Goal: Task Accomplishment & Management: Manage account settings

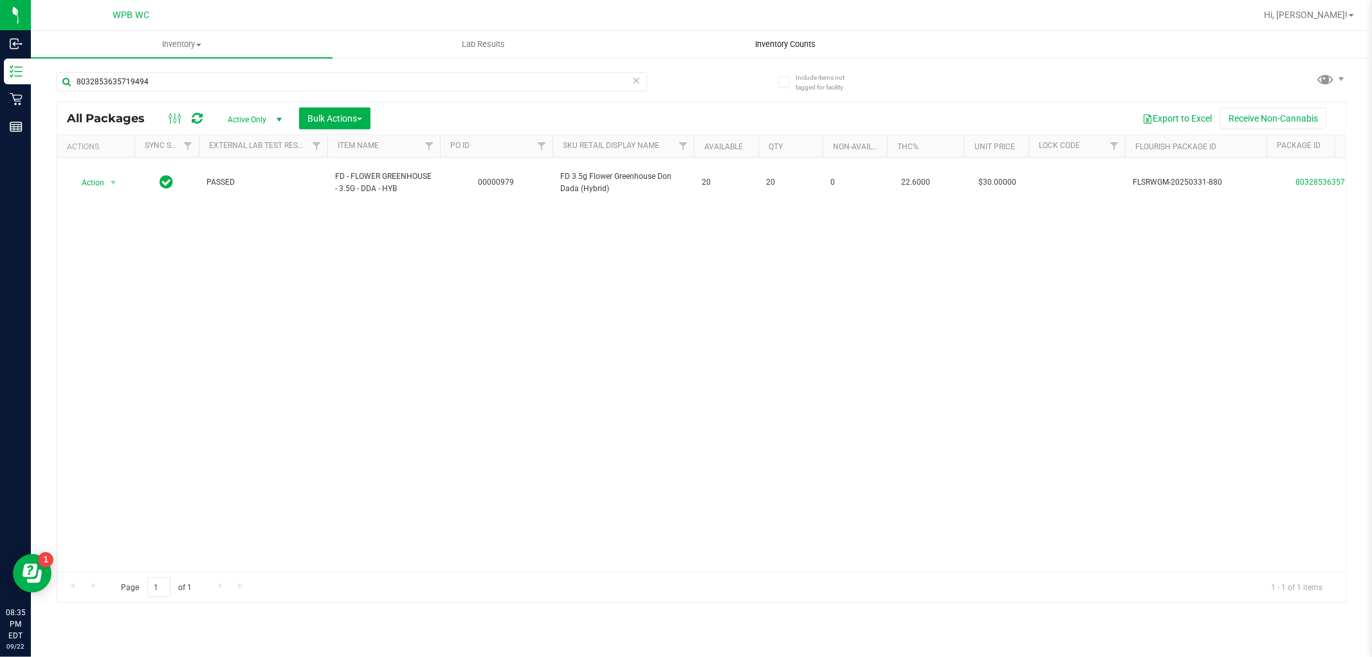
click at [806, 45] on span "Inventory Counts" at bounding box center [785, 45] width 95 height 12
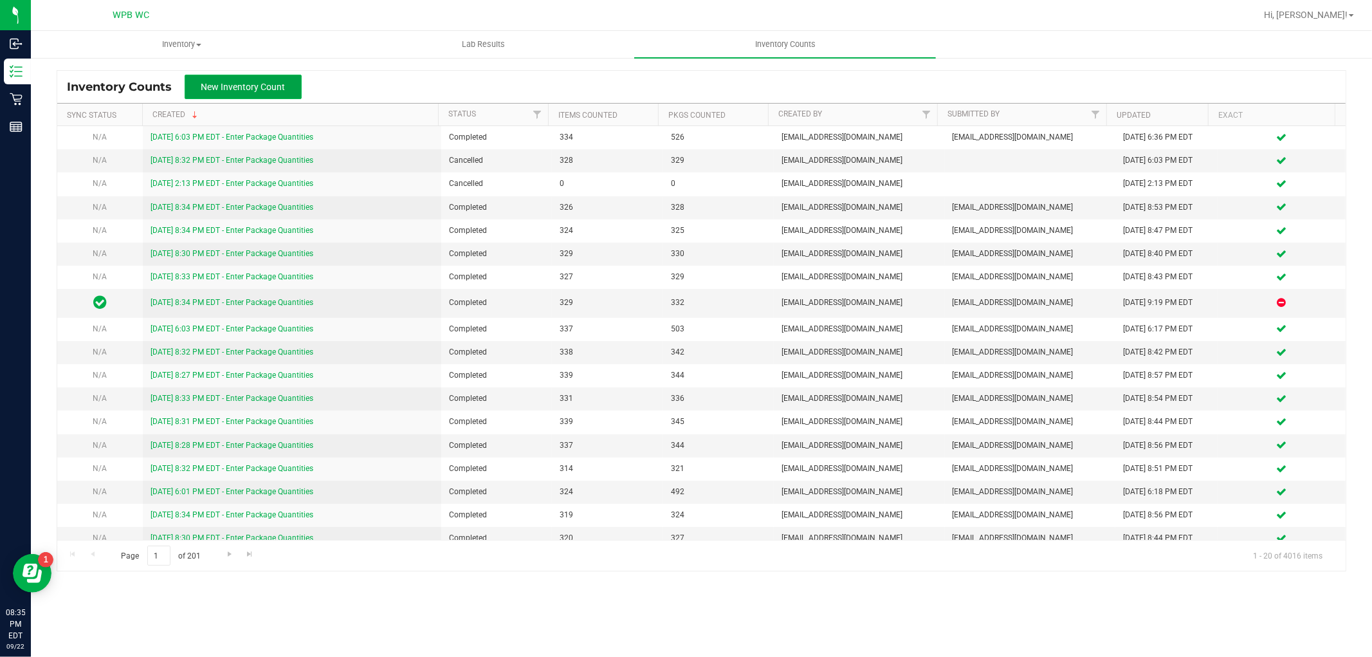
click at [227, 82] on span "New Inventory Count" at bounding box center [243, 87] width 84 height 10
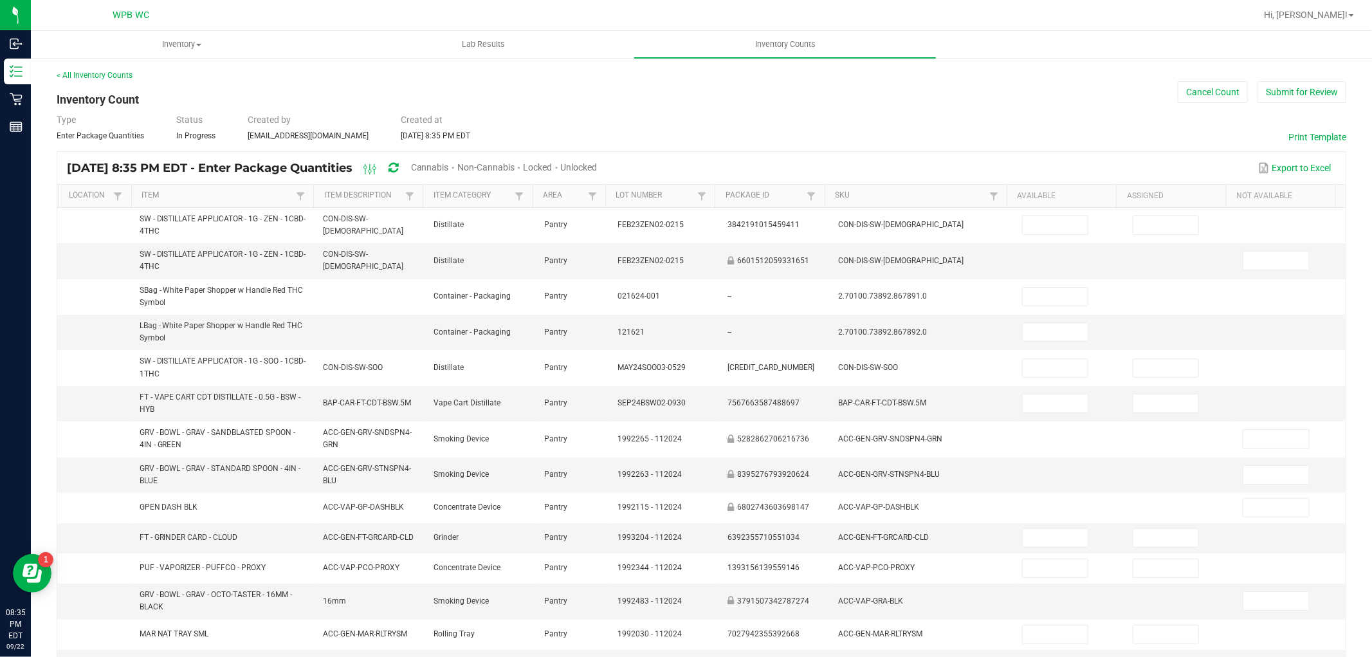
click at [449, 167] on span "Cannabis" at bounding box center [430, 167] width 38 height 10
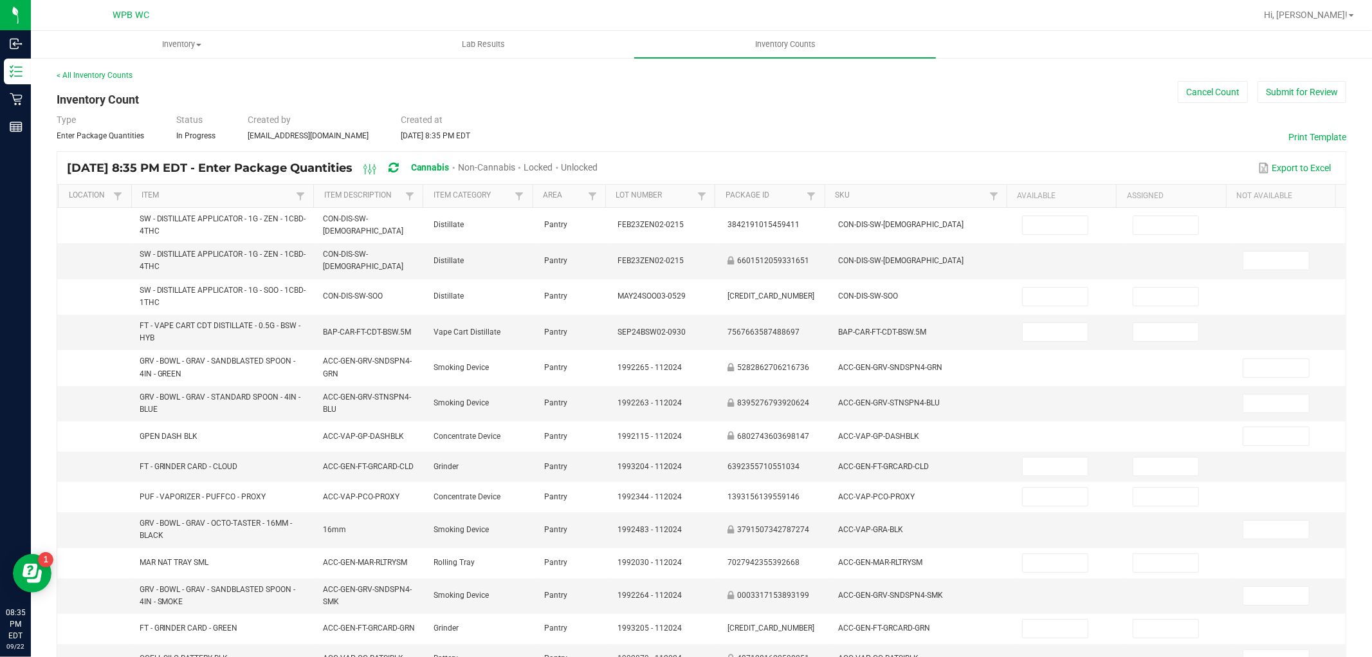
click at [598, 168] on span "Unlocked" at bounding box center [579, 167] width 37 height 10
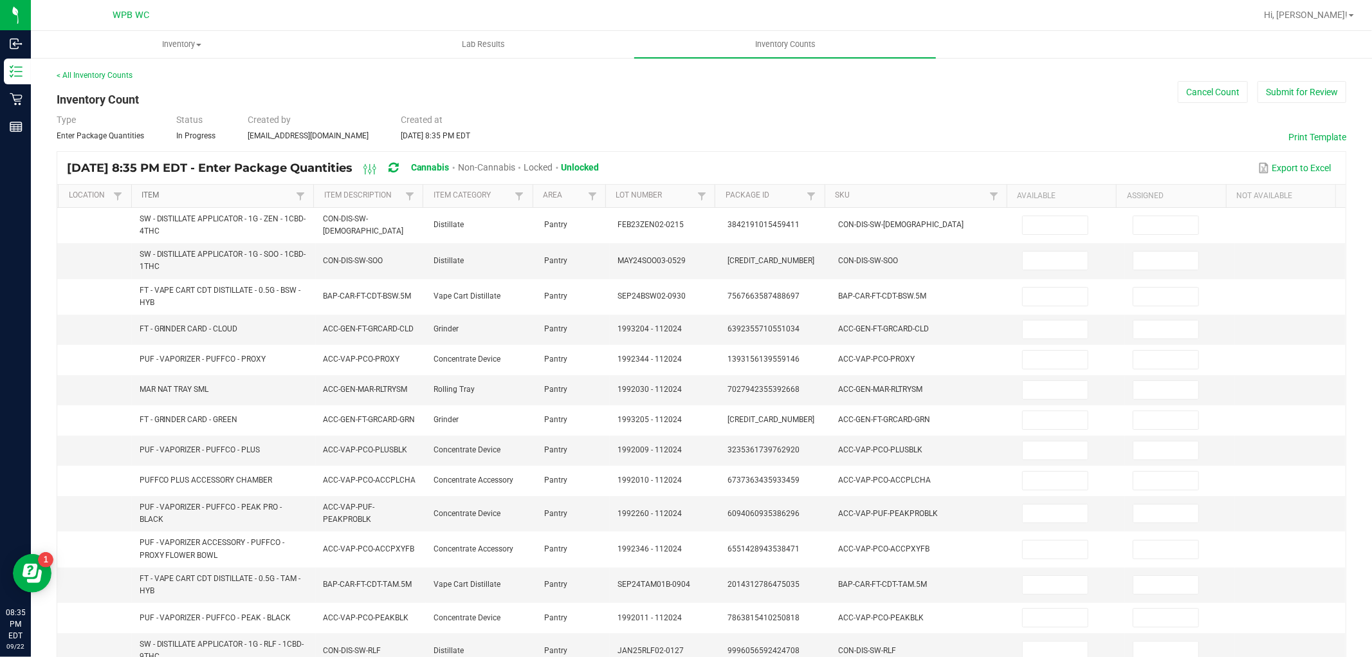
click at [217, 195] on link "Item" at bounding box center [216, 195] width 151 height 10
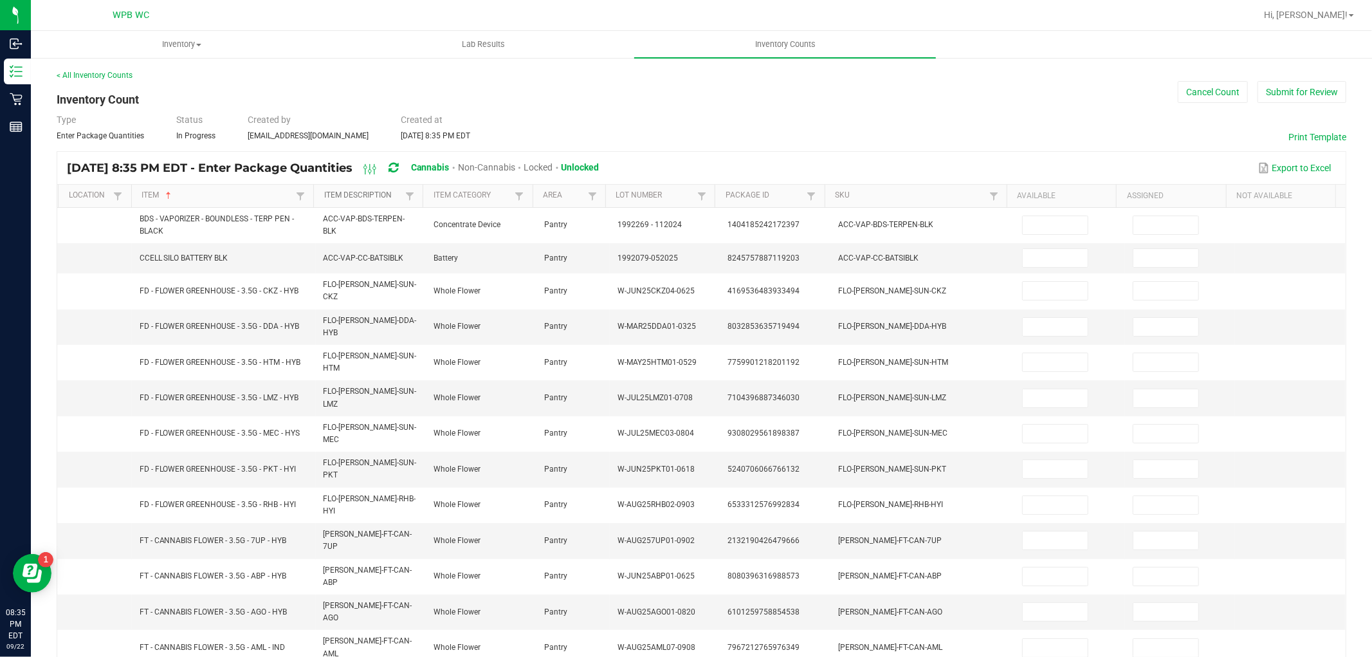
click at [350, 197] on link "Item Description" at bounding box center [363, 195] width 78 height 10
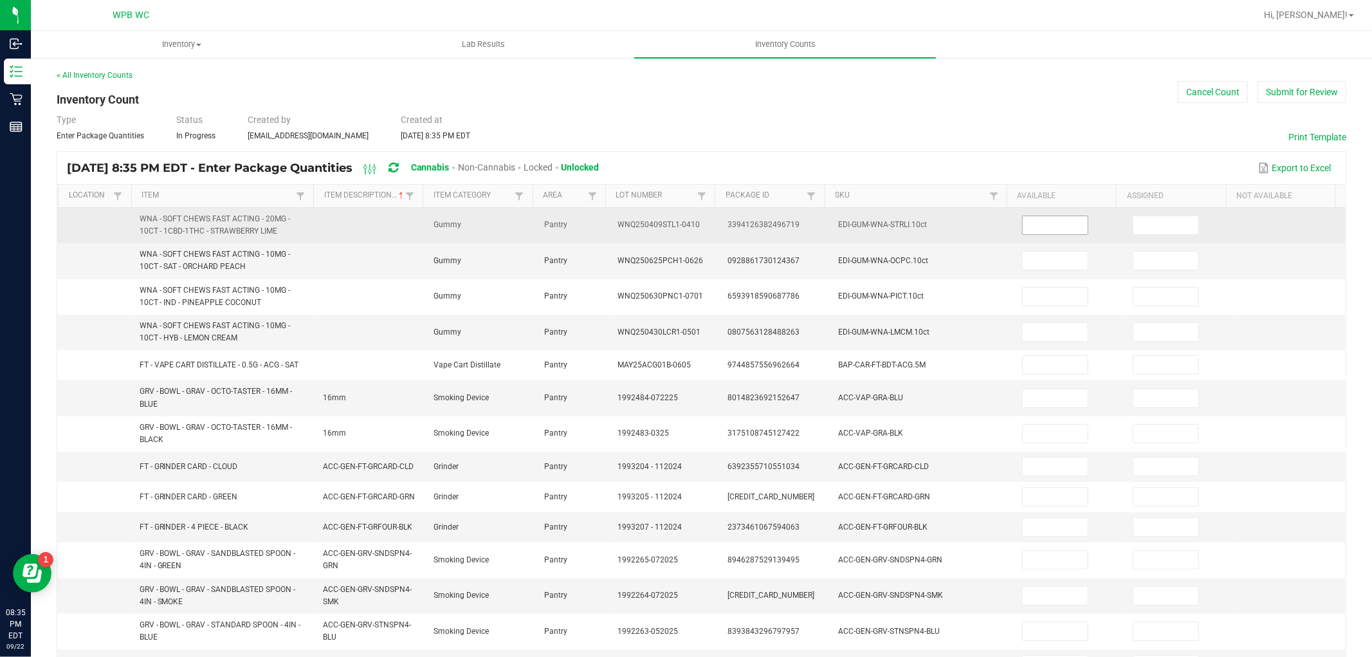
click at [1057, 226] on input at bounding box center [1054, 225] width 65 height 18
type input "7"
type input "27"
type input "5"
type input "40"
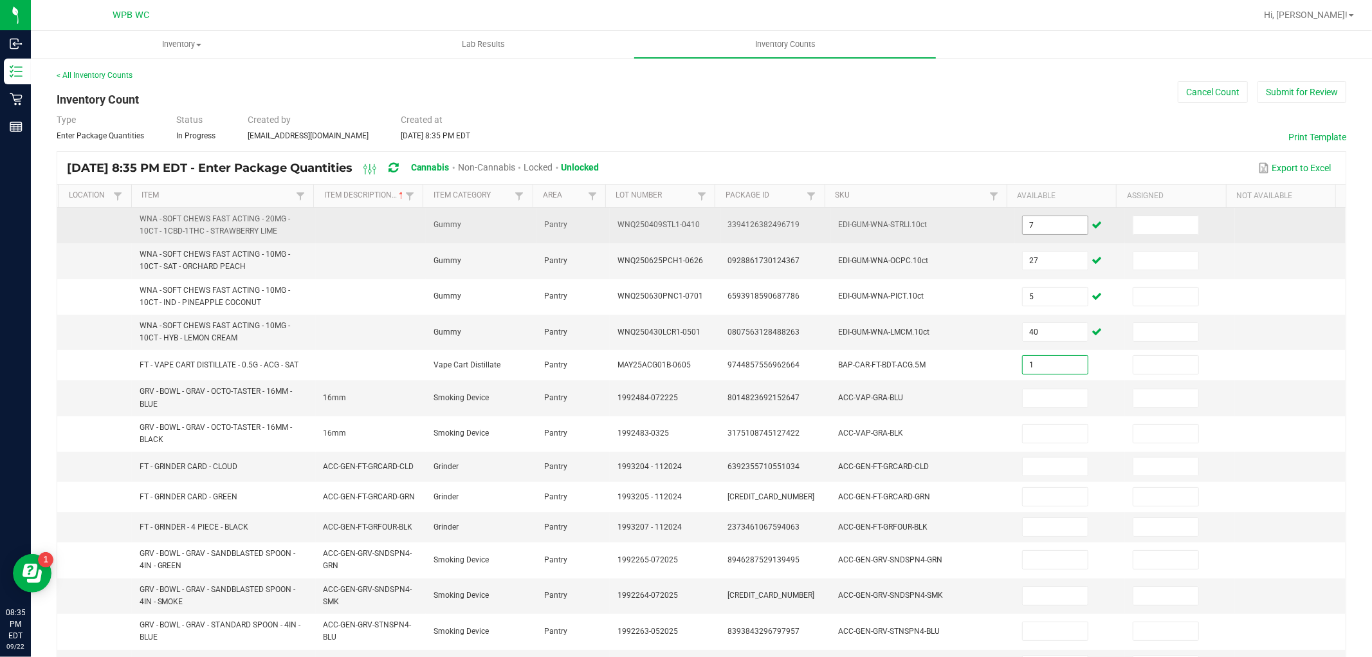
type input "1"
type input "5"
type input "1"
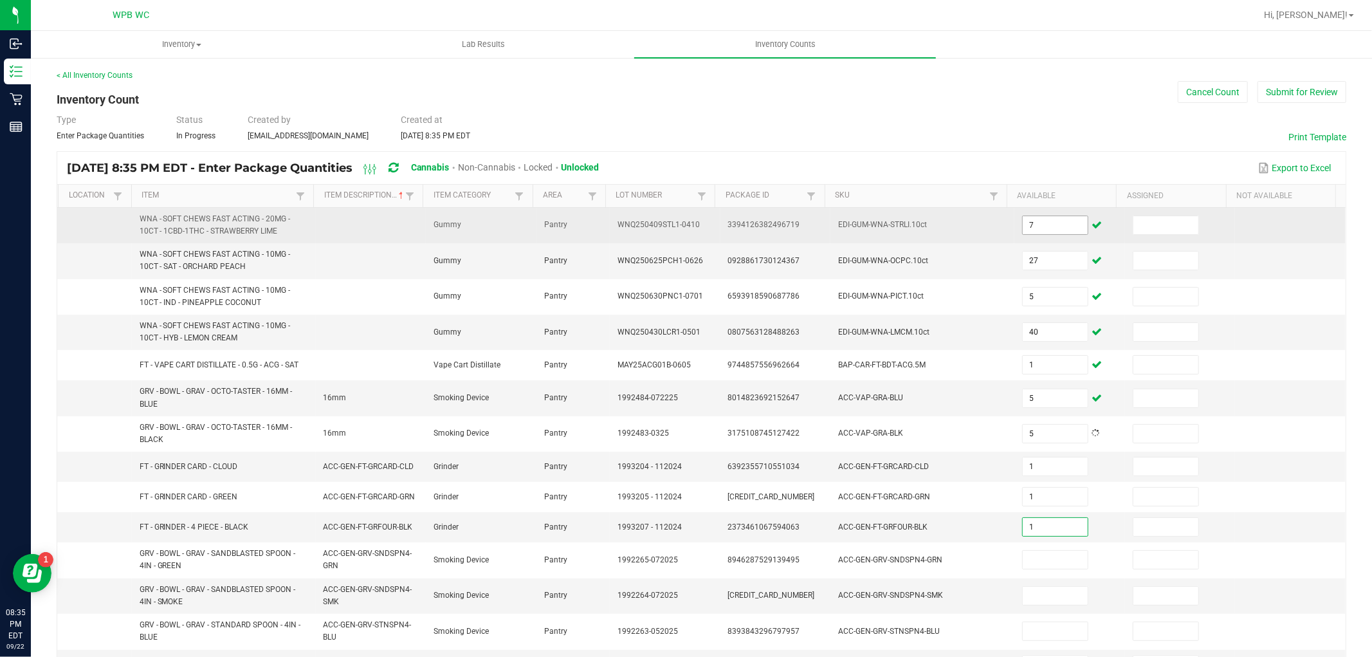
type input "1"
type input "14"
type input "4"
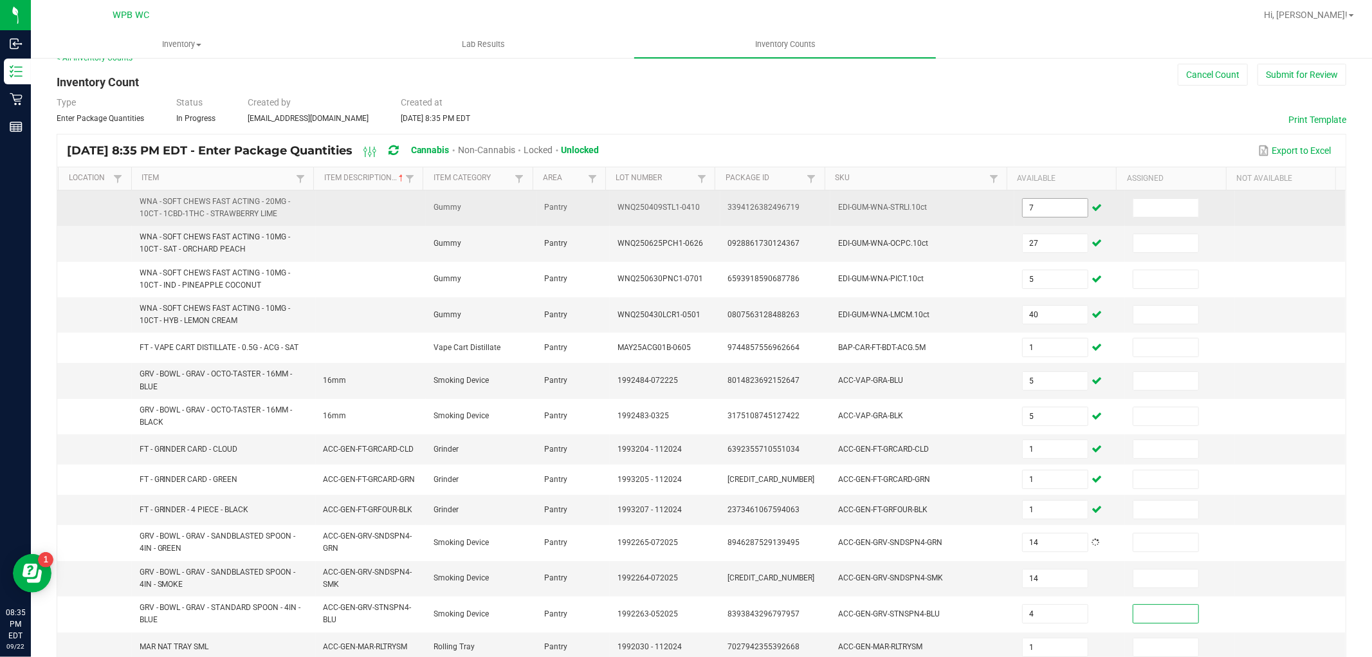
type input "1"
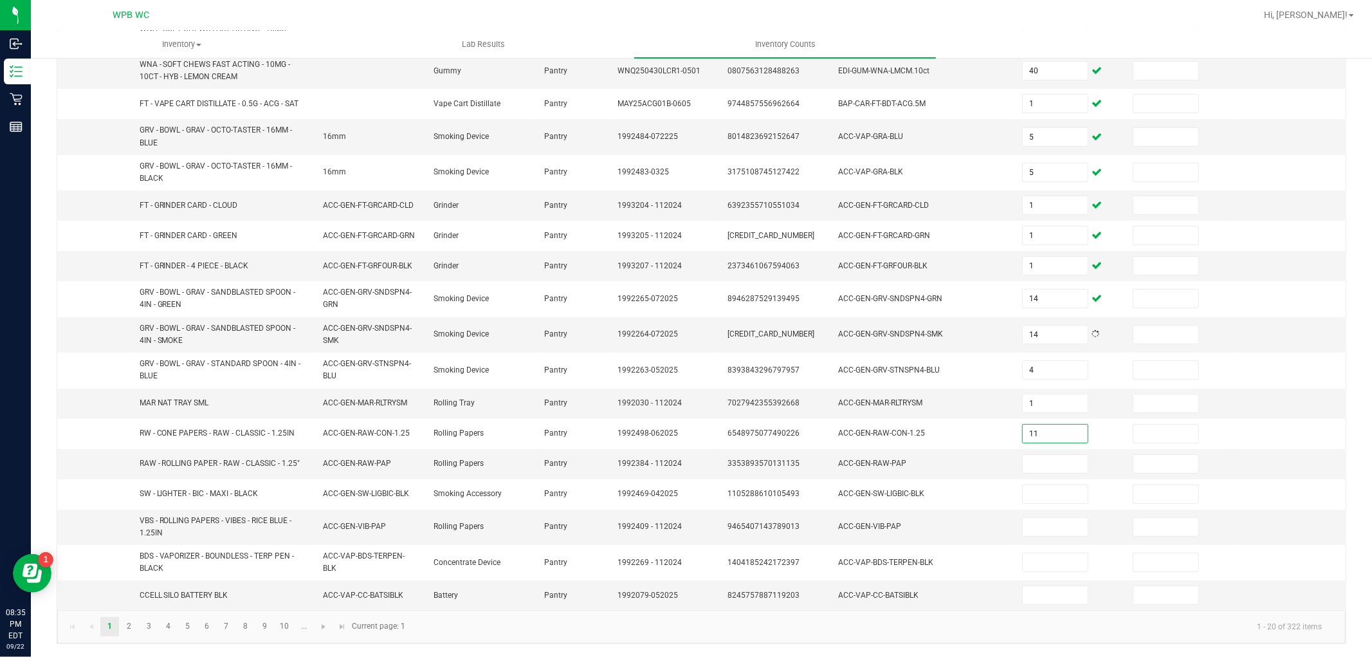
type input "11"
type input "13"
type input "19"
type input "34"
type input "5"
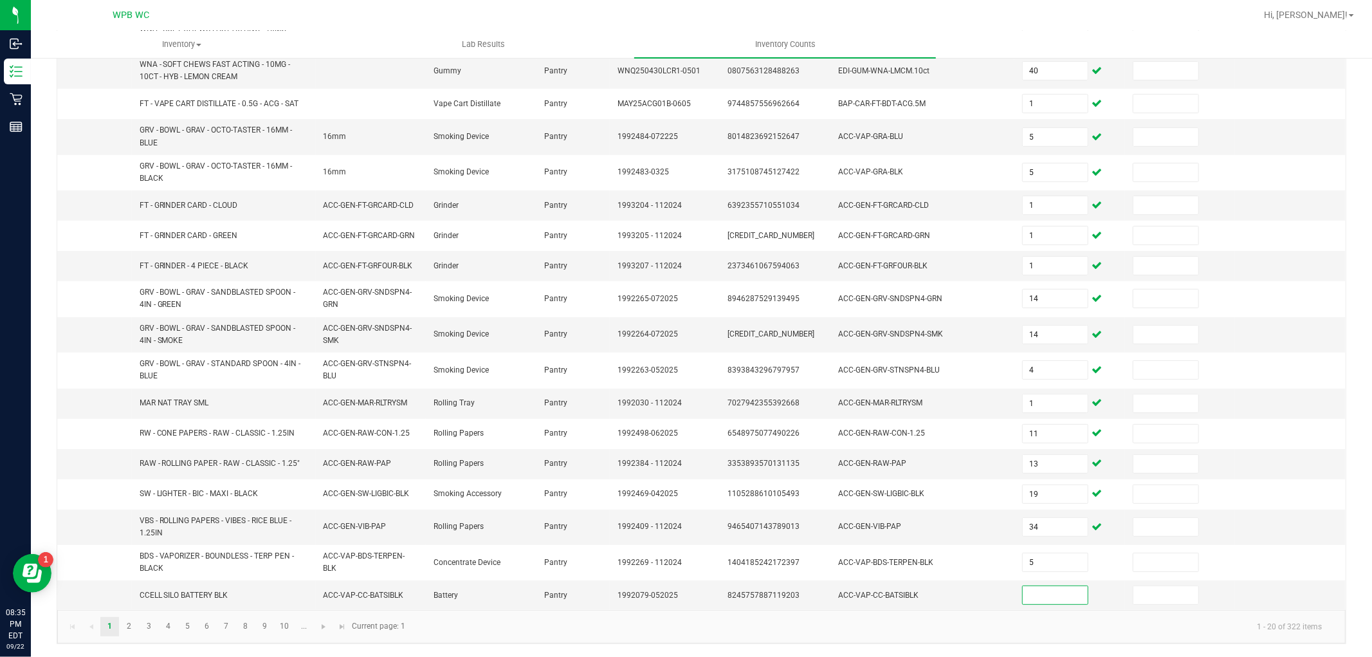
type input "4"
type input "11"
drag, startPoint x: 127, startPoint y: 628, endPoint x: 123, endPoint y: 620, distance: 8.4
click at [125, 628] on link "2" at bounding box center [129, 626] width 19 height 19
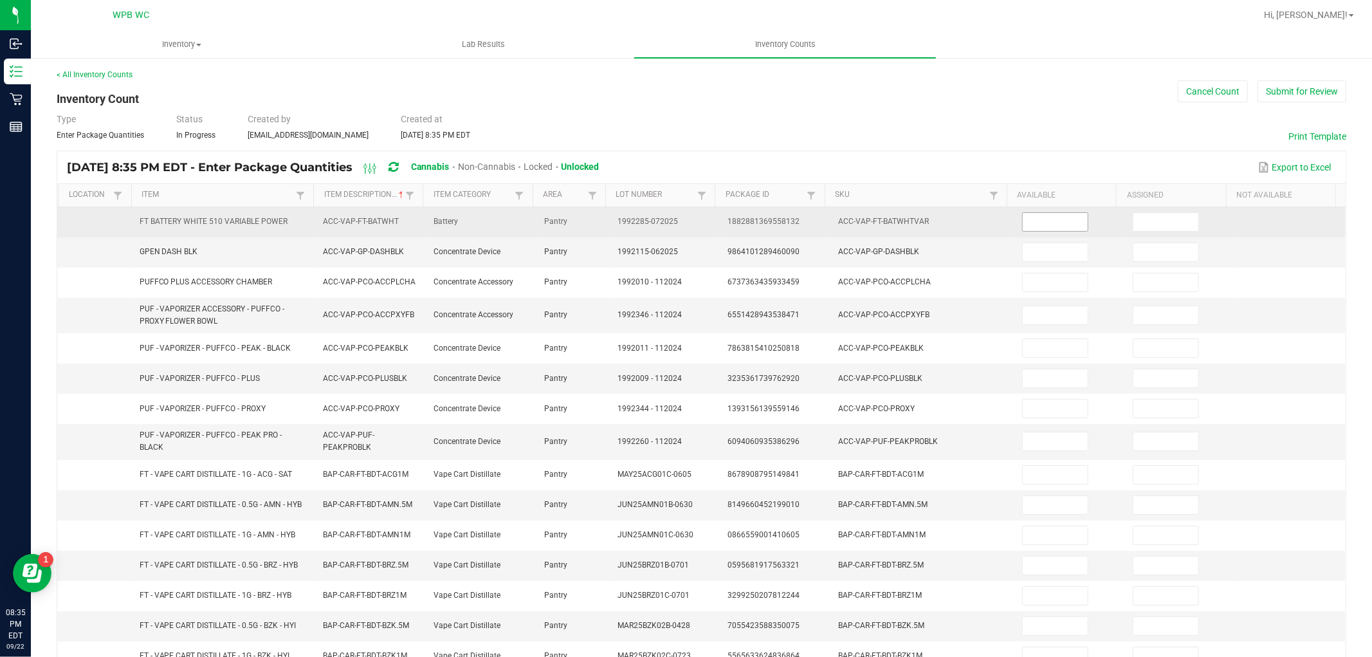
scroll to position [0, 0]
click at [1040, 226] on input at bounding box center [1054, 222] width 65 height 18
type input "13"
type input "4"
type input "1"
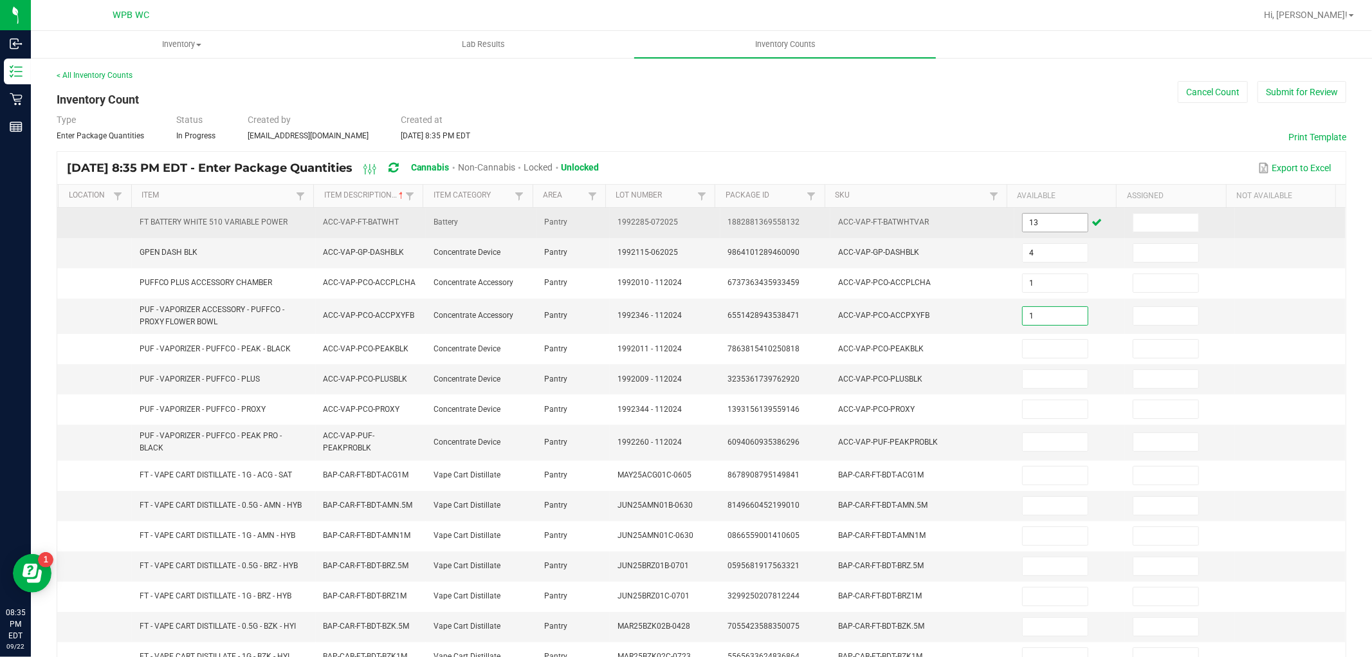
type input "1"
type input "4"
type input "1"
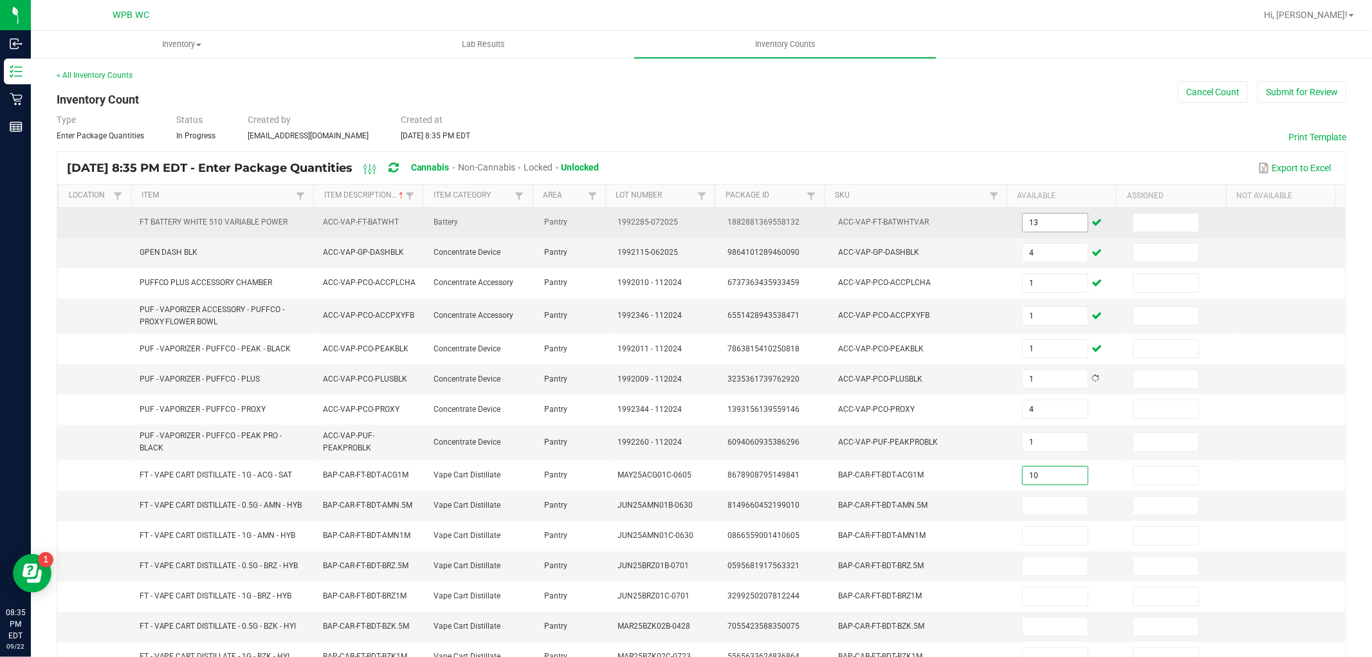
type input "10"
type input "4"
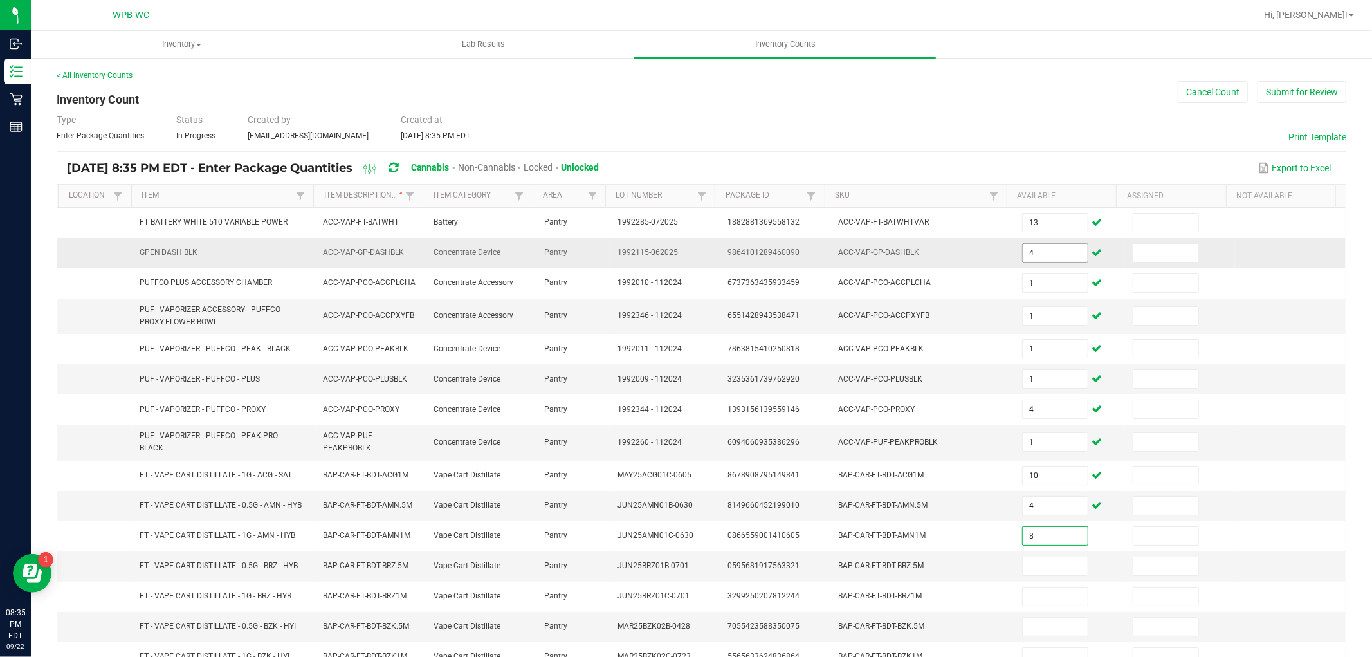
type input "8"
type input "4"
type input "3"
type input "1"
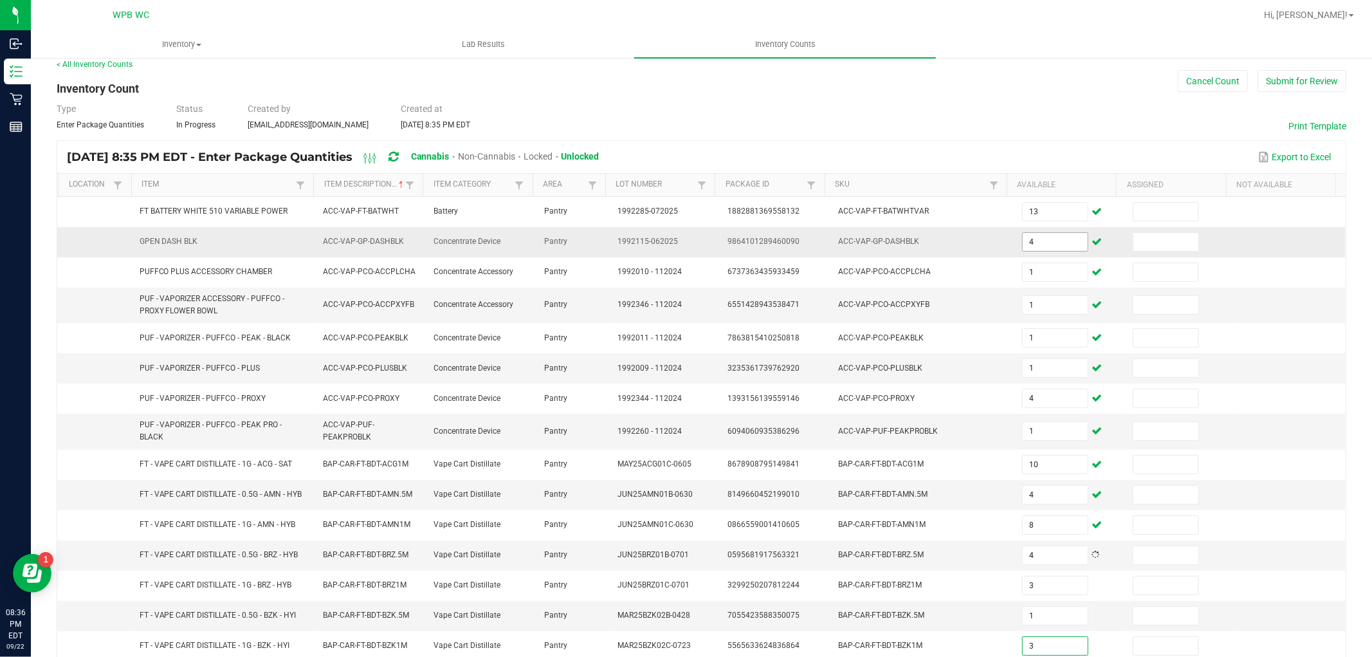
type input "3"
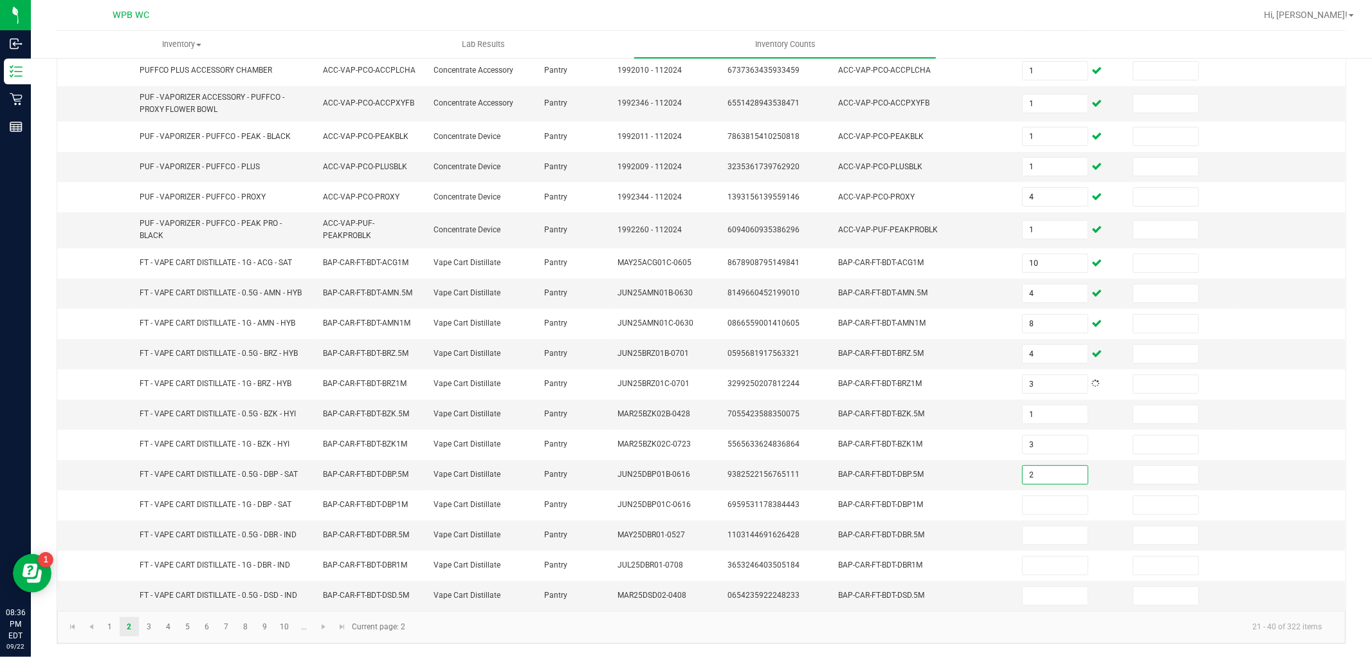
type input "2"
type input "5"
type input "4"
type input "8"
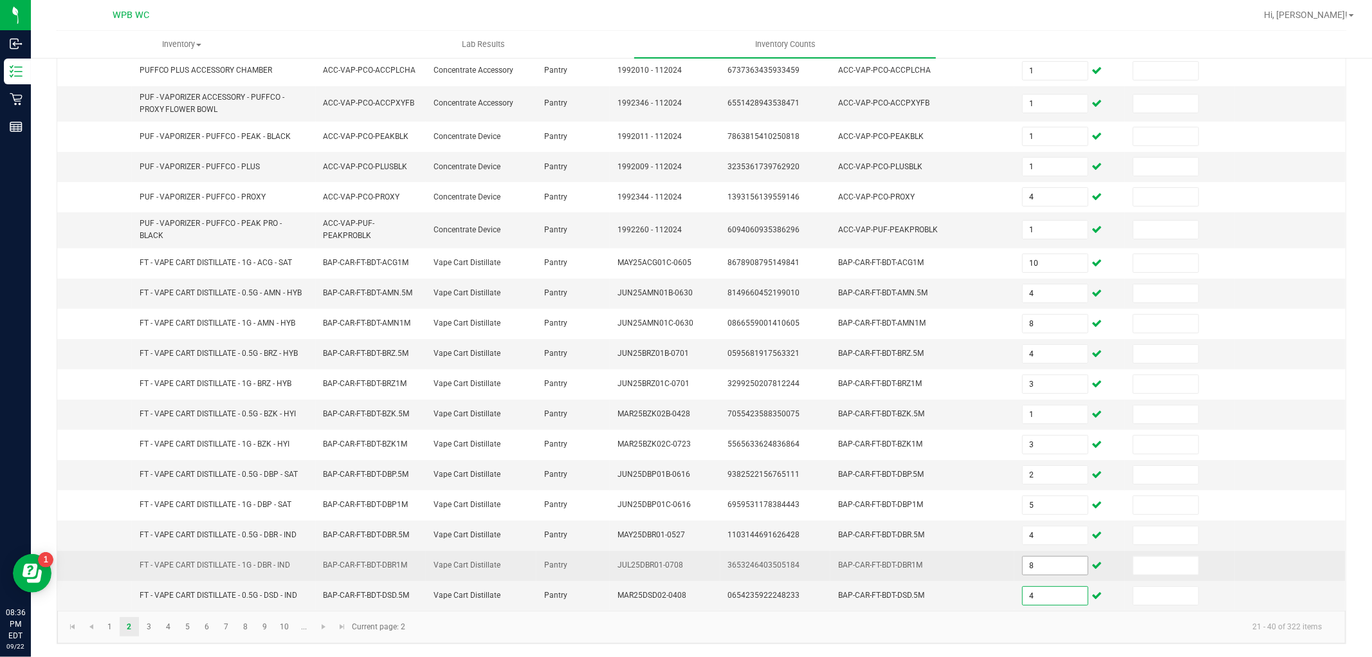
type input "4"
click at [1056, 563] on input "8" at bounding box center [1054, 565] width 65 height 18
type input "11"
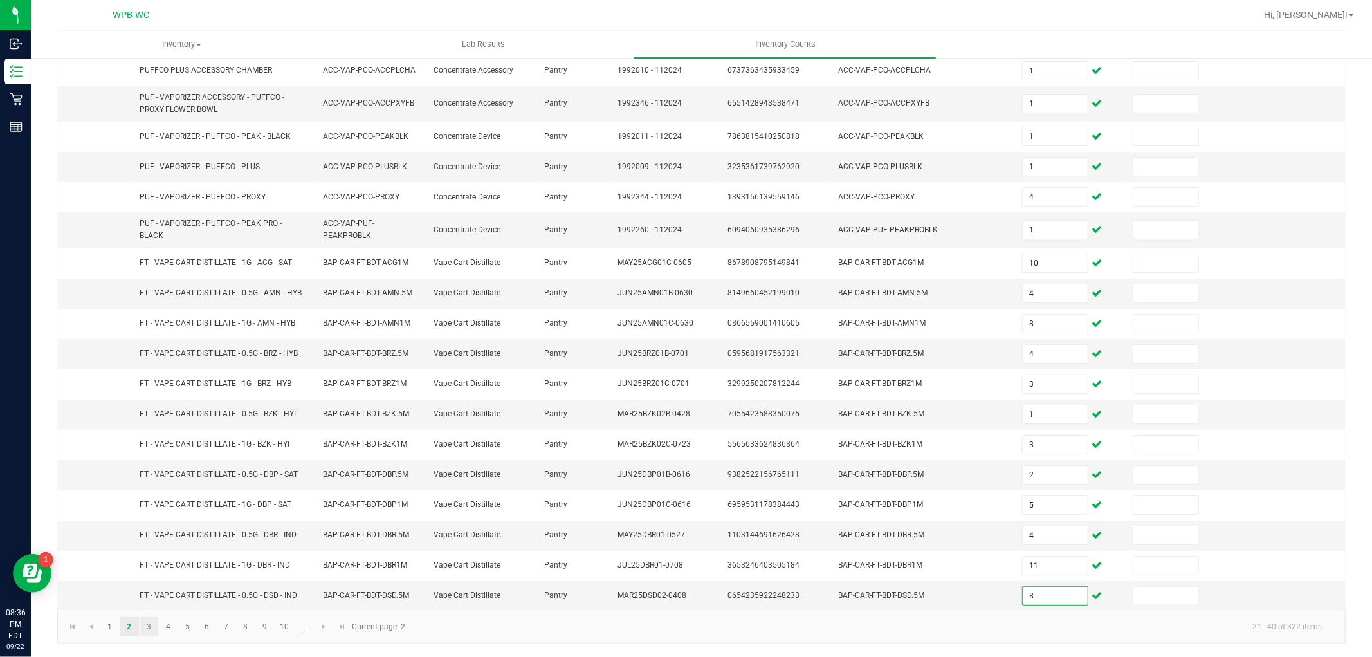
type input "8"
click at [149, 626] on link "3" at bounding box center [149, 626] width 19 height 19
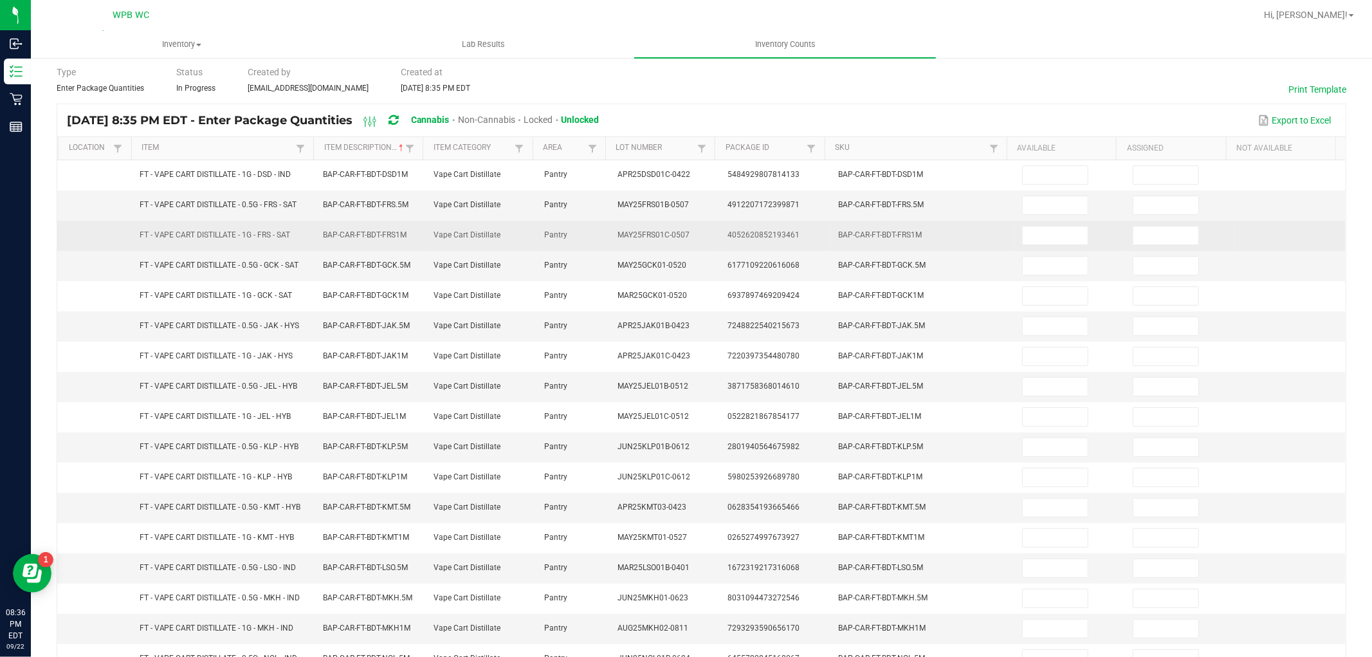
scroll to position [0, 0]
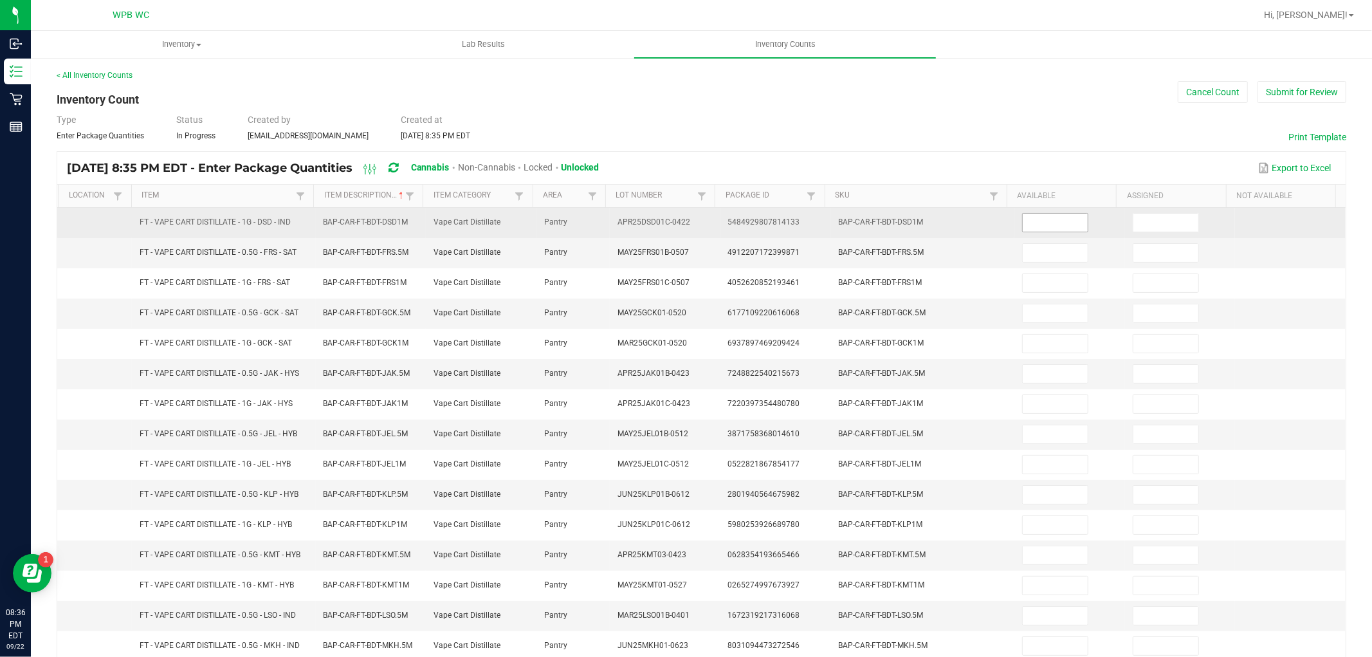
click at [1039, 215] on input at bounding box center [1054, 222] width 65 height 18
type input "4"
type input "3"
type input "2"
type input "10"
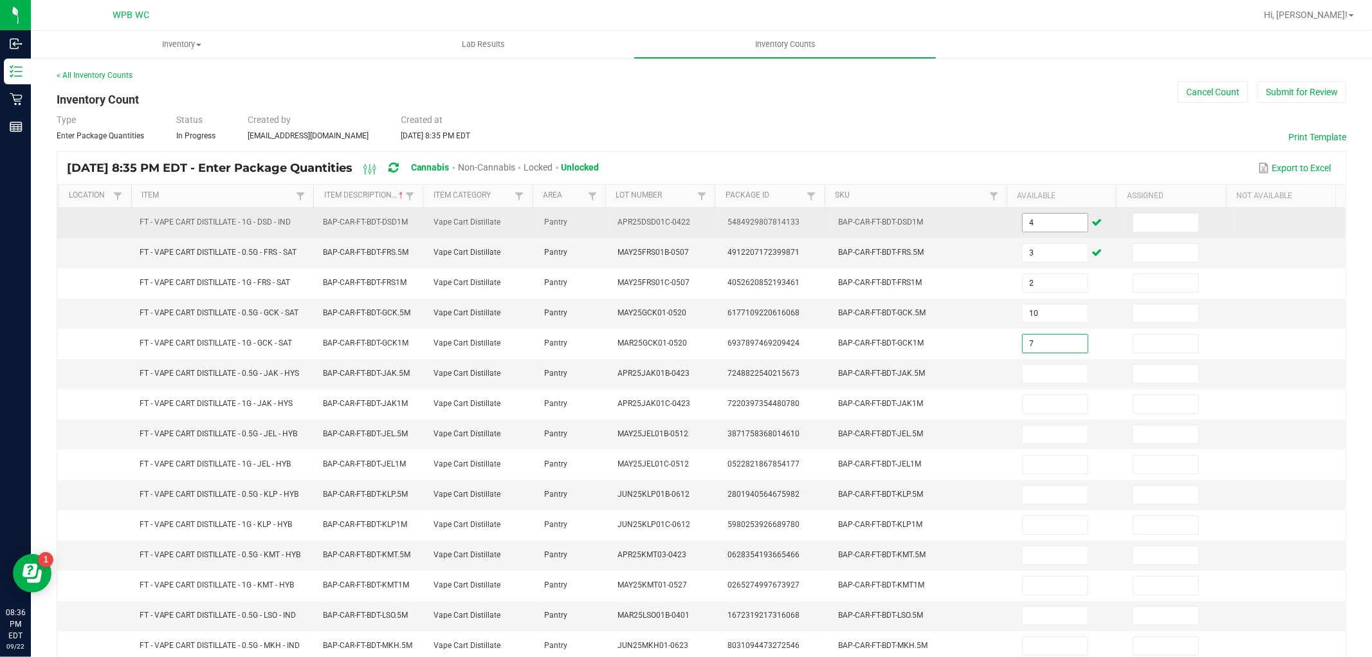
type input "7"
type input "11"
type input "4"
type input "10"
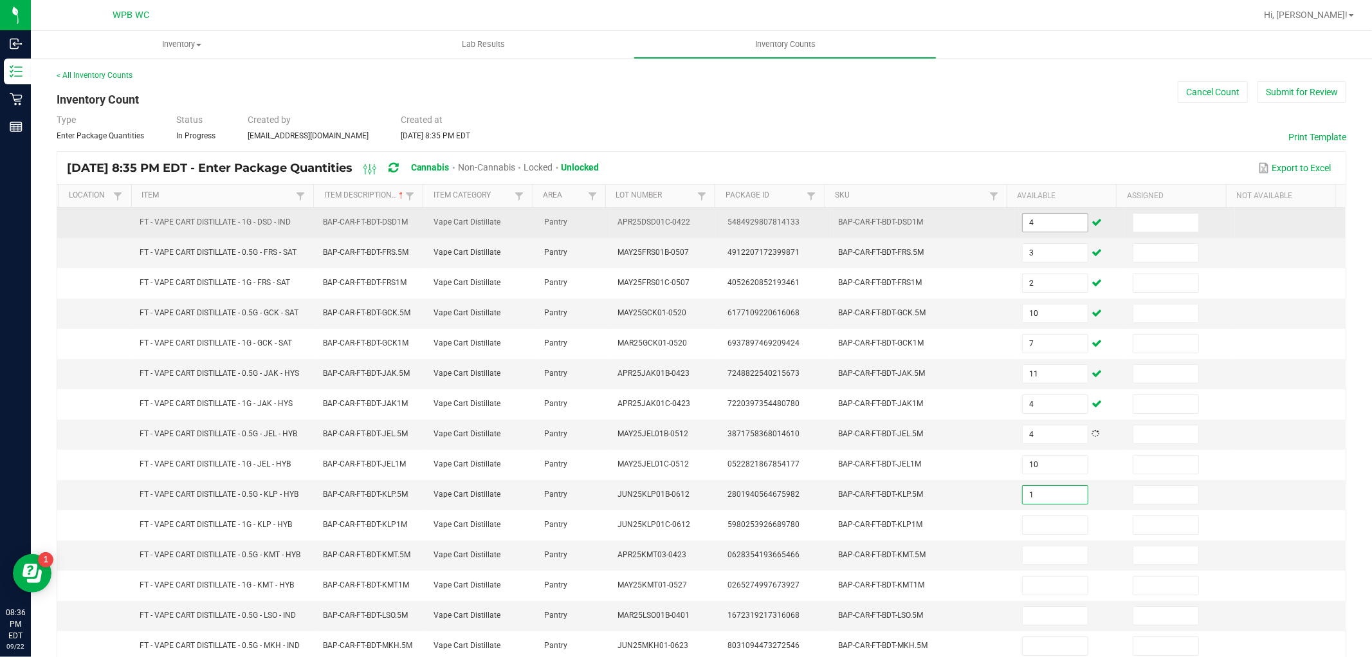
type input "1"
type input "2"
type input "8"
type input "7"
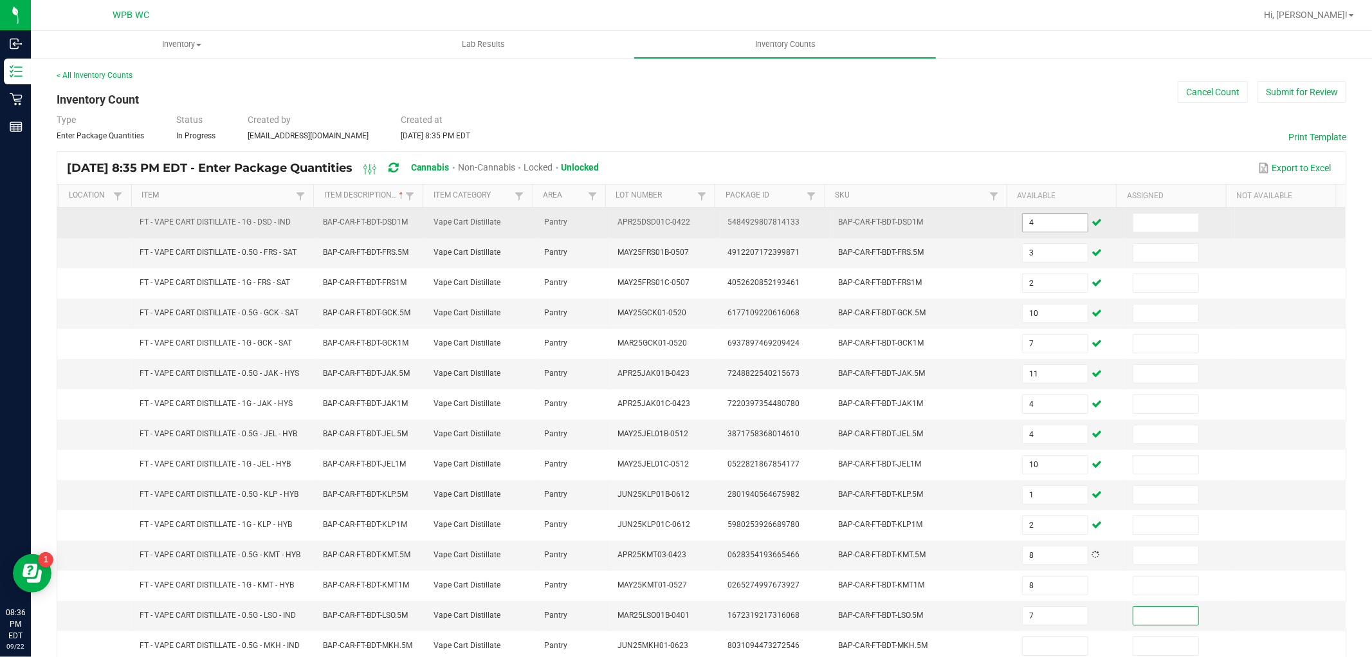
scroll to position [1, 0]
type input "11"
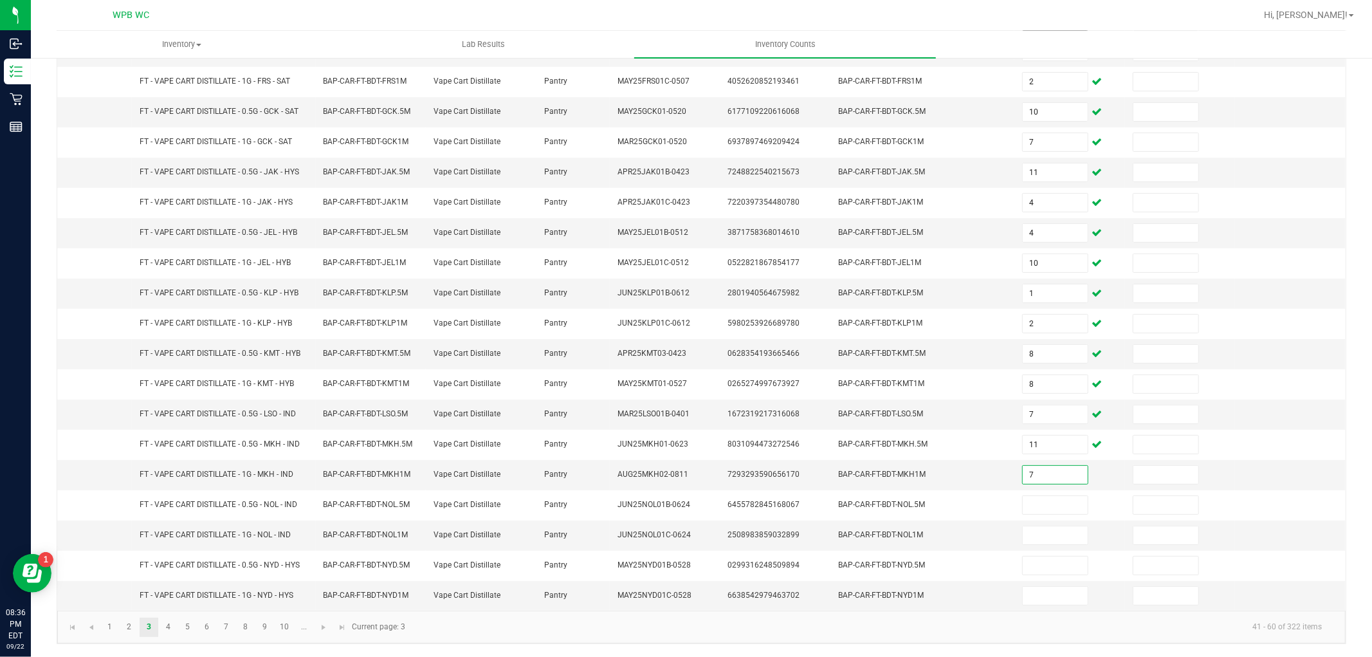
type input "7"
type input "11"
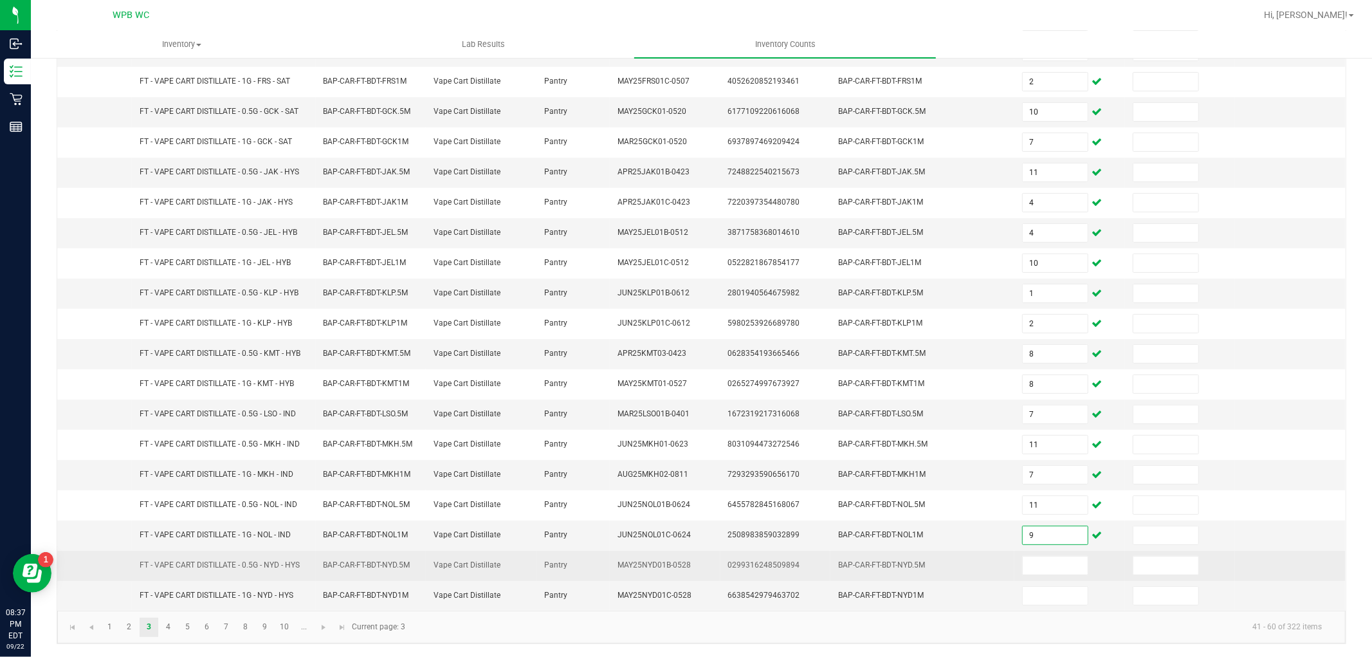
type input "9"
type input "7"
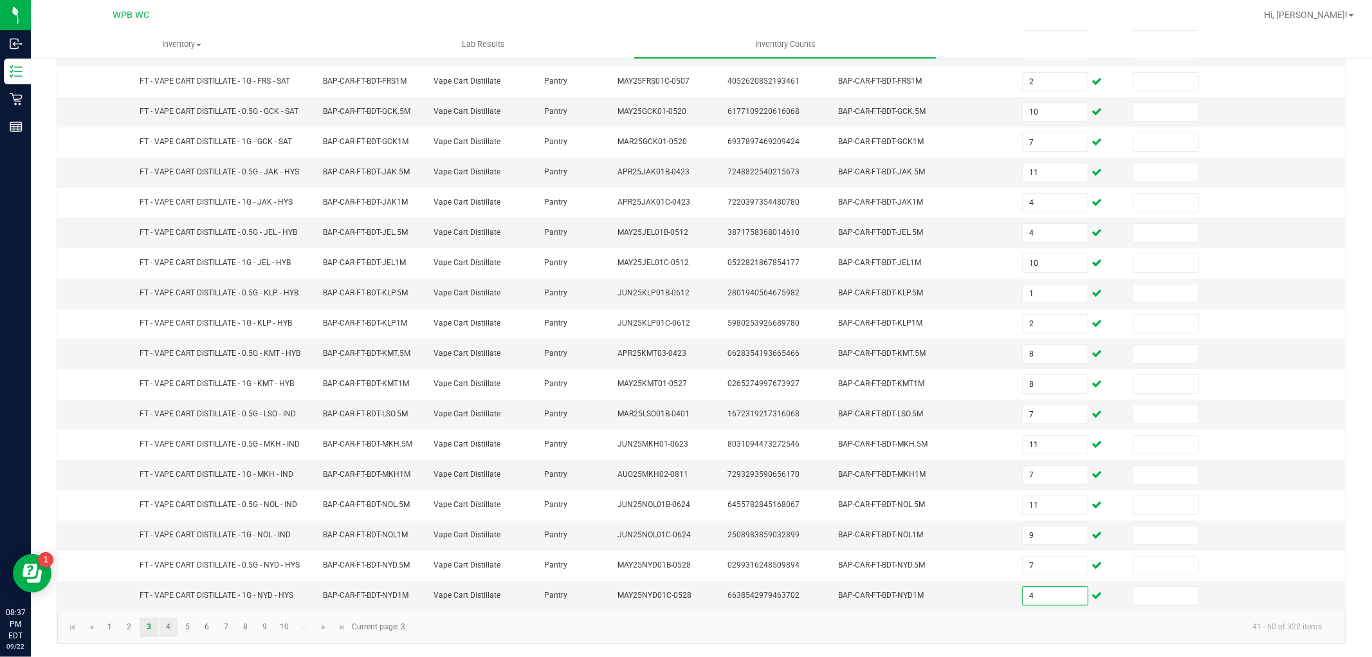
type input "4"
click at [170, 627] on link "4" at bounding box center [168, 626] width 19 height 19
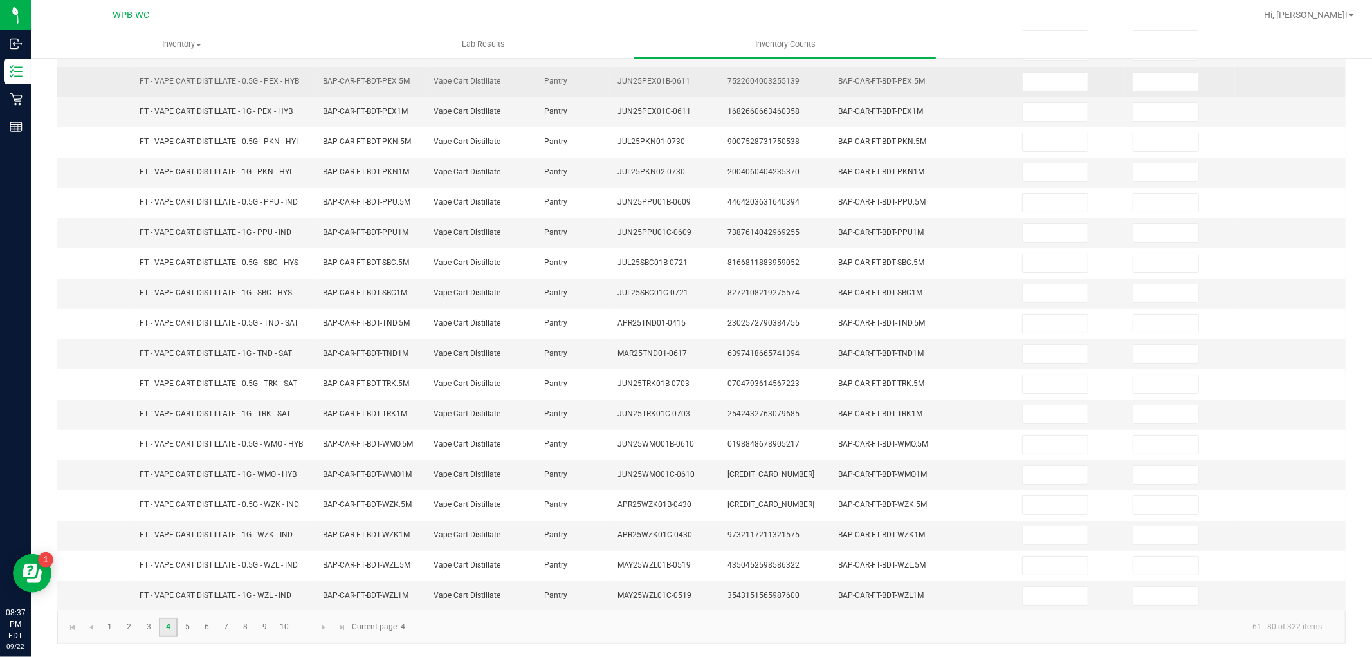
scroll to position [0, 0]
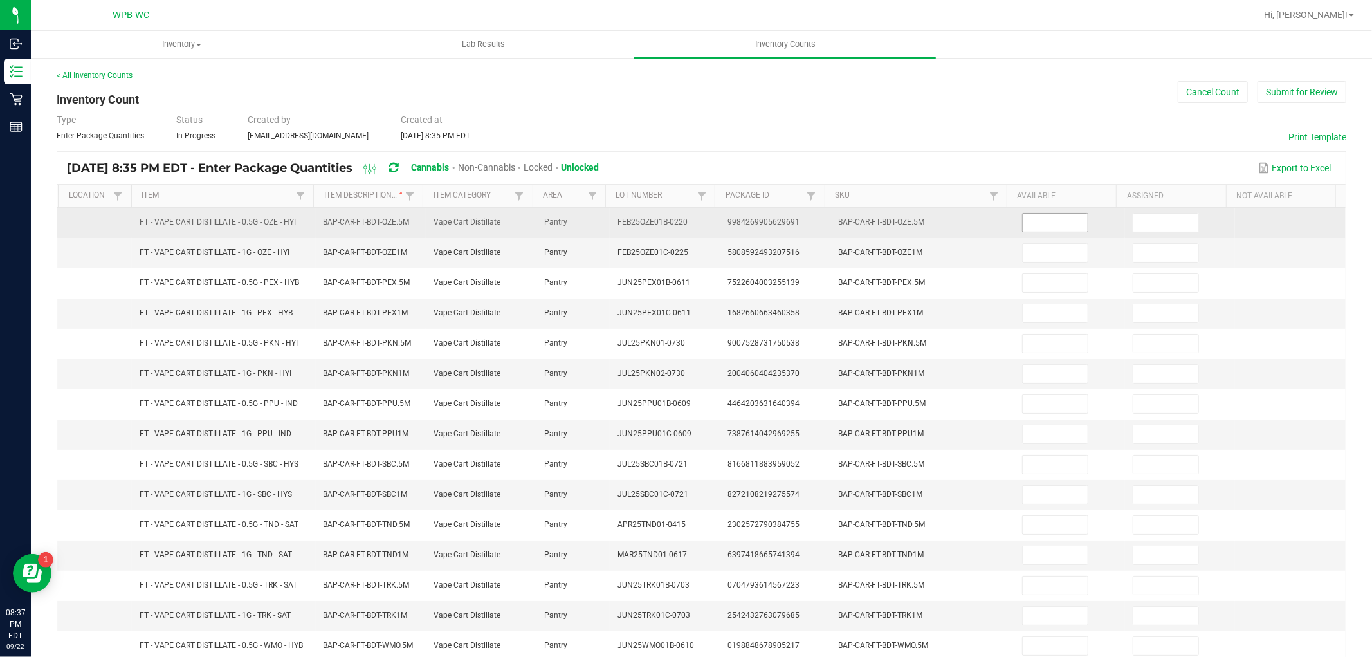
click at [1036, 217] on input at bounding box center [1054, 222] width 65 height 18
type input "5"
type input "2"
type input "6"
type input "4"
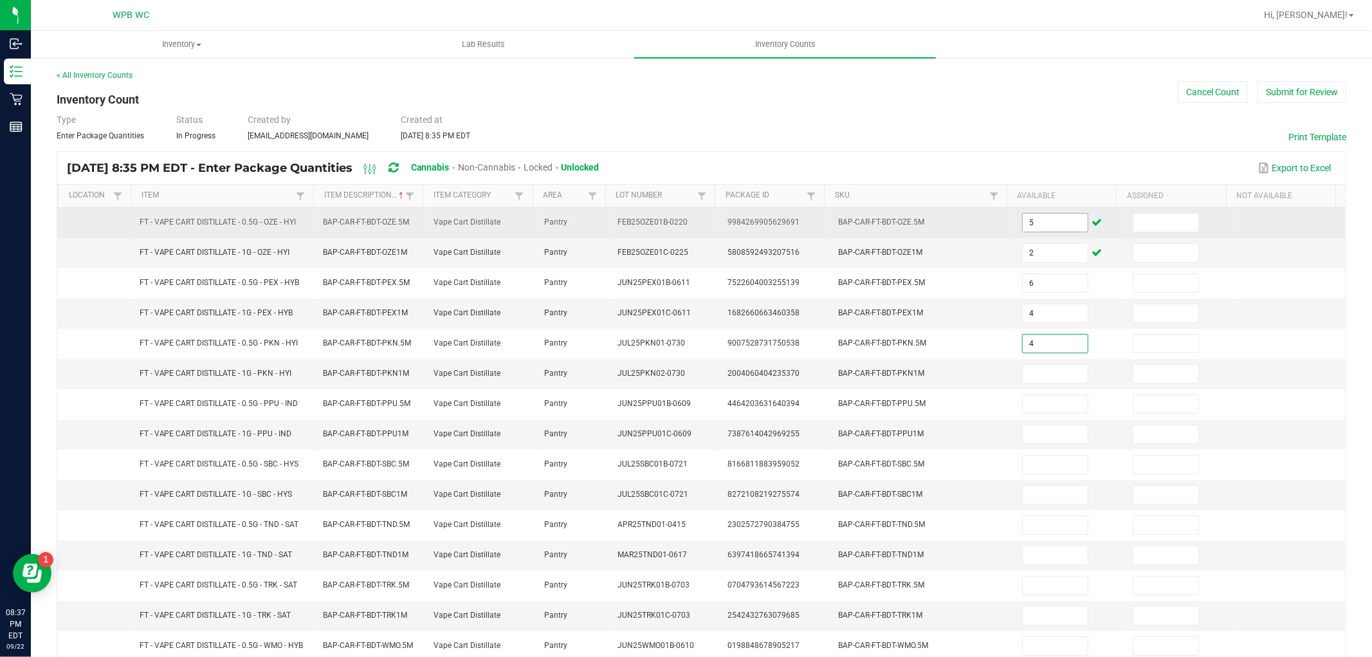
type input "4"
type input "3"
type input "1"
type input "10"
type input "9"
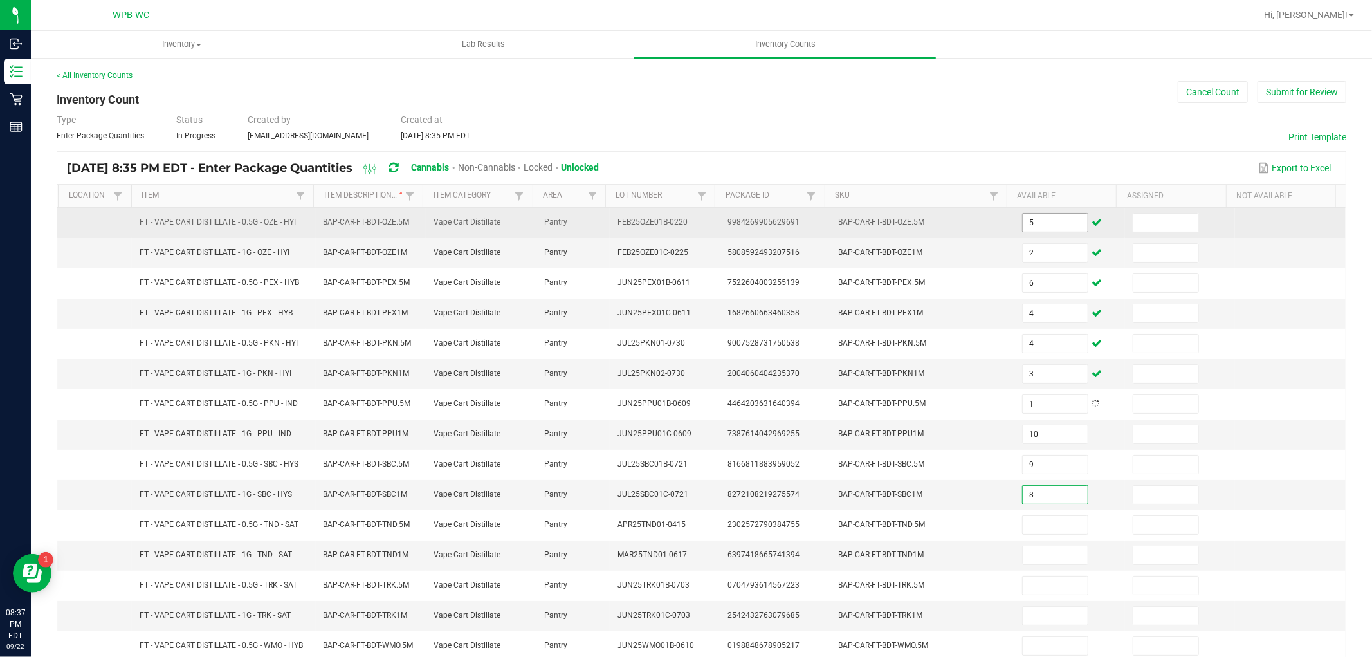
type input "8"
type input "2"
type input "3"
type input "8"
type input "5"
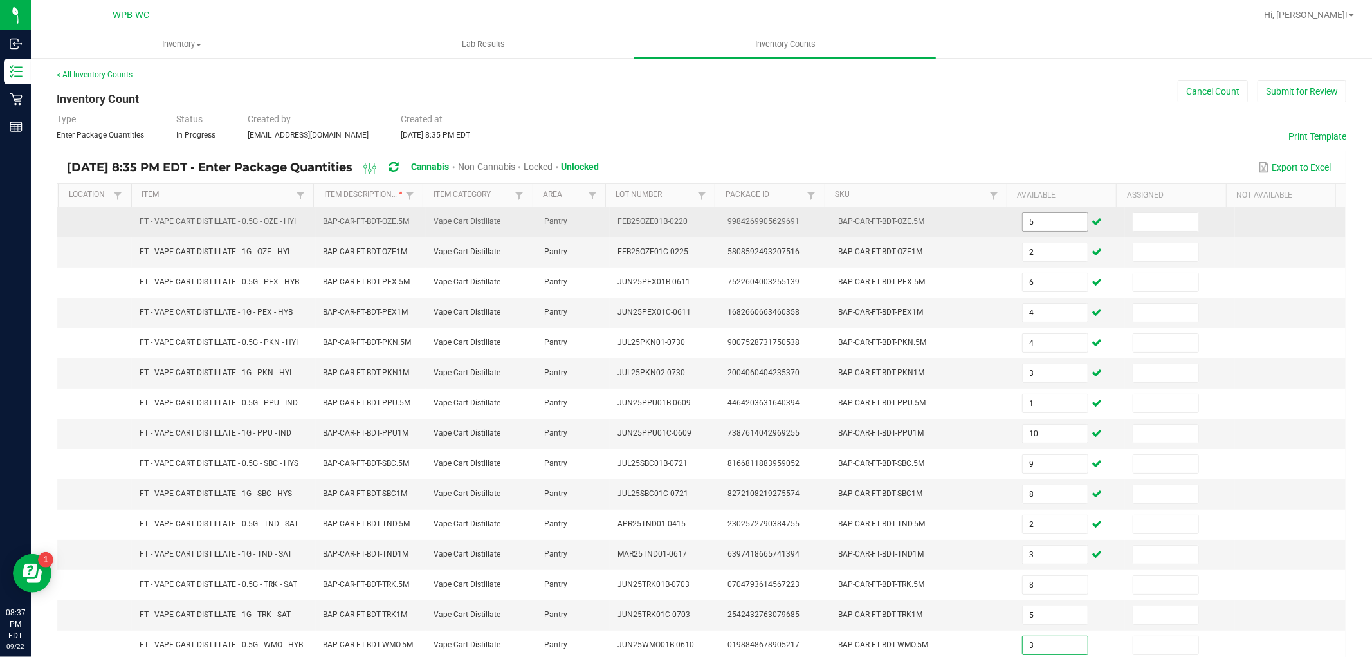
type input "3"
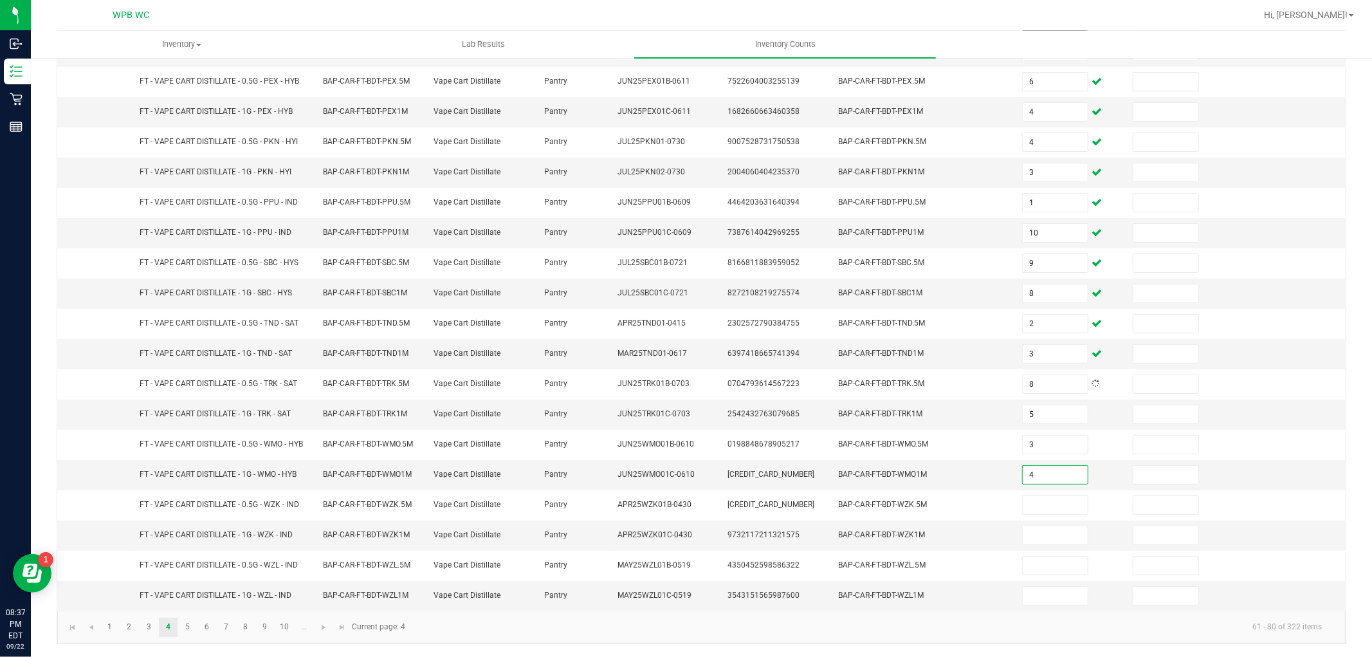
type input "4"
type input "5"
type input "3"
type input "2"
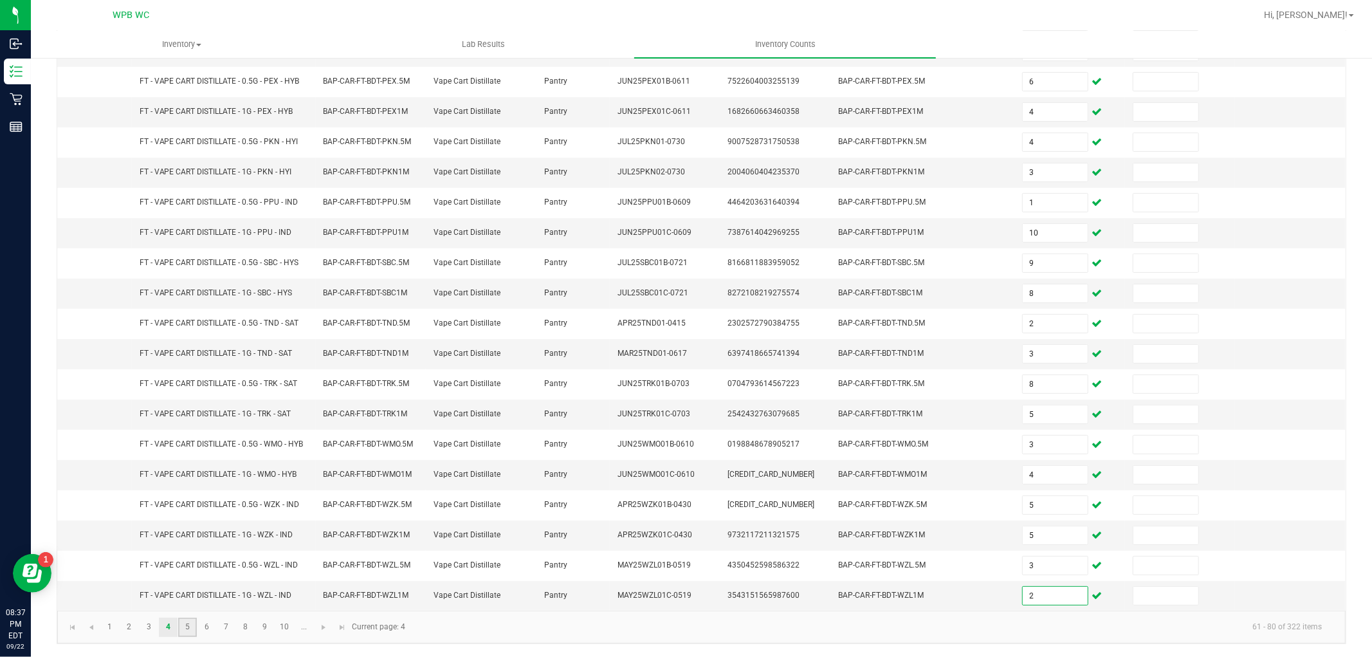
click at [190, 624] on link "5" at bounding box center [187, 626] width 19 height 19
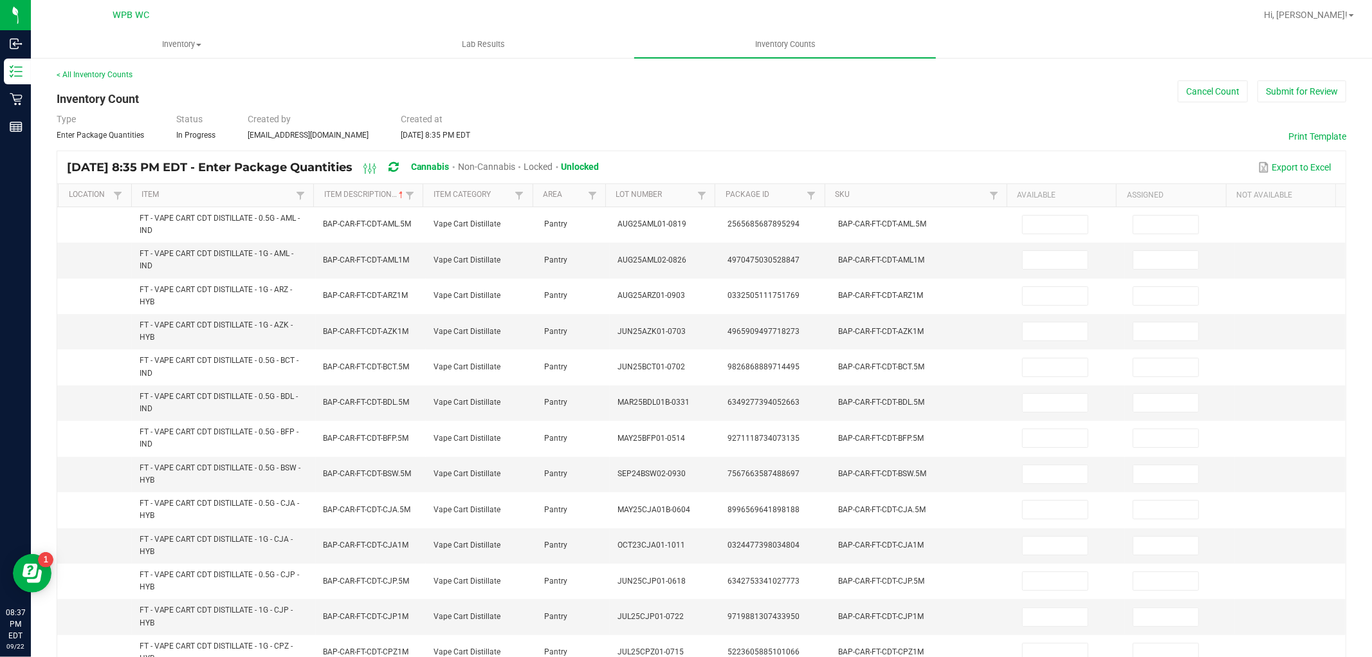
scroll to position [0, 0]
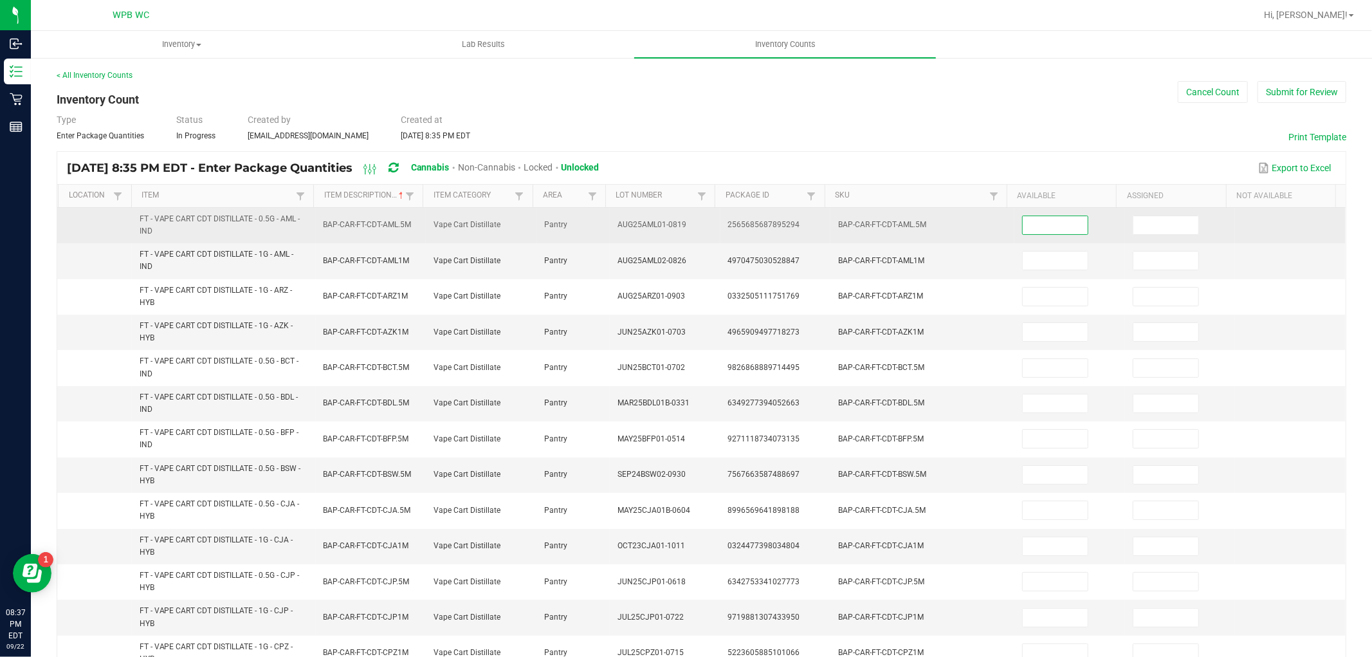
click at [1038, 222] on input at bounding box center [1054, 225] width 65 height 18
type input "5"
type input "6"
type input "11"
type input "2"
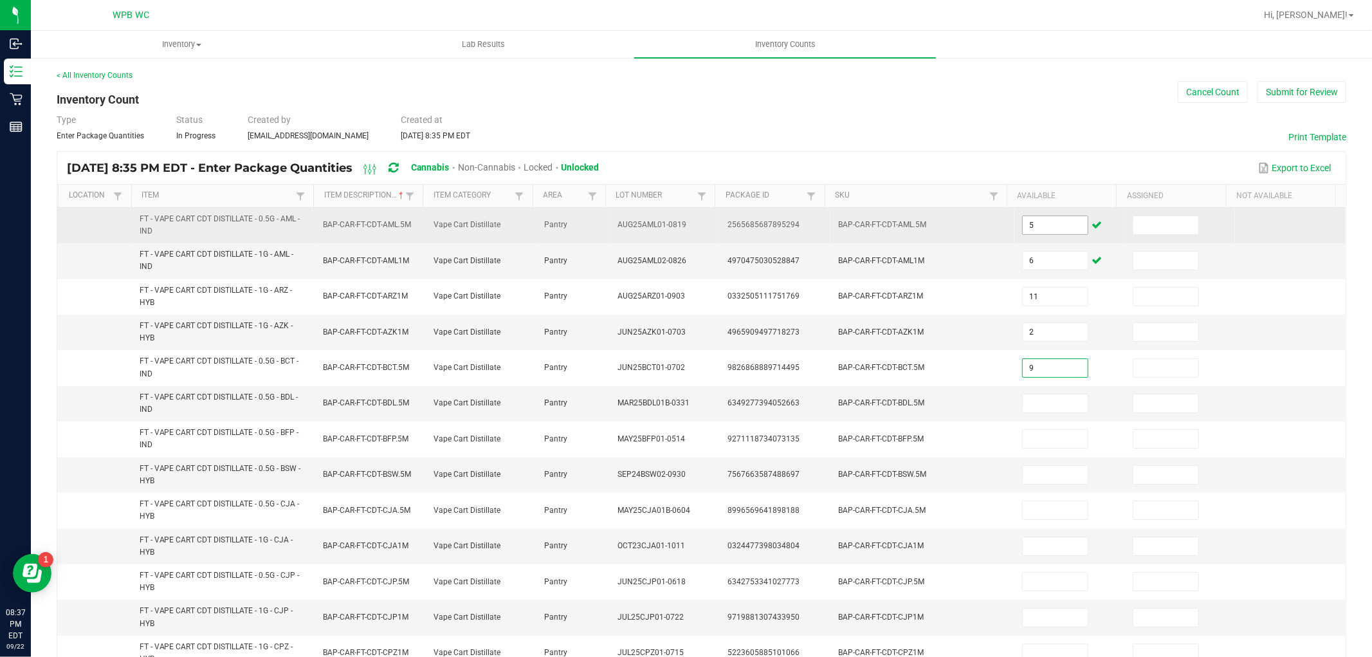
type input "9"
type input "1"
type input "8"
type input "3"
type input "9"
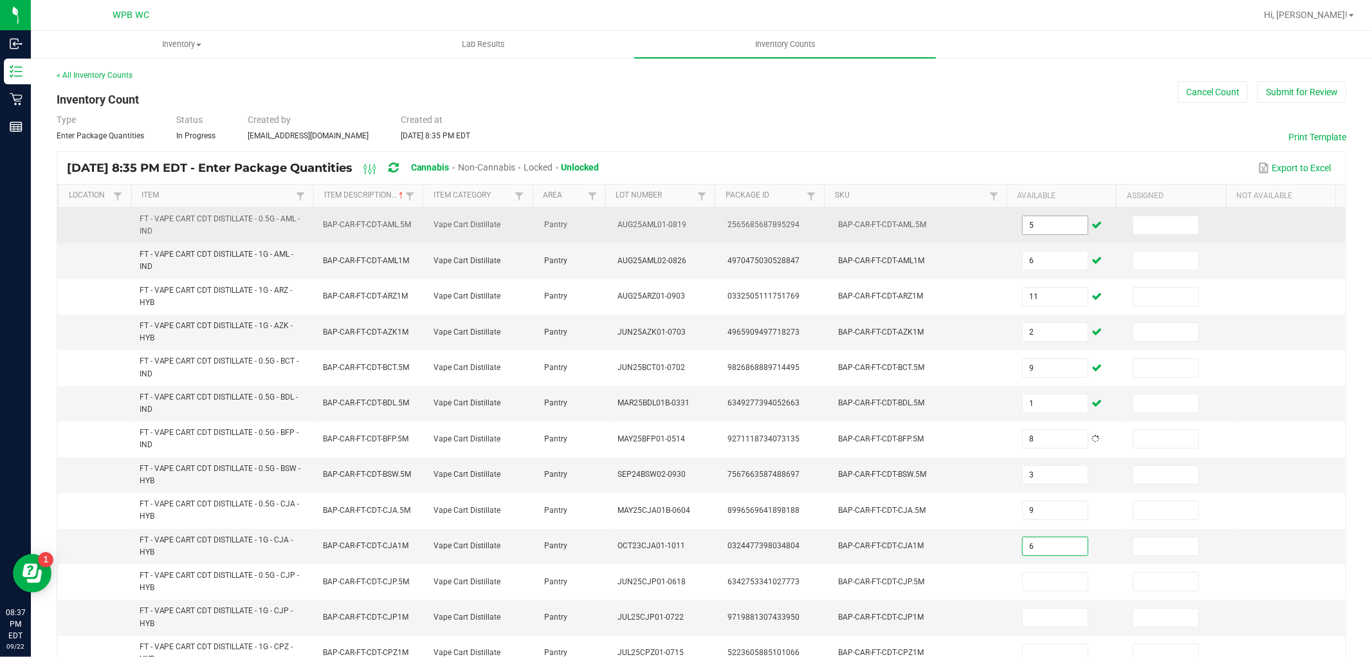
type input "6"
type input "5"
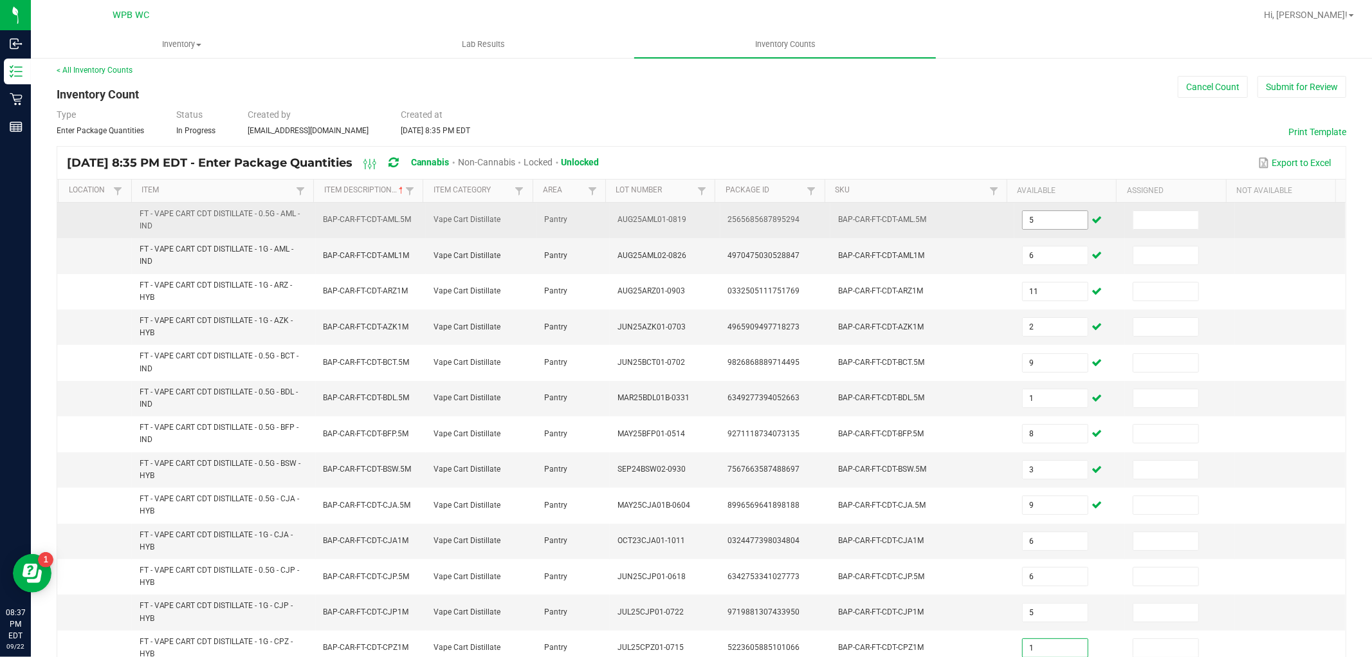
type input "1"
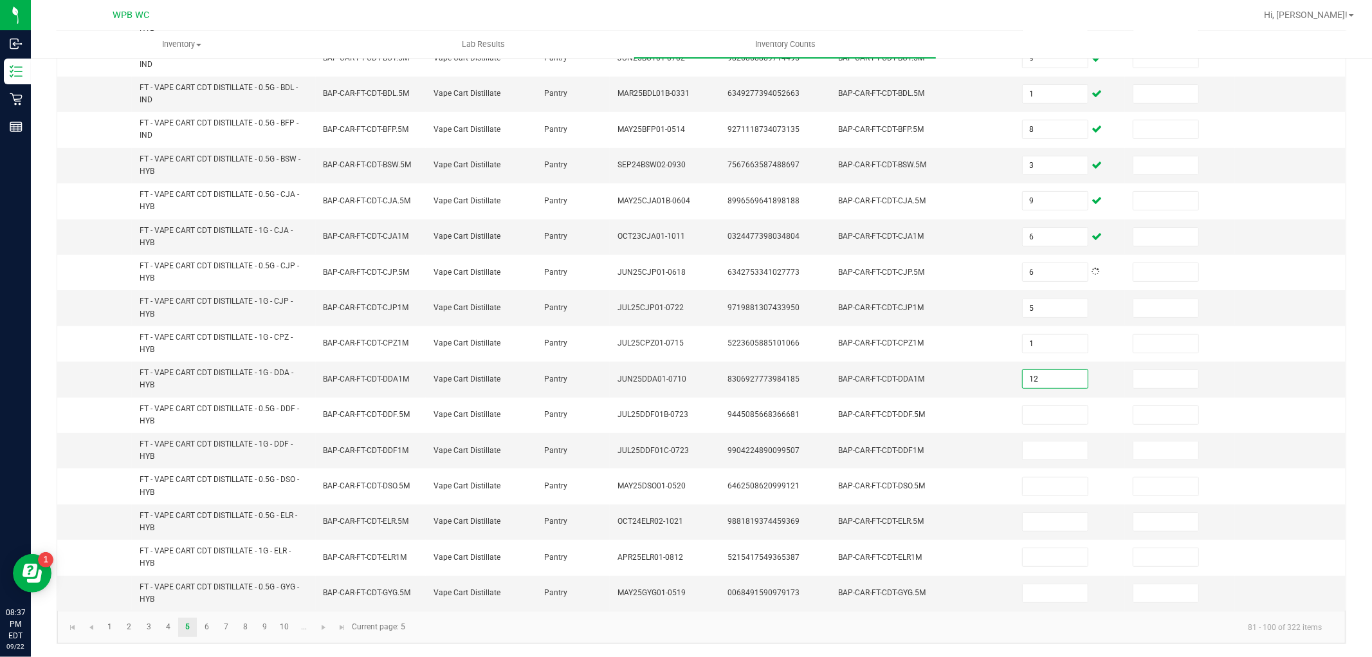
type input "12"
type input "3"
type input "7"
type input "3"
type input "11"
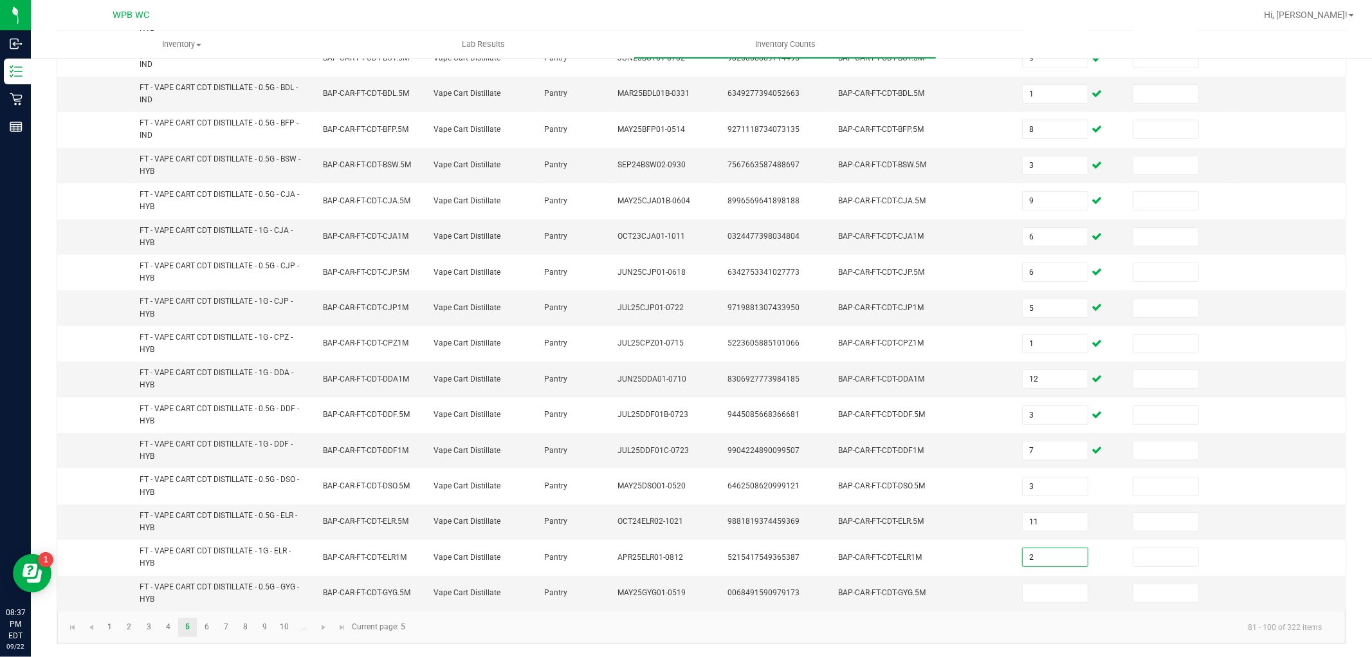
type input "2"
type input "9"
click at [207, 630] on link "6" at bounding box center [206, 626] width 19 height 19
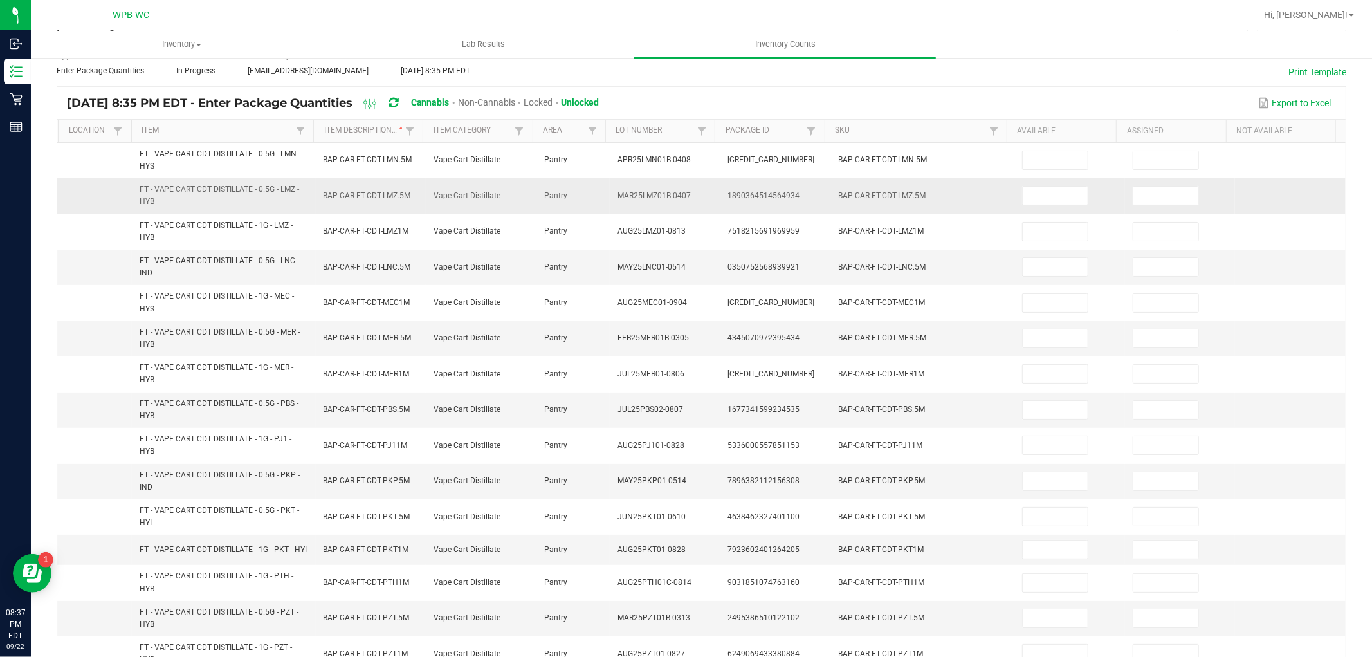
scroll to position [0, 0]
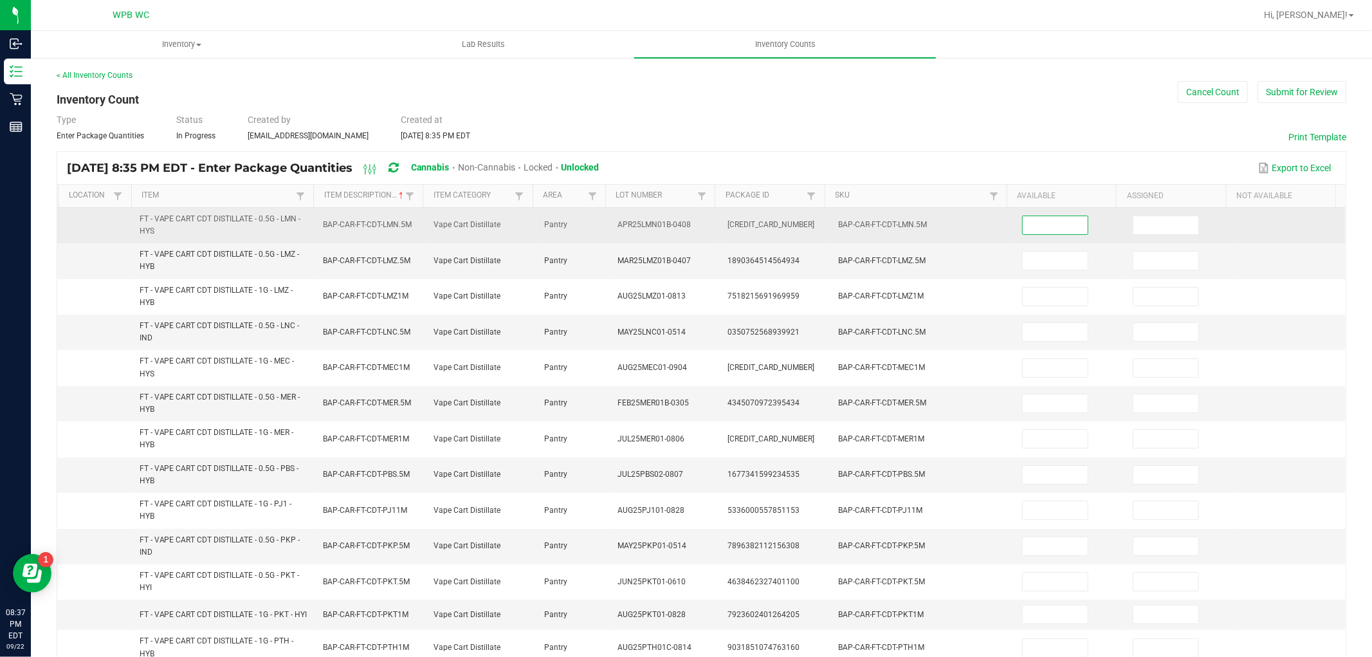
click at [1038, 225] on input at bounding box center [1054, 225] width 65 height 18
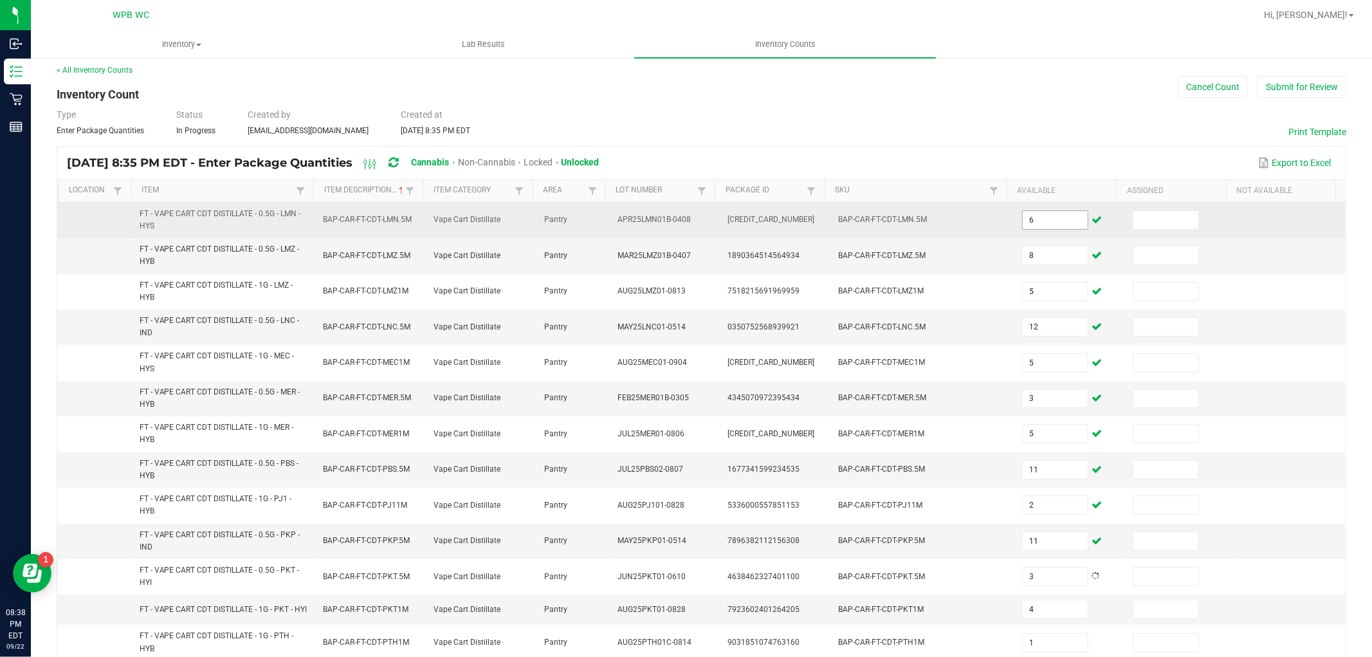
scroll to position [305, 0]
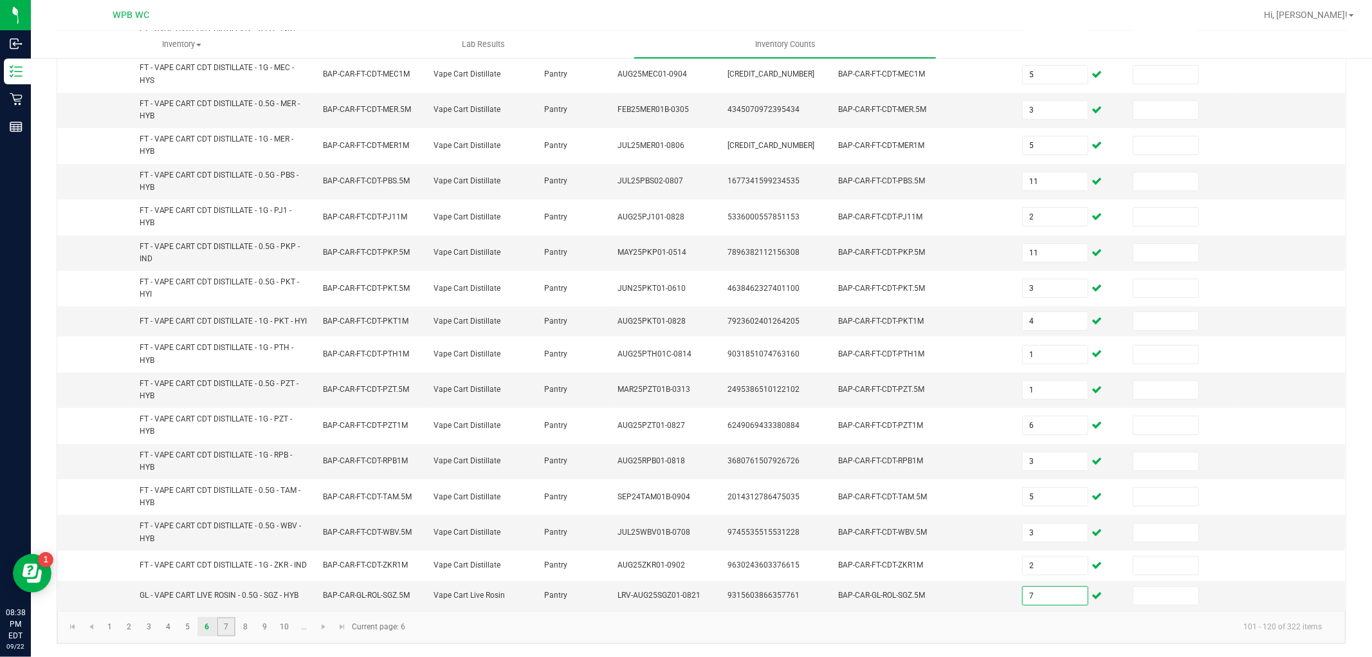
click at [231, 630] on link "7" at bounding box center [226, 626] width 19 height 19
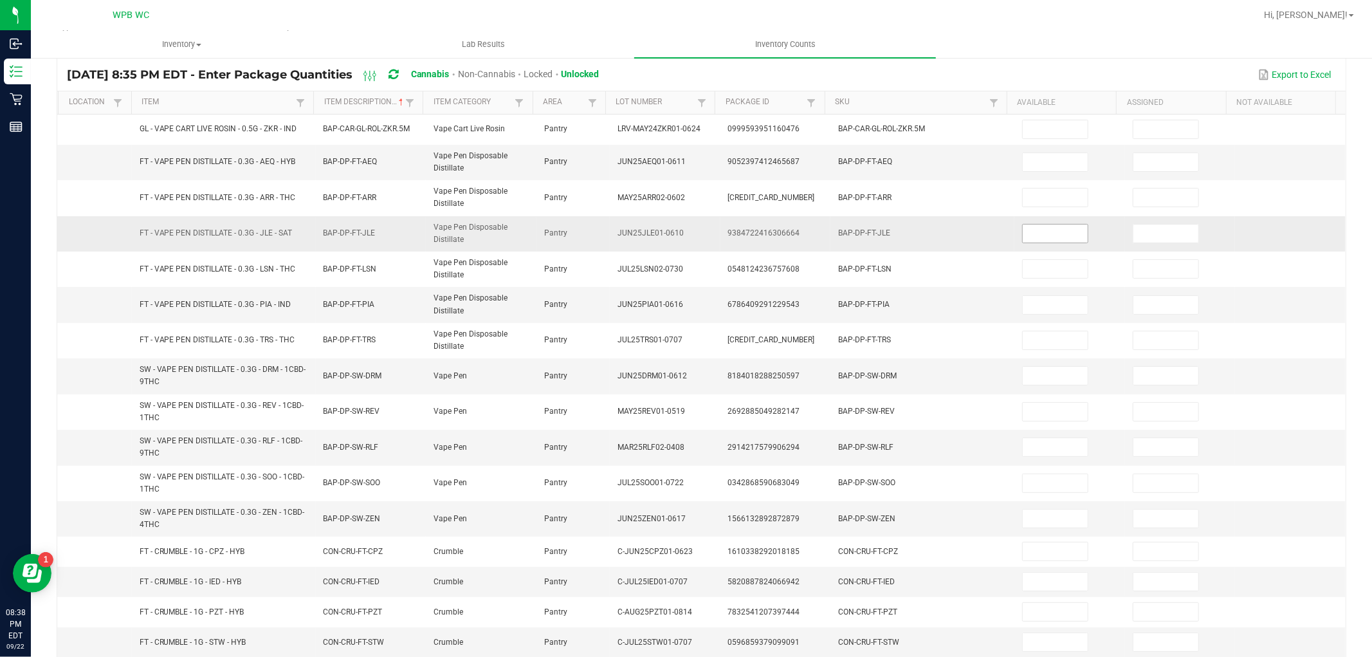
scroll to position [0, 0]
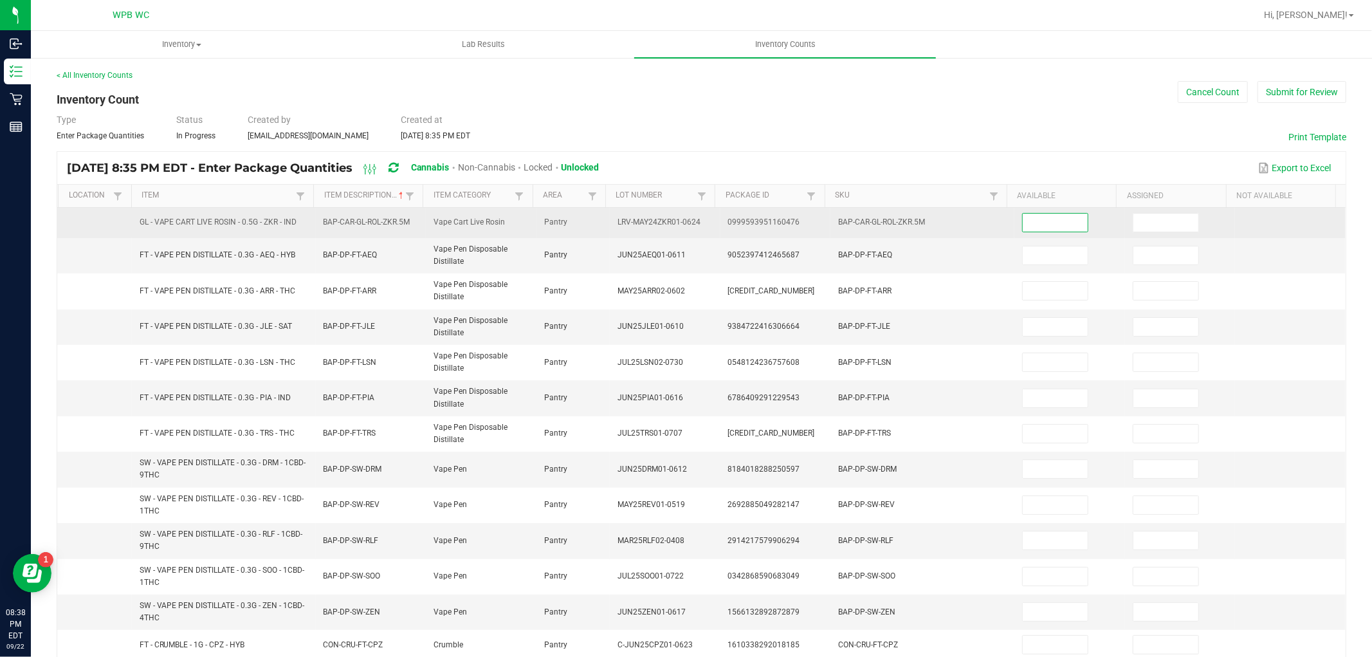
click at [1045, 219] on input at bounding box center [1054, 222] width 65 height 18
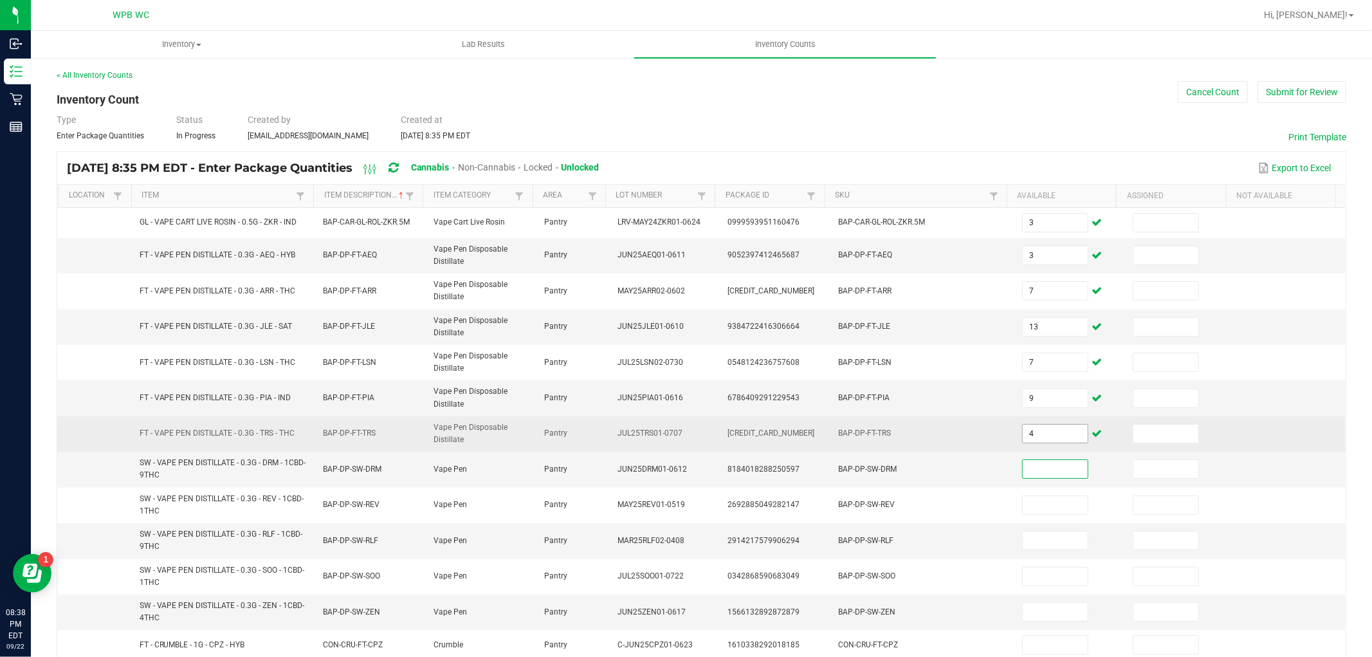
click at [1030, 433] on input "4" at bounding box center [1054, 433] width 65 height 18
click at [1032, 433] on input "14" at bounding box center [1054, 433] width 65 height 18
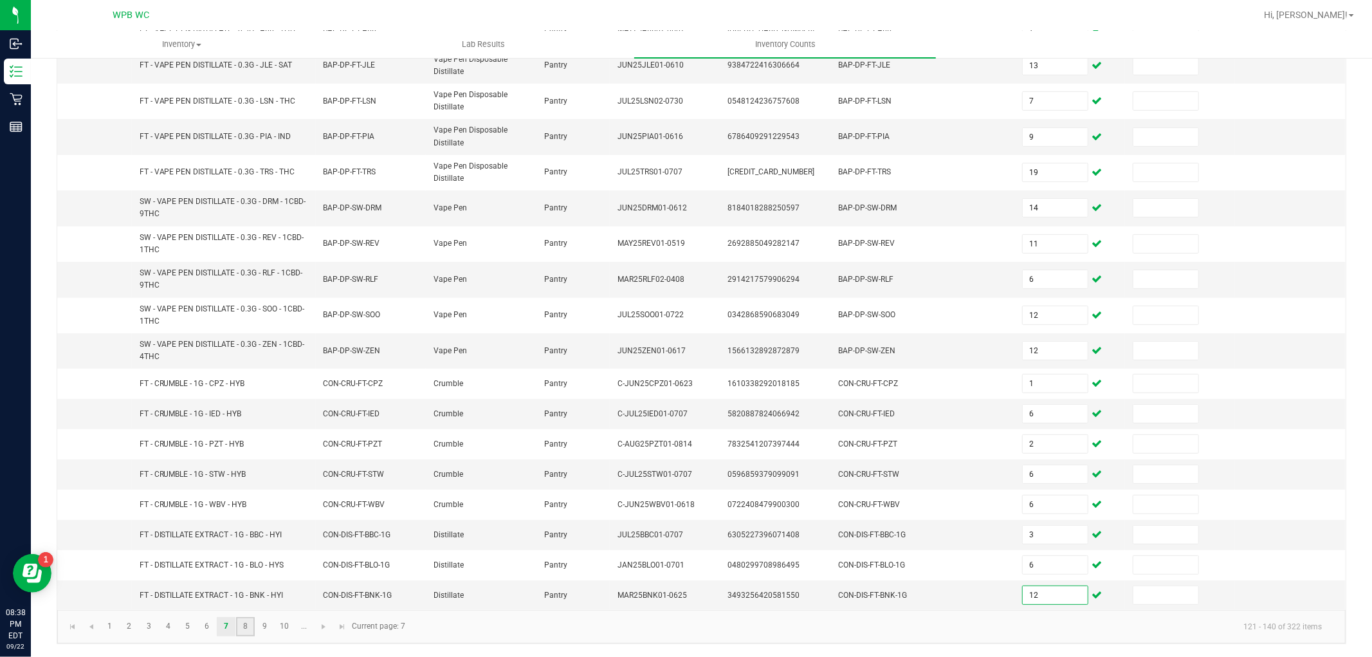
click at [249, 627] on link "8" at bounding box center [245, 626] width 19 height 19
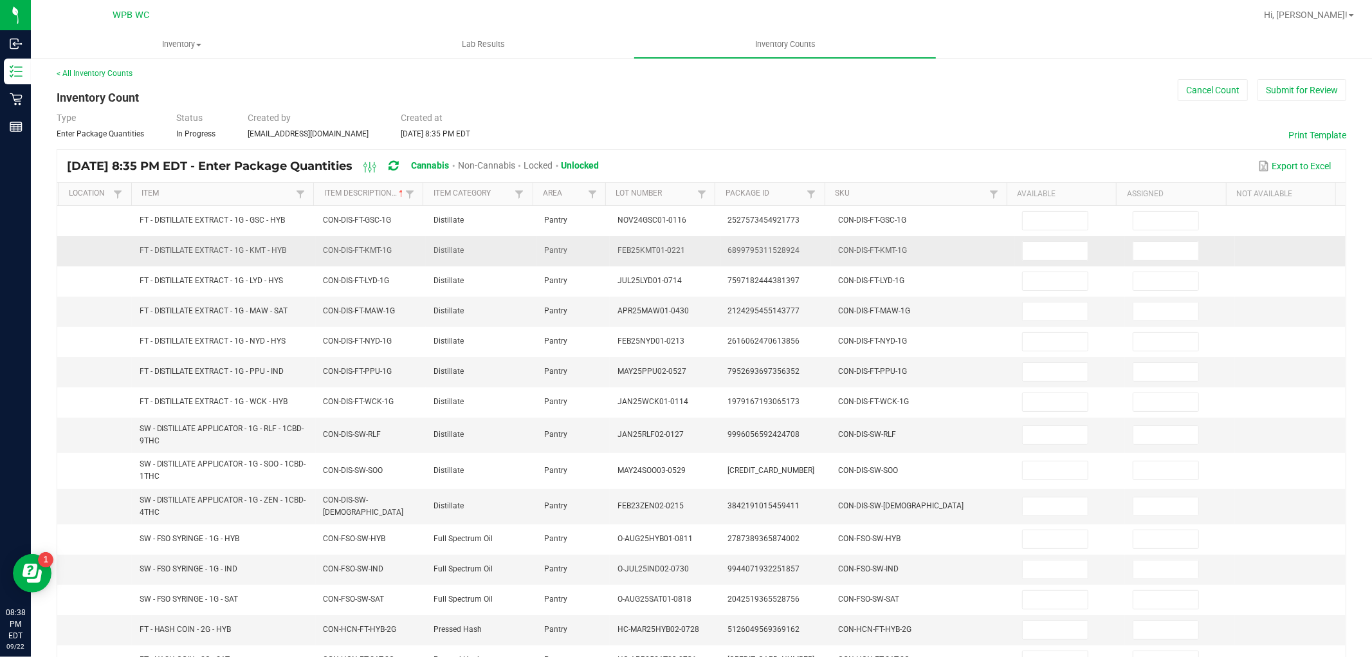
scroll to position [0, 0]
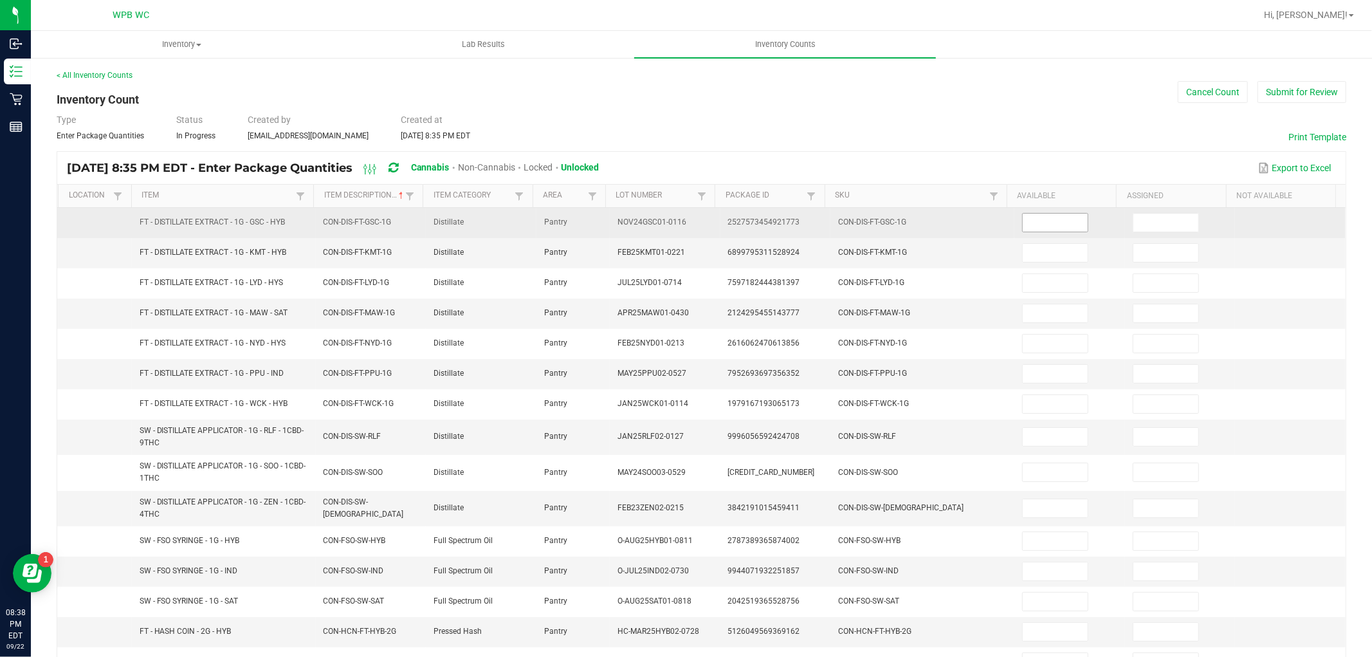
click at [1024, 221] on input at bounding box center [1054, 222] width 65 height 18
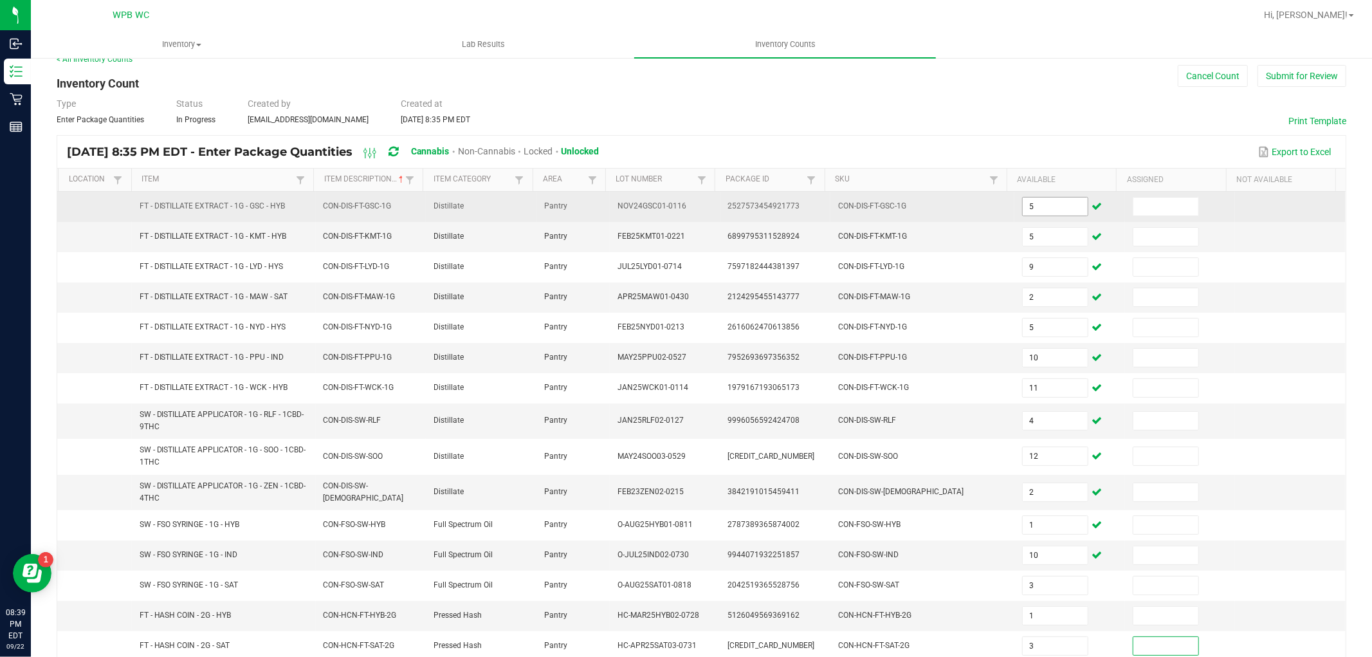
scroll to position [221, 0]
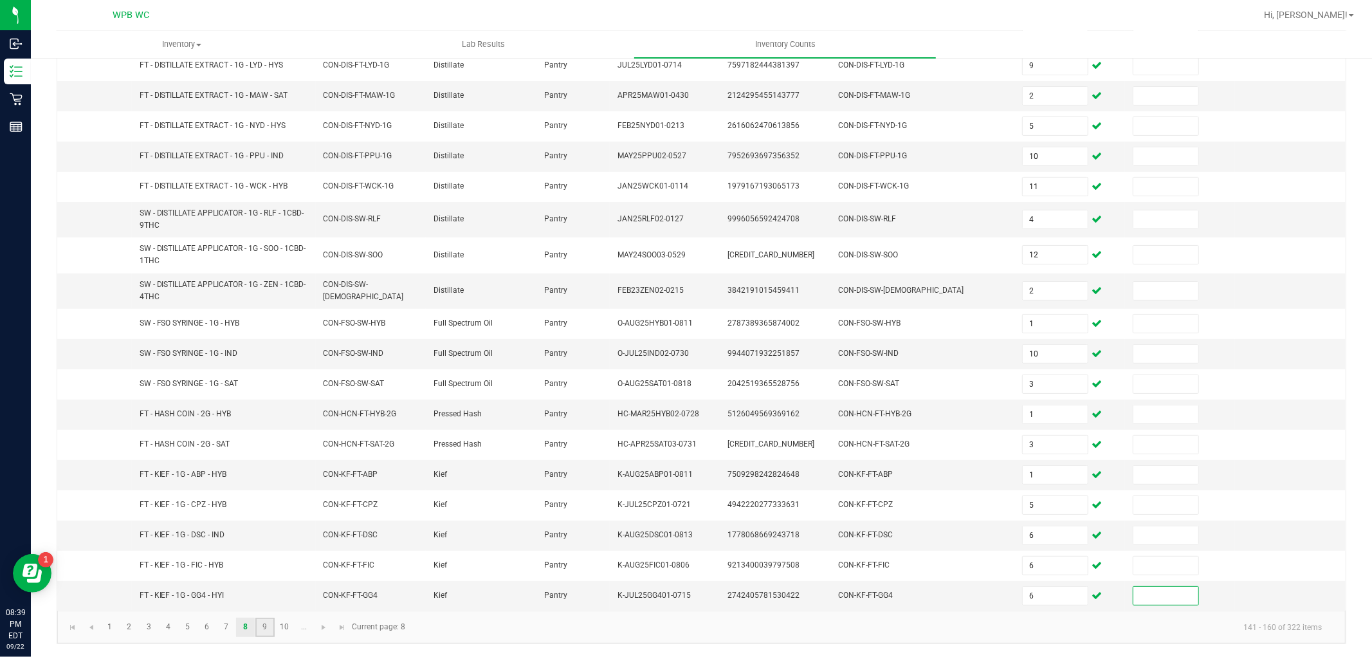
click at [264, 622] on link "9" at bounding box center [264, 626] width 19 height 19
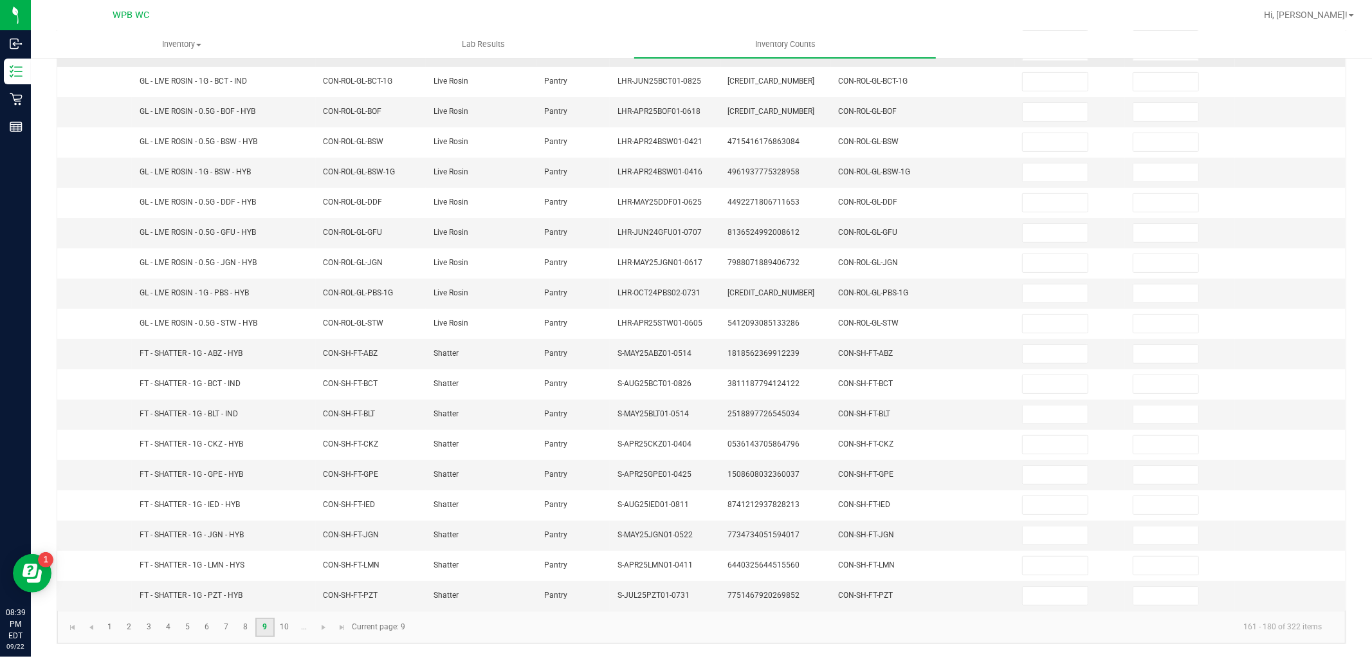
scroll to position [0, 0]
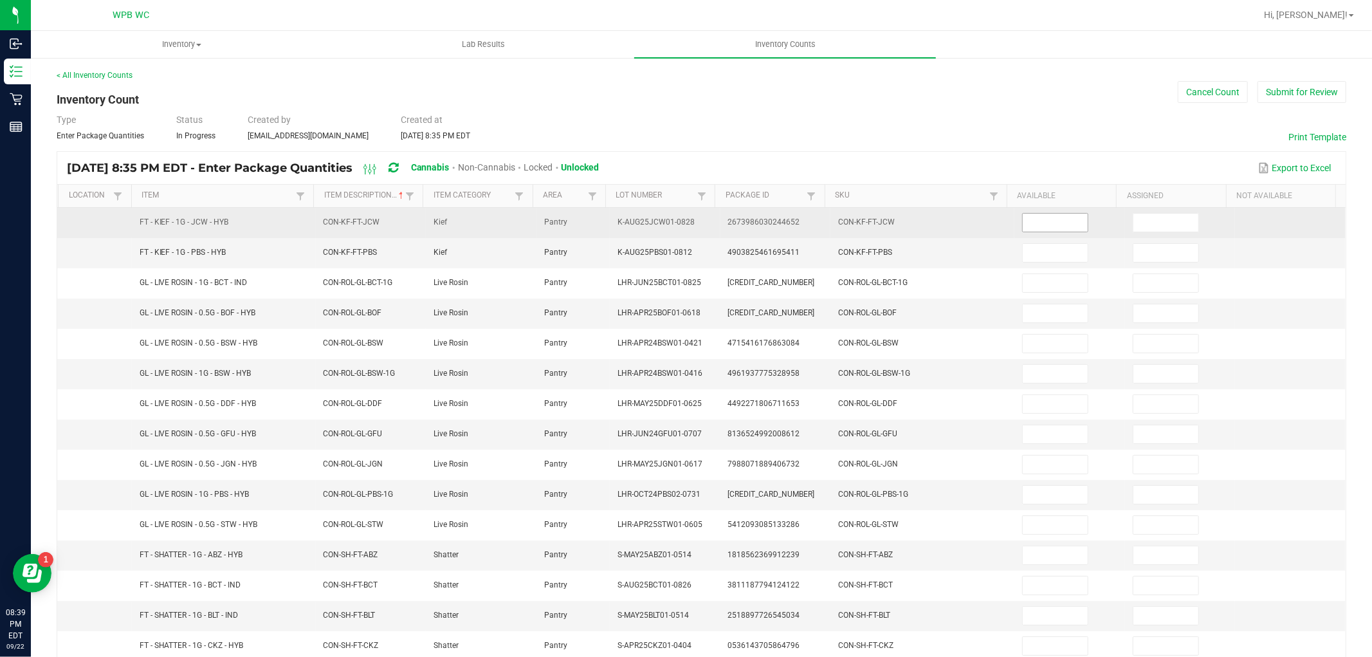
click at [1048, 224] on input at bounding box center [1054, 222] width 65 height 18
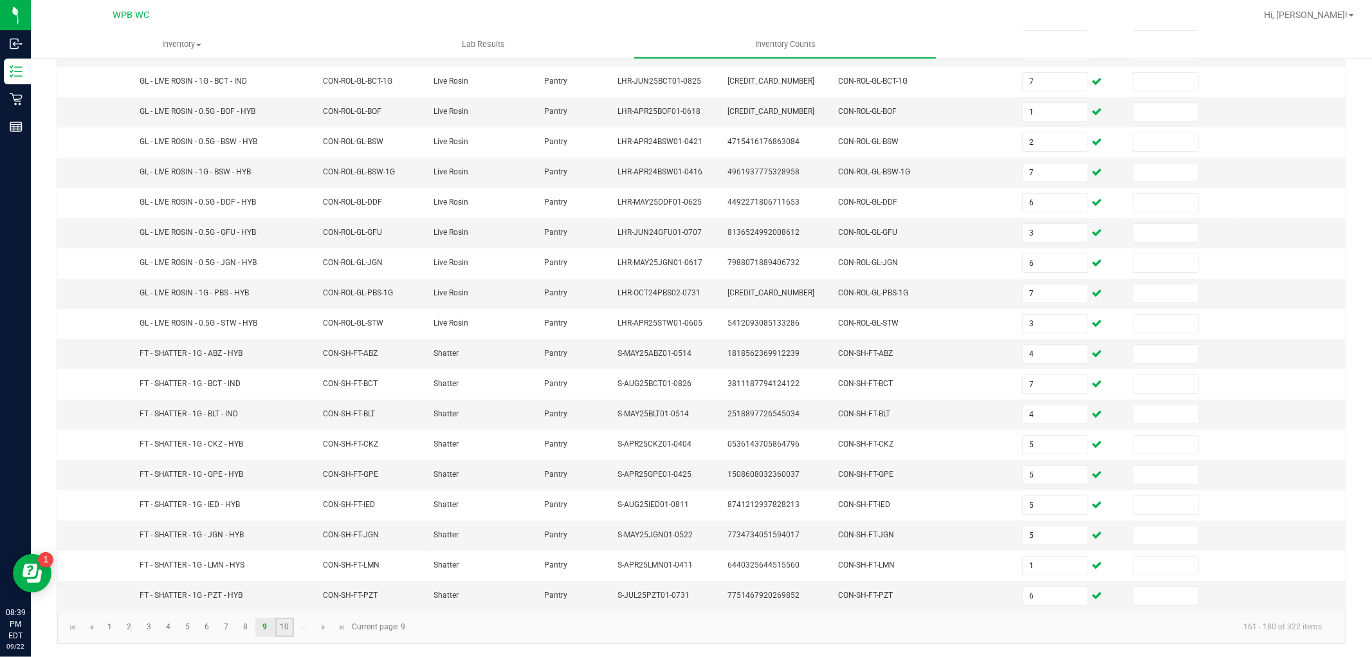
click at [290, 630] on link "10" at bounding box center [284, 626] width 19 height 19
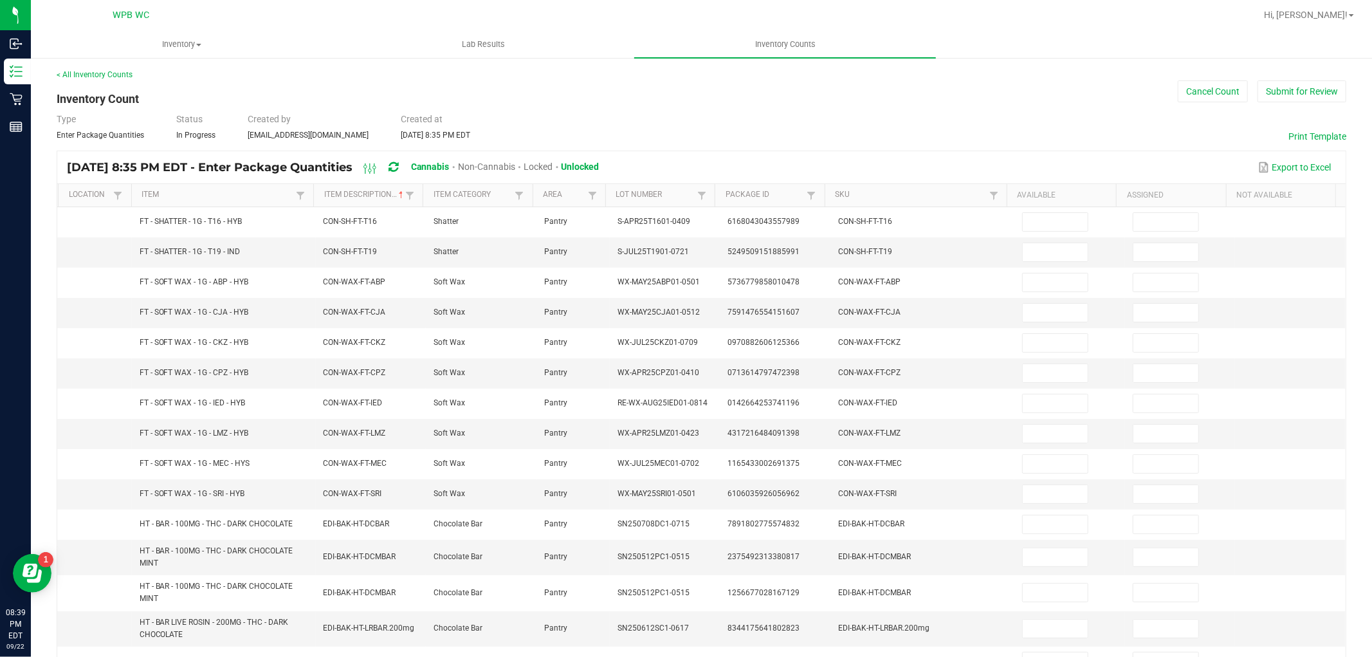
scroll to position [0, 0]
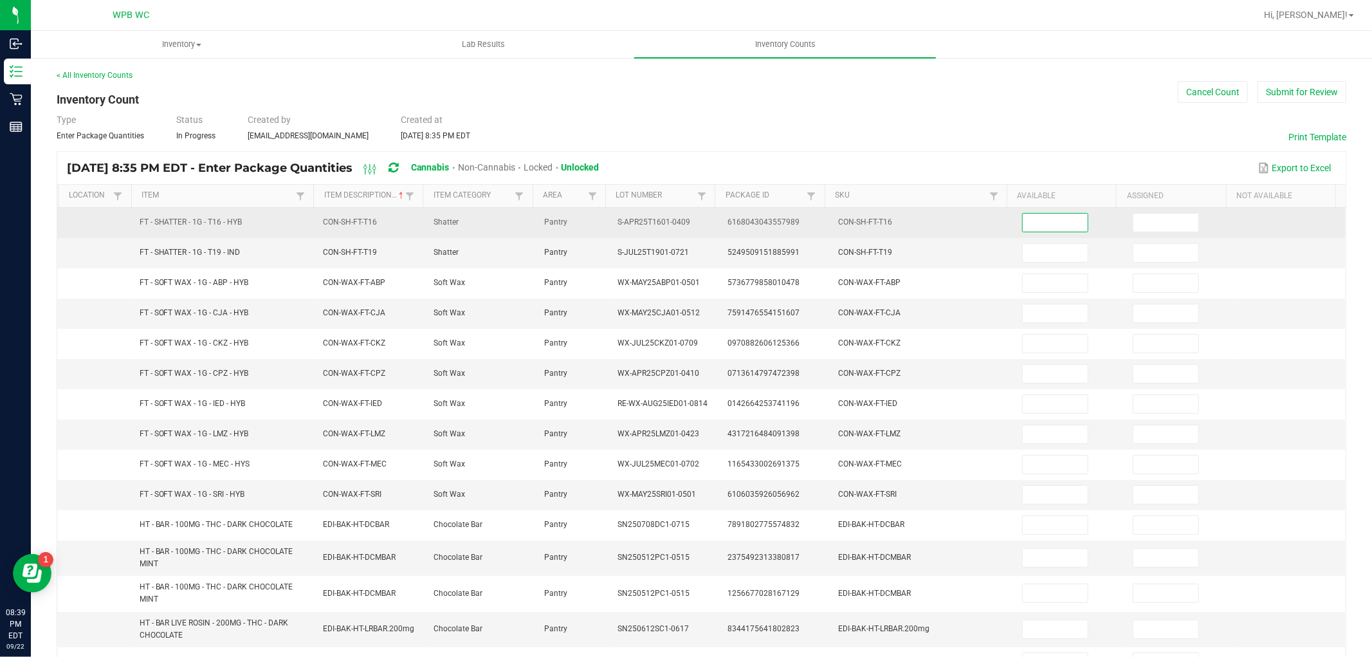
click at [1039, 224] on input at bounding box center [1054, 222] width 65 height 18
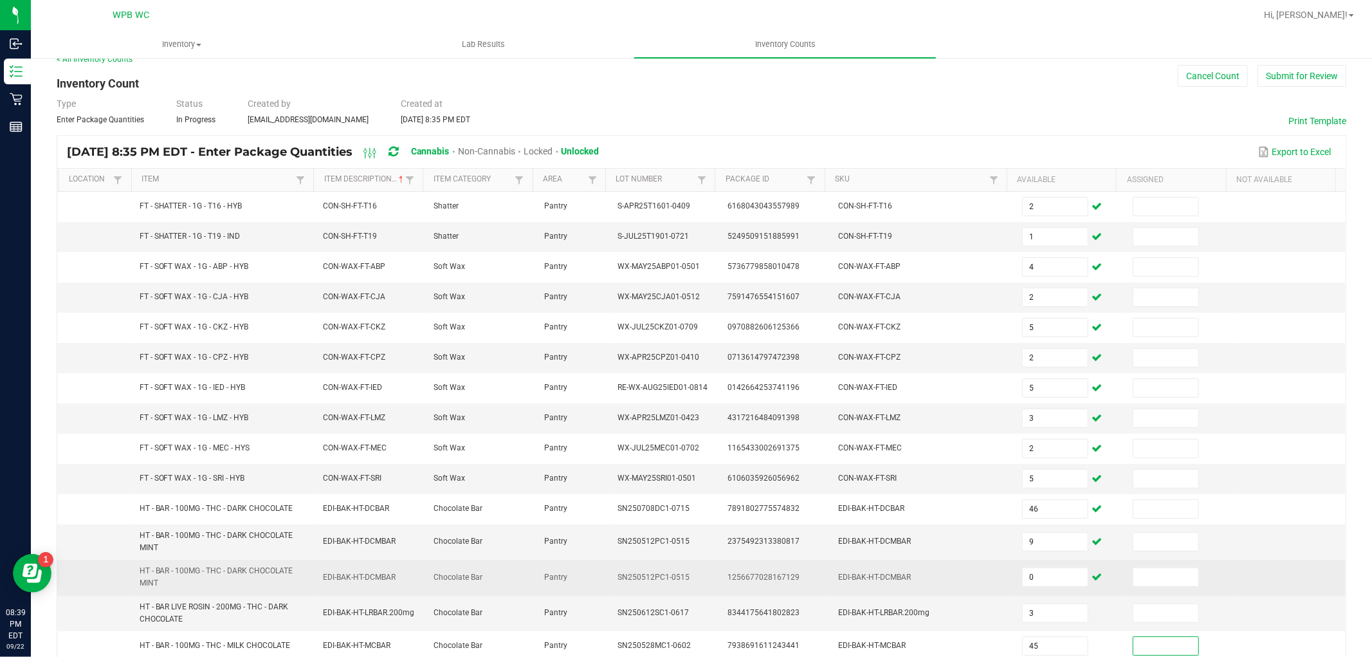
scroll to position [242, 0]
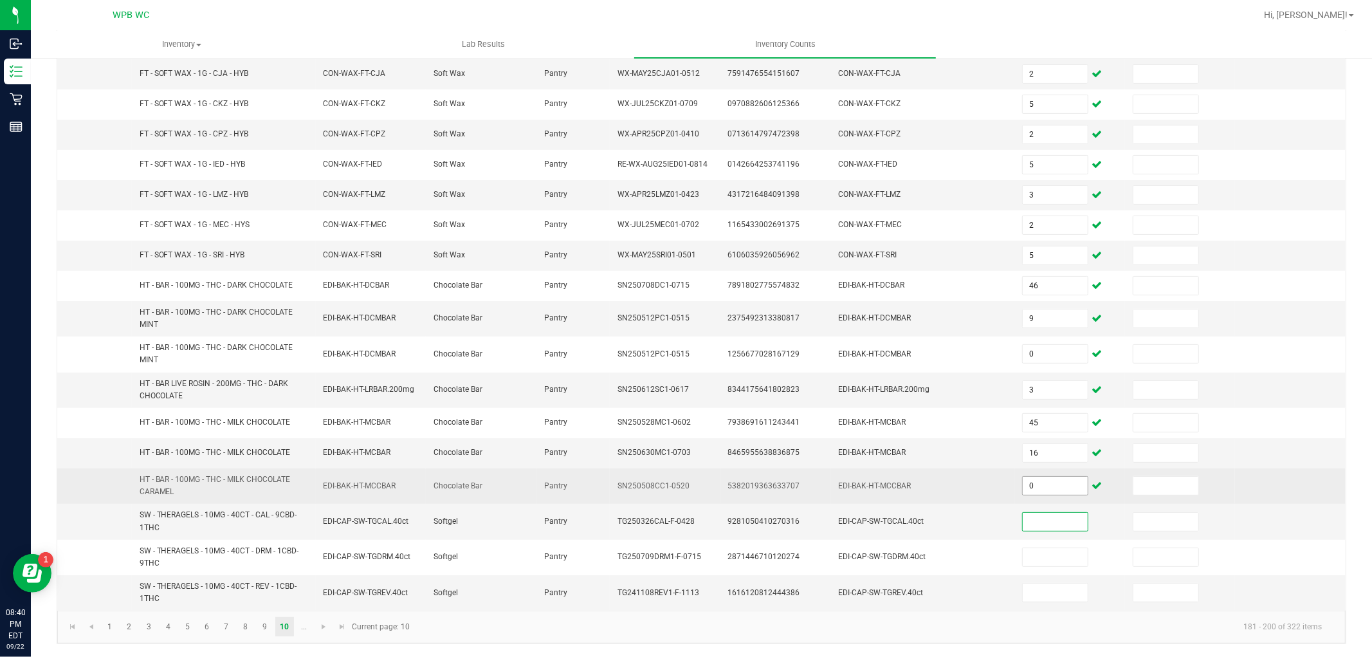
click at [1033, 486] on input "0" at bounding box center [1054, 485] width 65 height 18
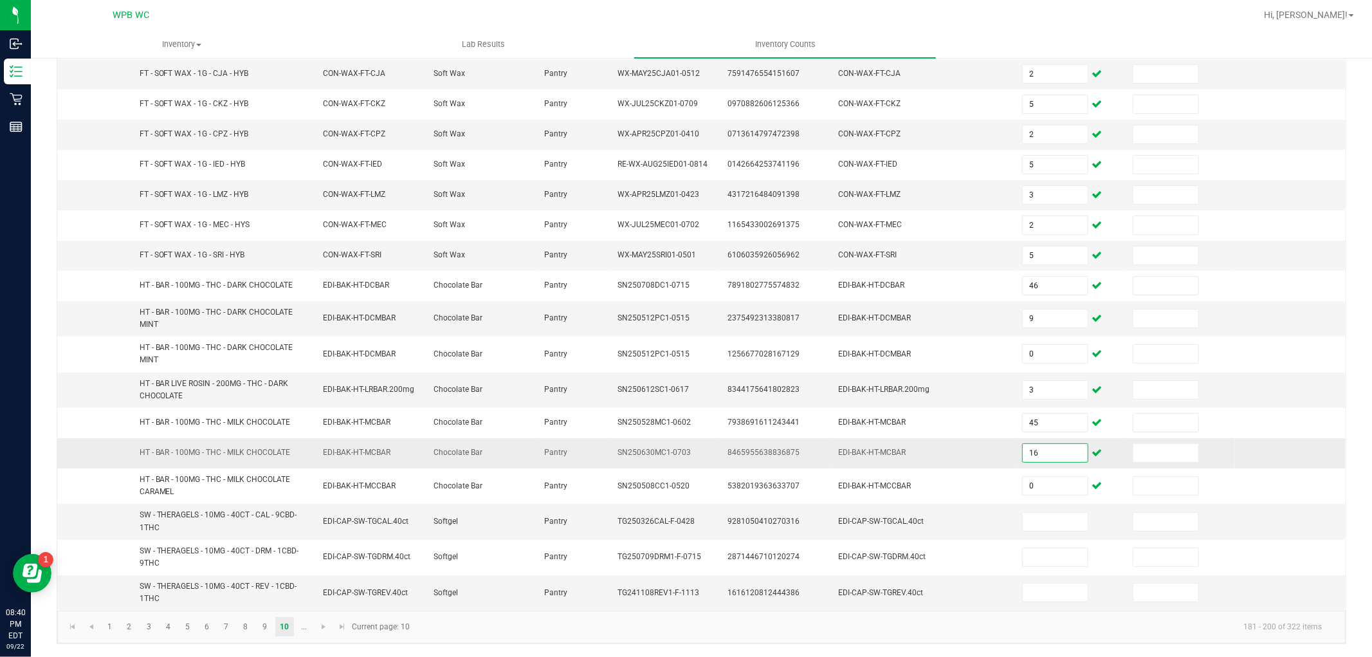
click at [1050, 454] on input "16" at bounding box center [1054, 453] width 65 height 18
click at [320, 629] on span "Go to the next page" at bounding box center [323, 626] width 10 height 10
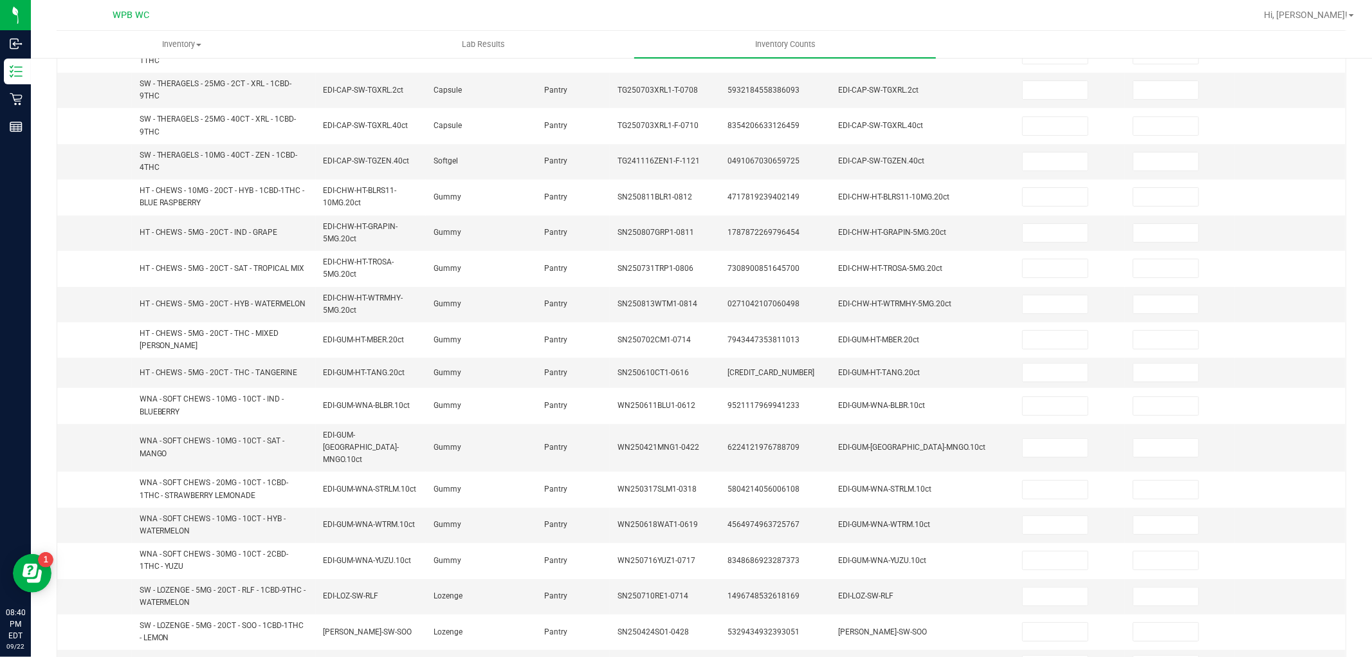
scroll to position [0, 0]
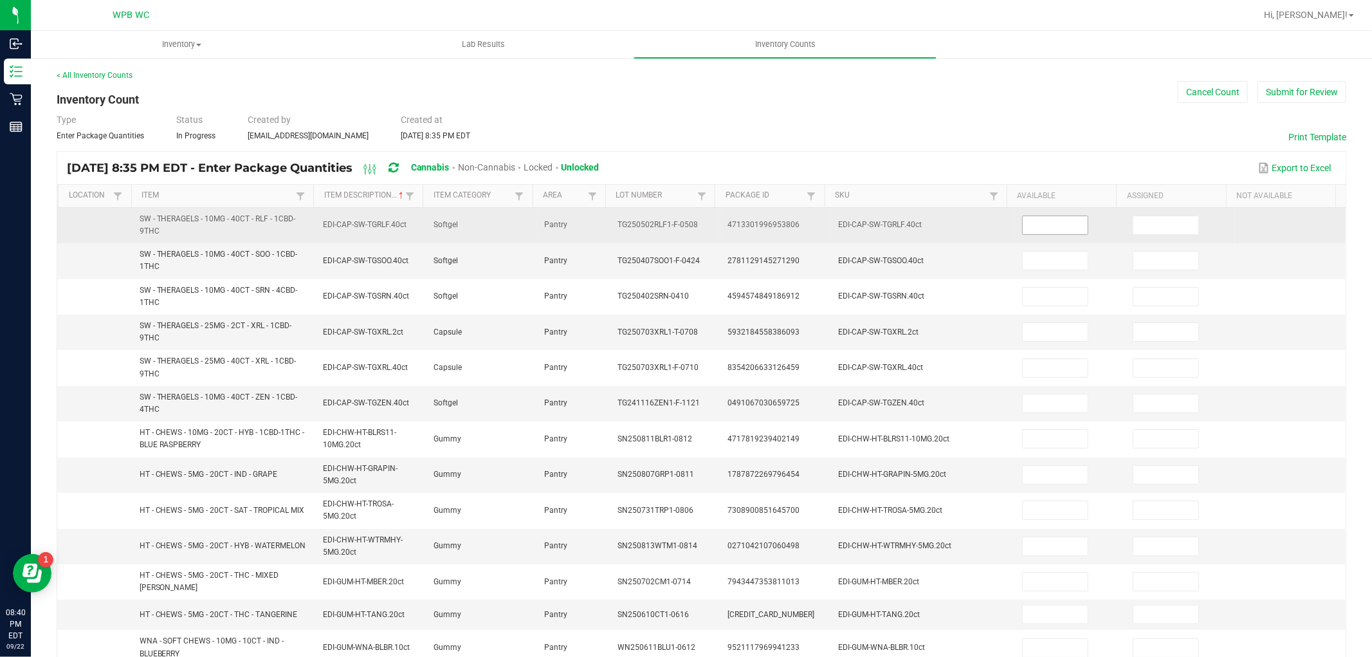
click at [1036, 229] on input at bounding box center [1054, 225] width 65 height 18
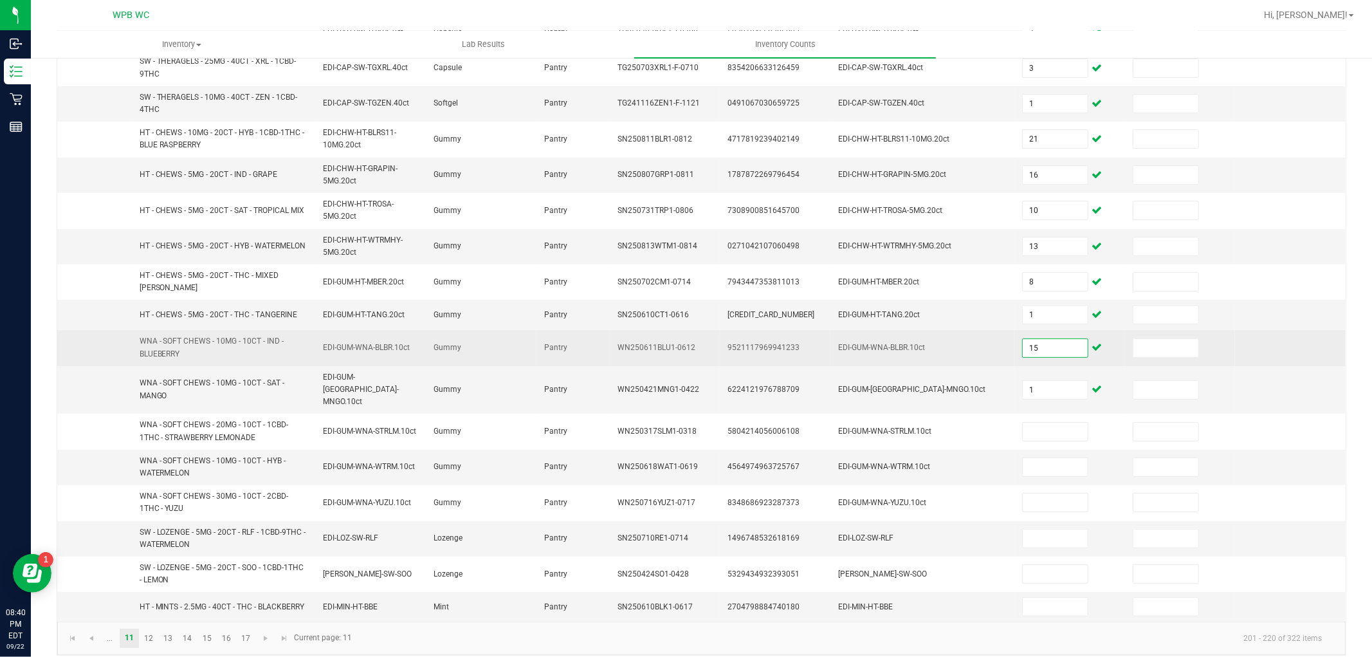
click at [1045, 339] on input "15" at bounding box center [1054, 348] width 65 height 18
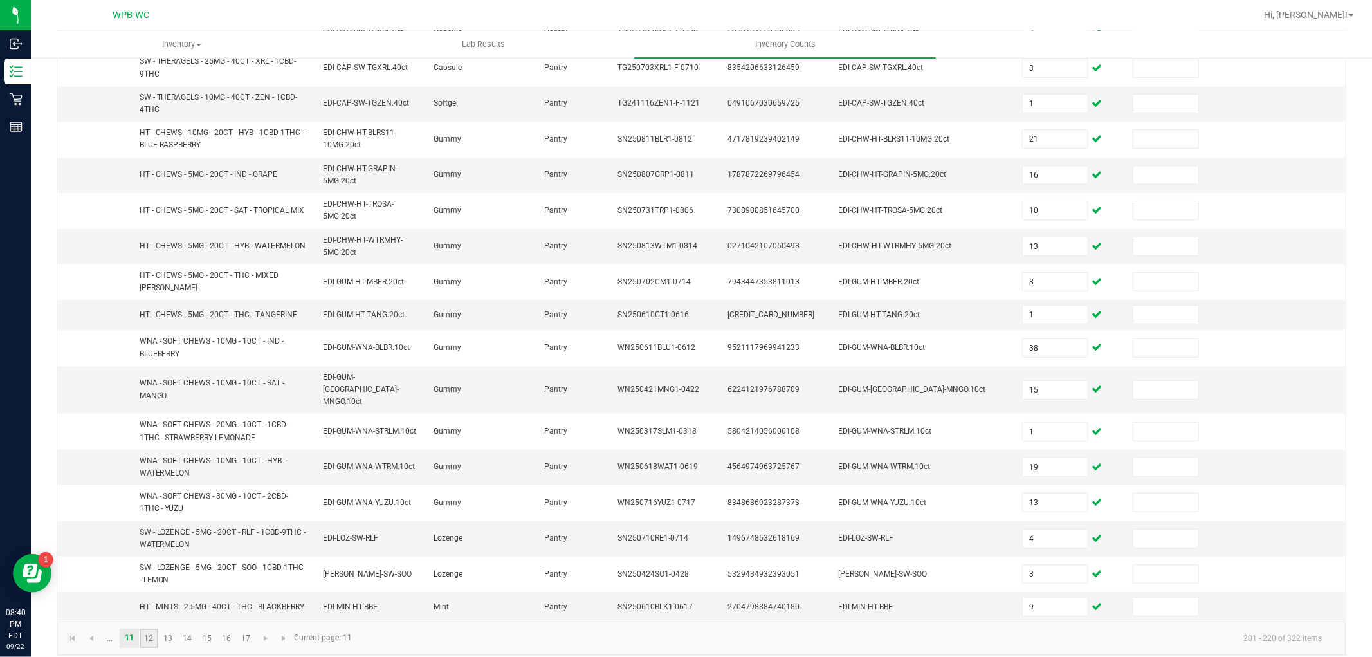
click at [149, 628] on link "12" at bounding box center [149, 637] width 19 height 19
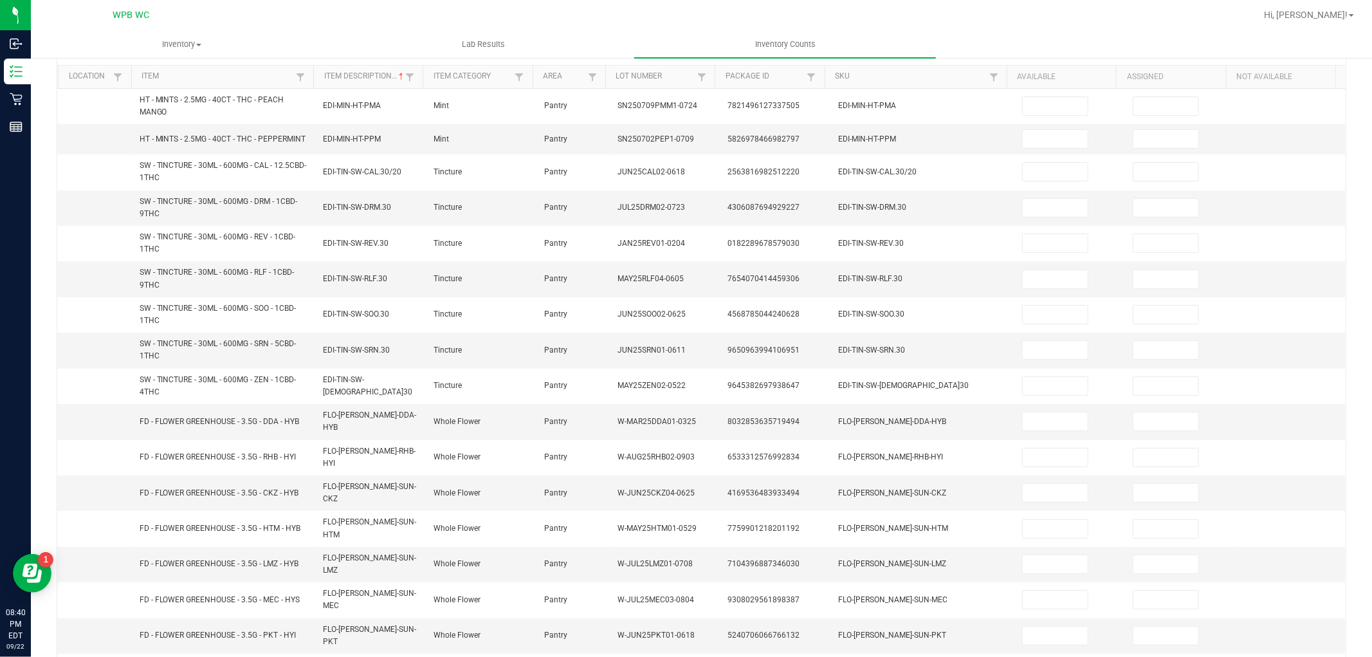
scroll to position [0, 0]
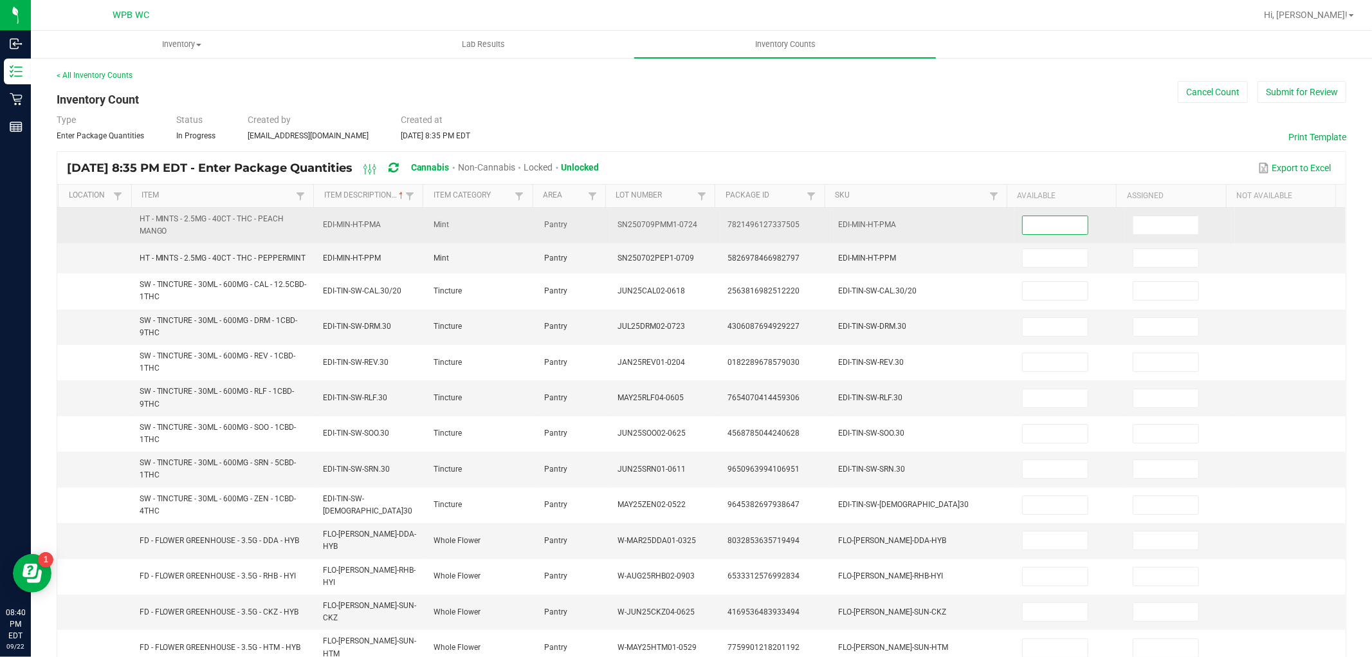
click at [1022, 227] on input at bounding box center [1054, 225] width 65 height 18
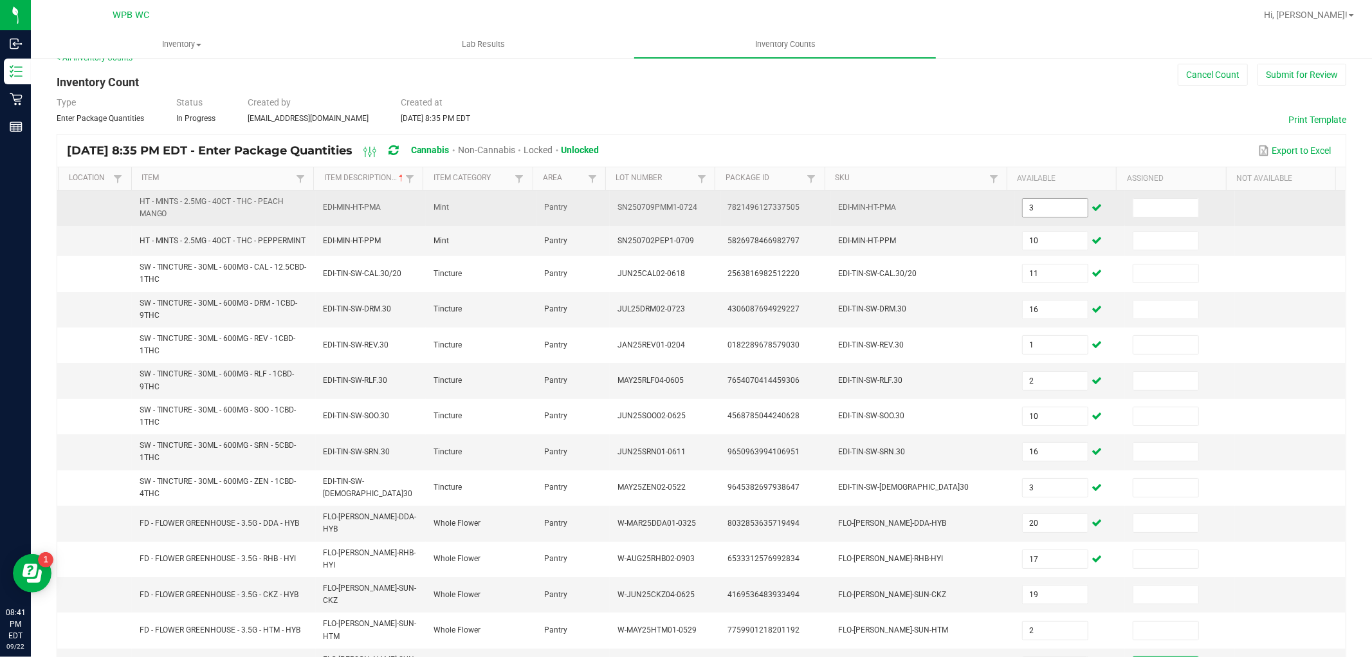
scroll to position [253, 0]
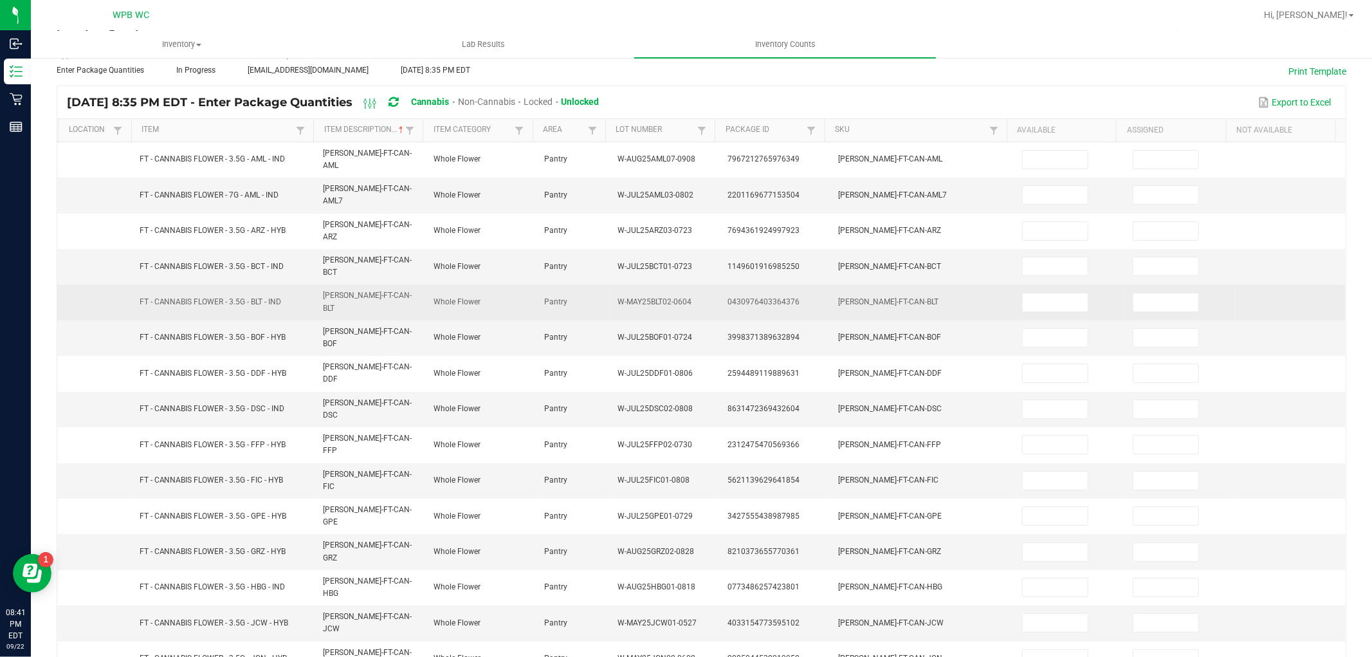
scroll to position [0, 0]
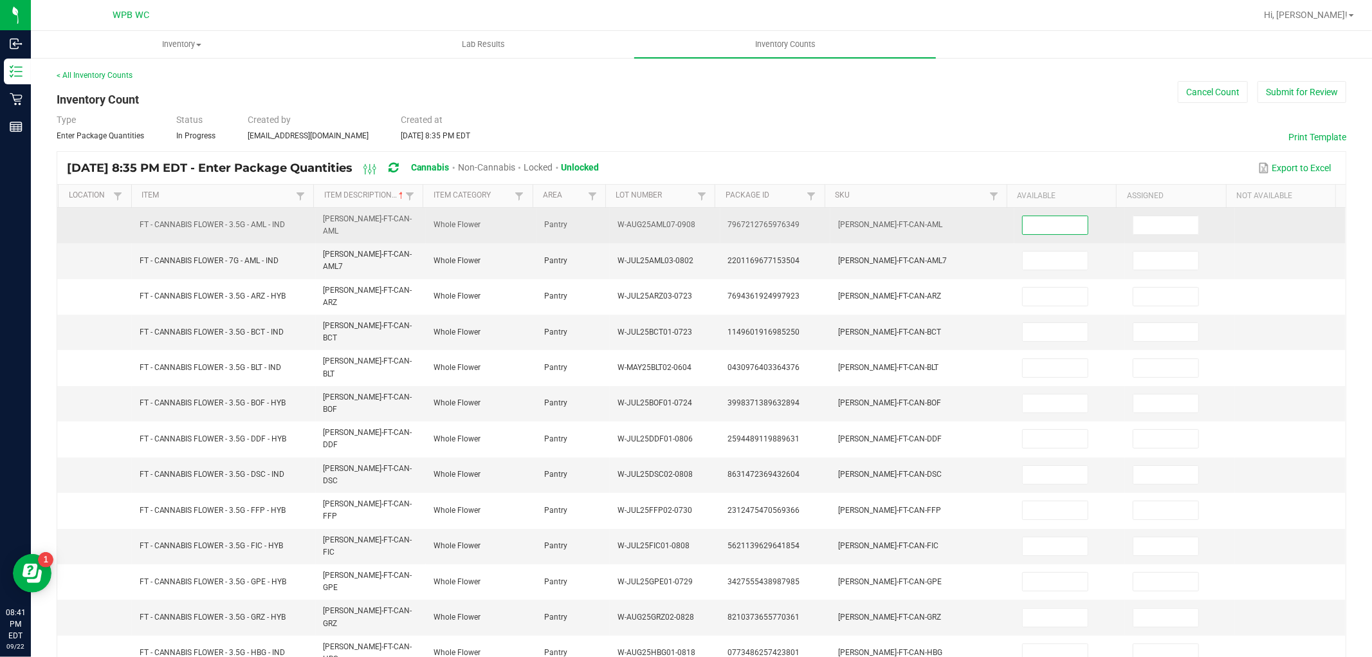
click at [1050, 230] on input at bounding box center [1054, 225] width 65 height 18
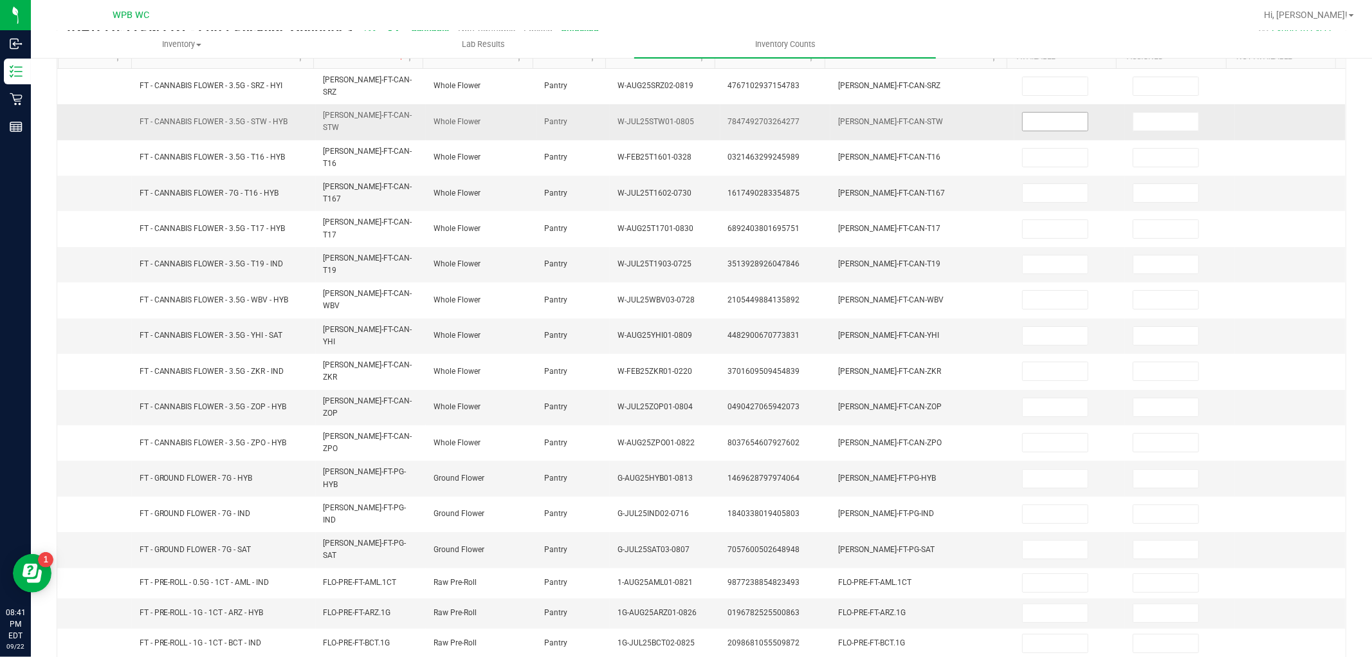
scroll to position [0, 0]
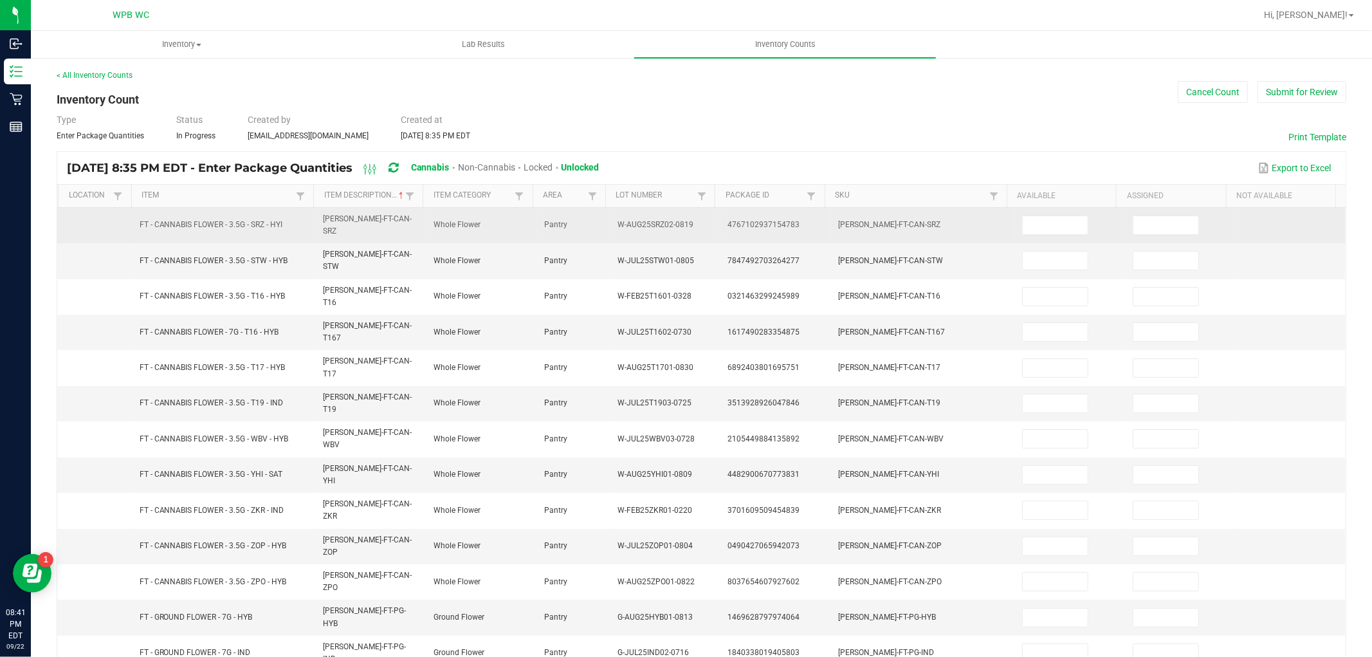
click at [1037, 208] on td at bounding box center [1069, 225] width 111 height 35
click at [1040, 219] on input at bounding box center [1054, 225] width 65 height 18
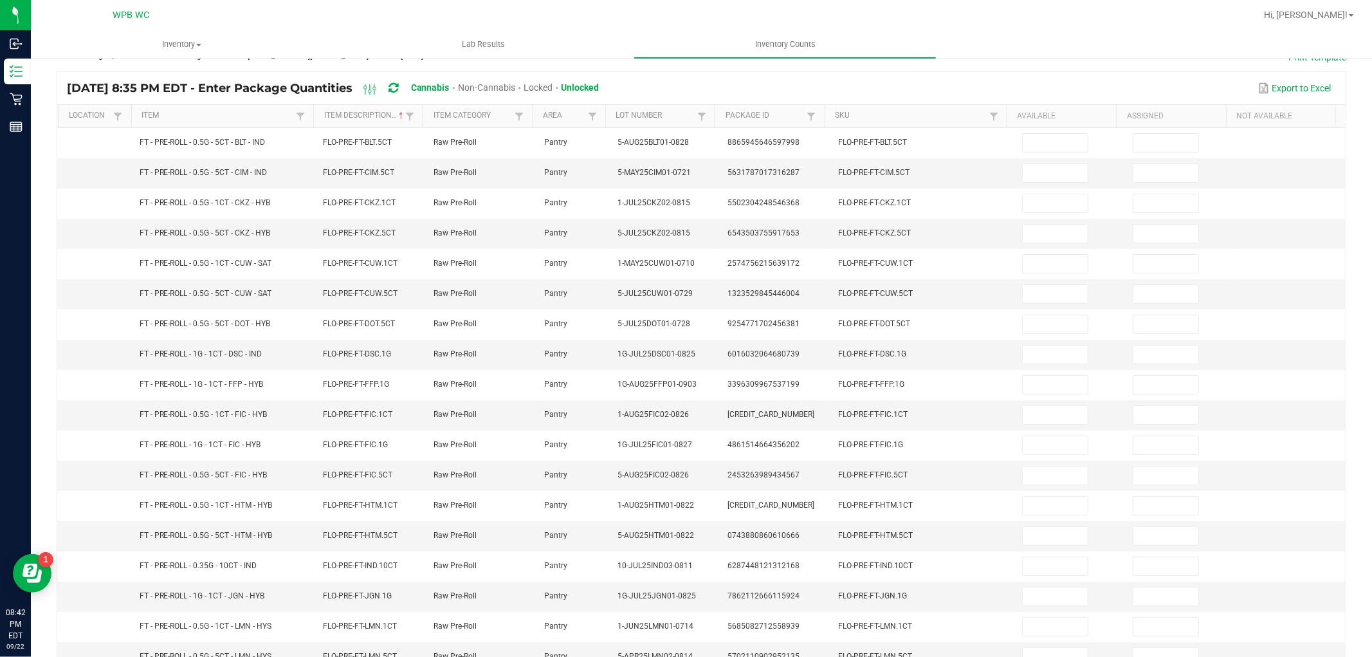
scroll to position [0, 0]
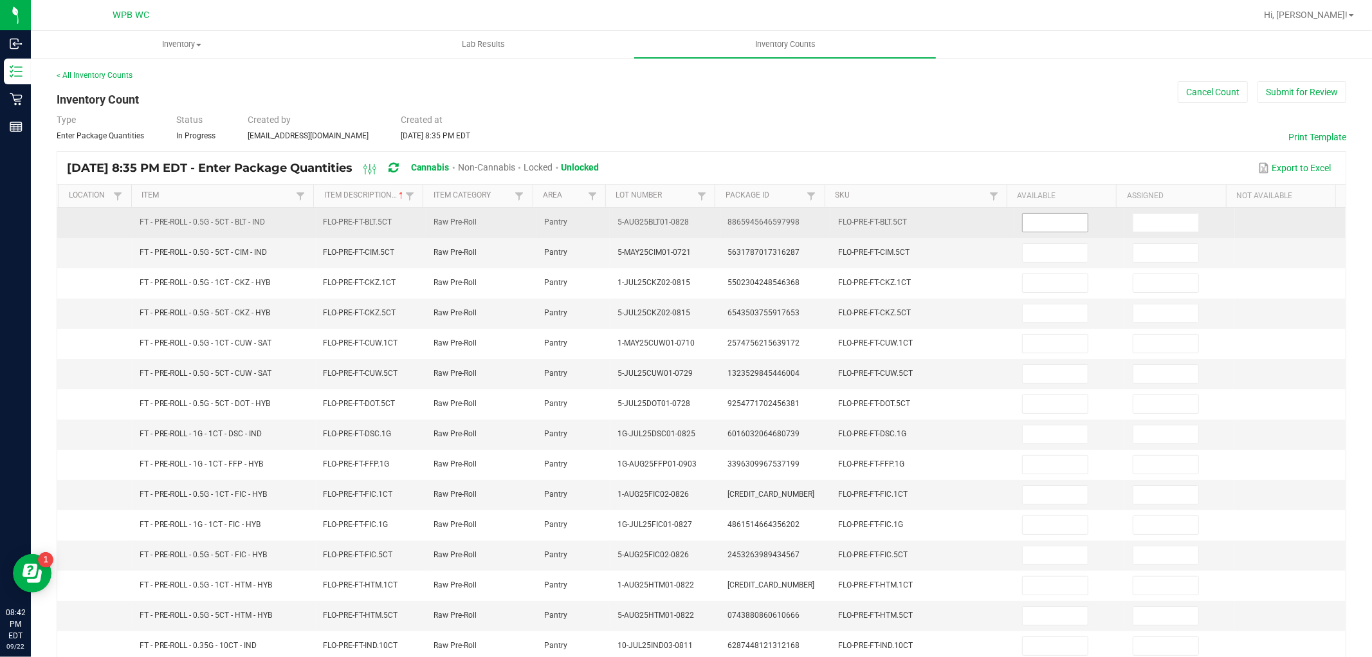
click at [1037, 225] on input at bounding box center [1054, 222] width 65 height 18
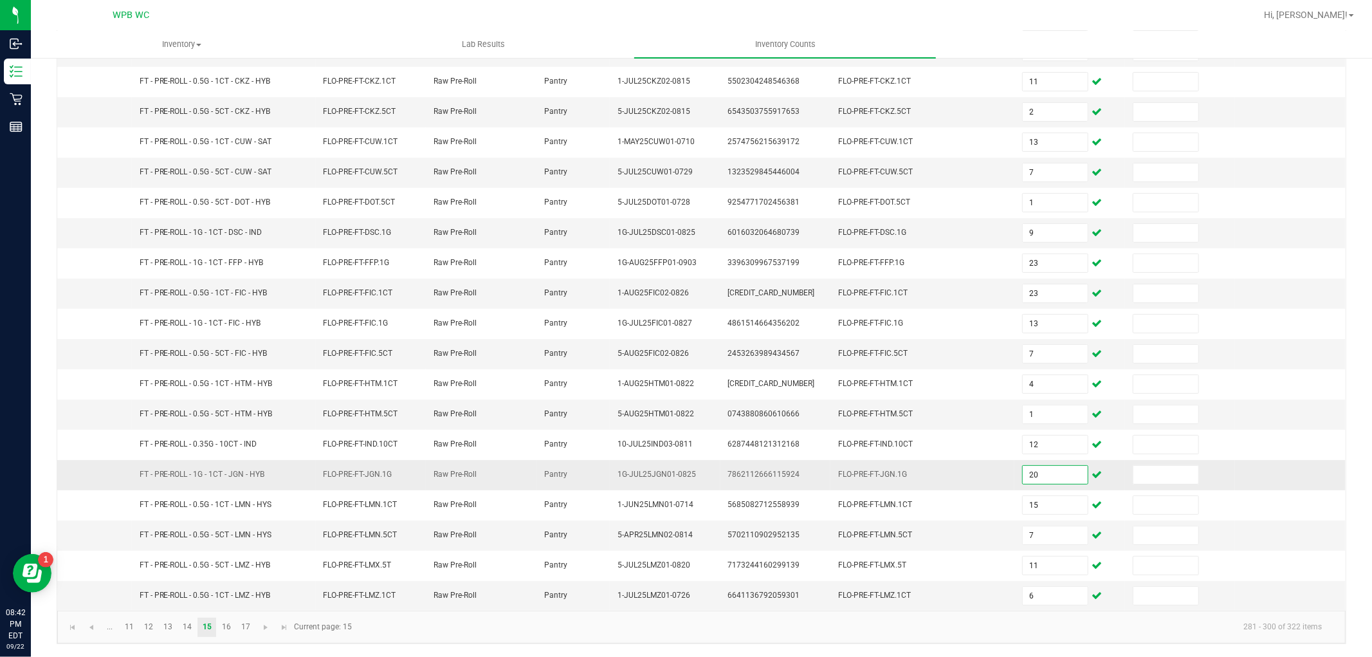
click at [1027, 472] on input "20" at bounding box center [1054, 475] width 65 height 18
click at [228, 626] on link "16" at bounding box center [226, 626] width 19 height 19
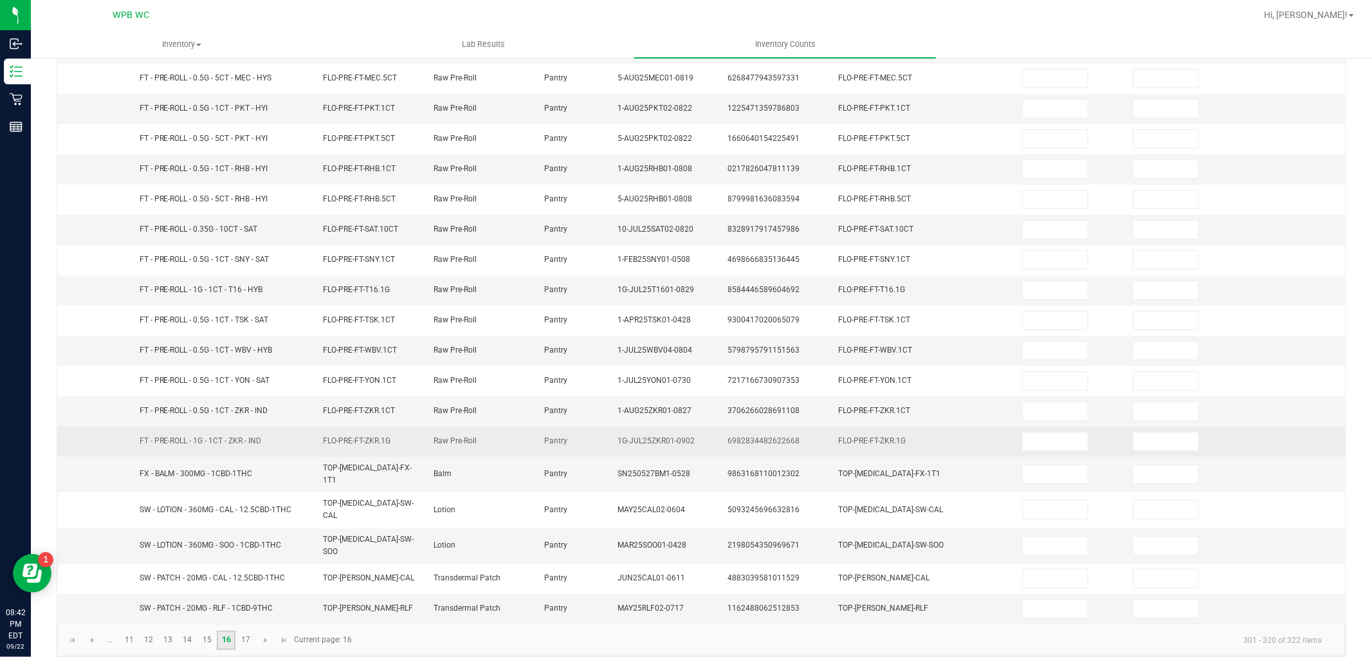
scroll to position [0, 0]
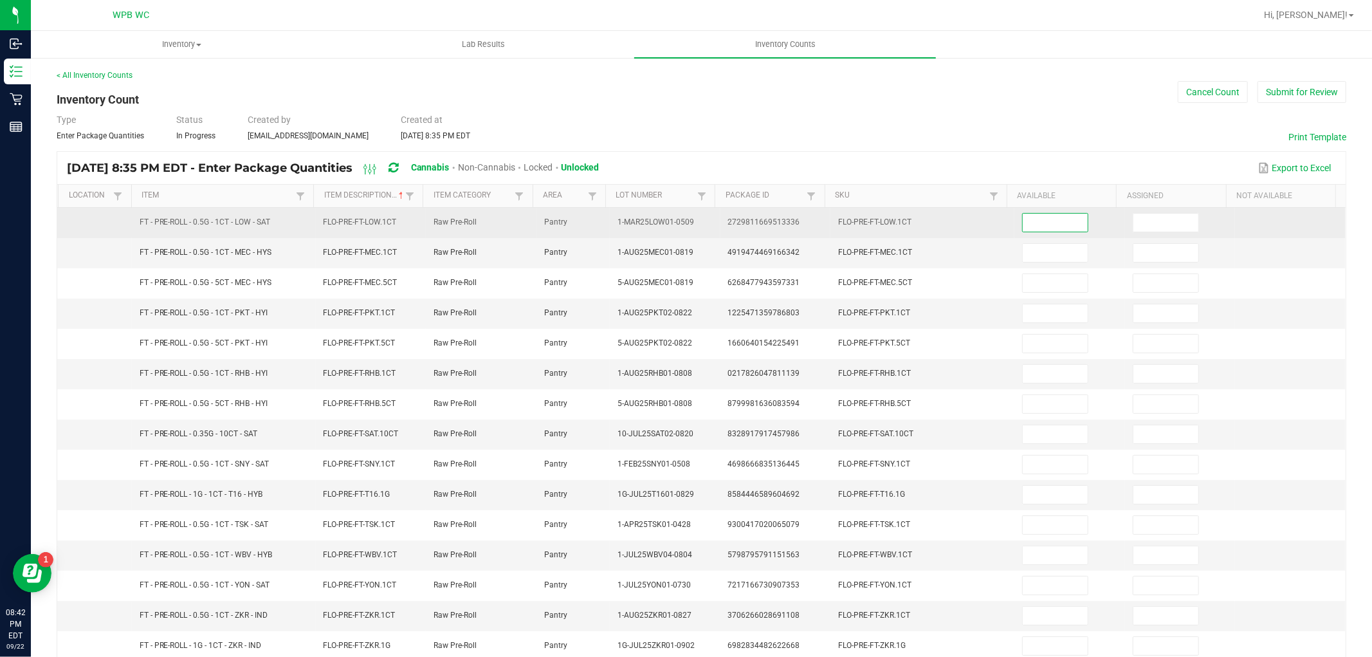
click at [1046, 217] on input at bounding box center [1054, 222] width 65 height 18
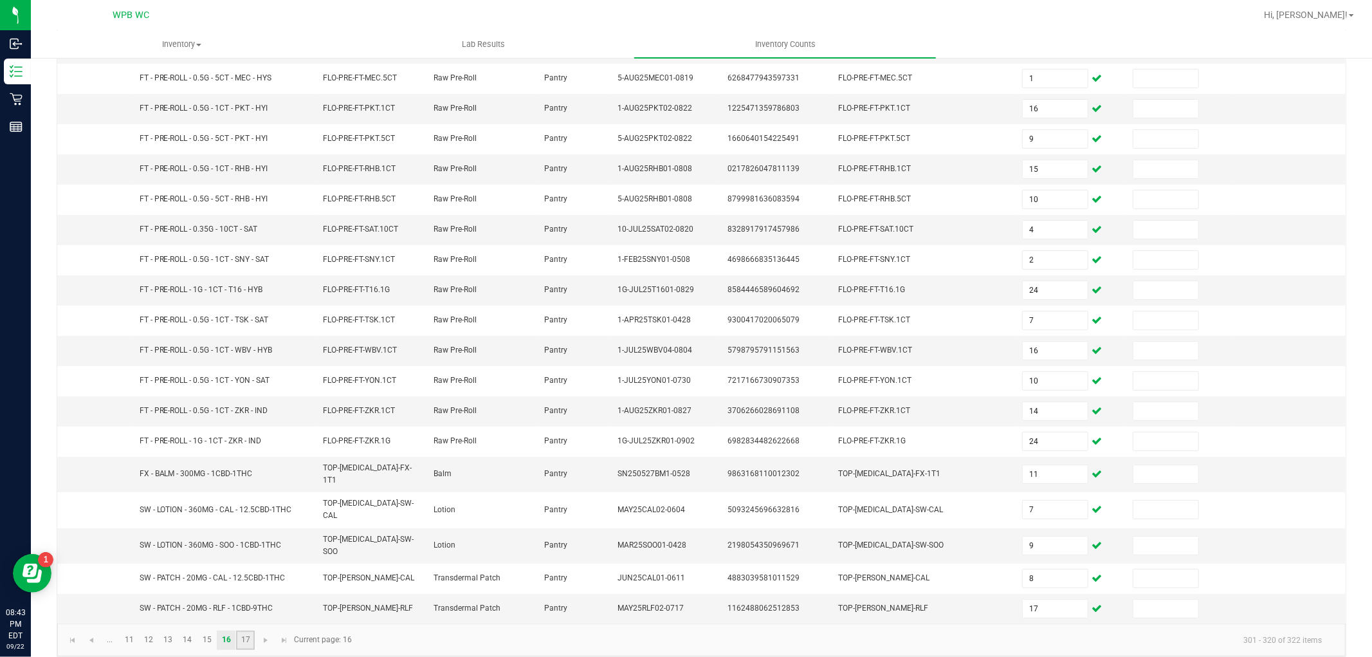
click at [242, 630] on link "17" at bounding box center [245, 639] width 19 height 19
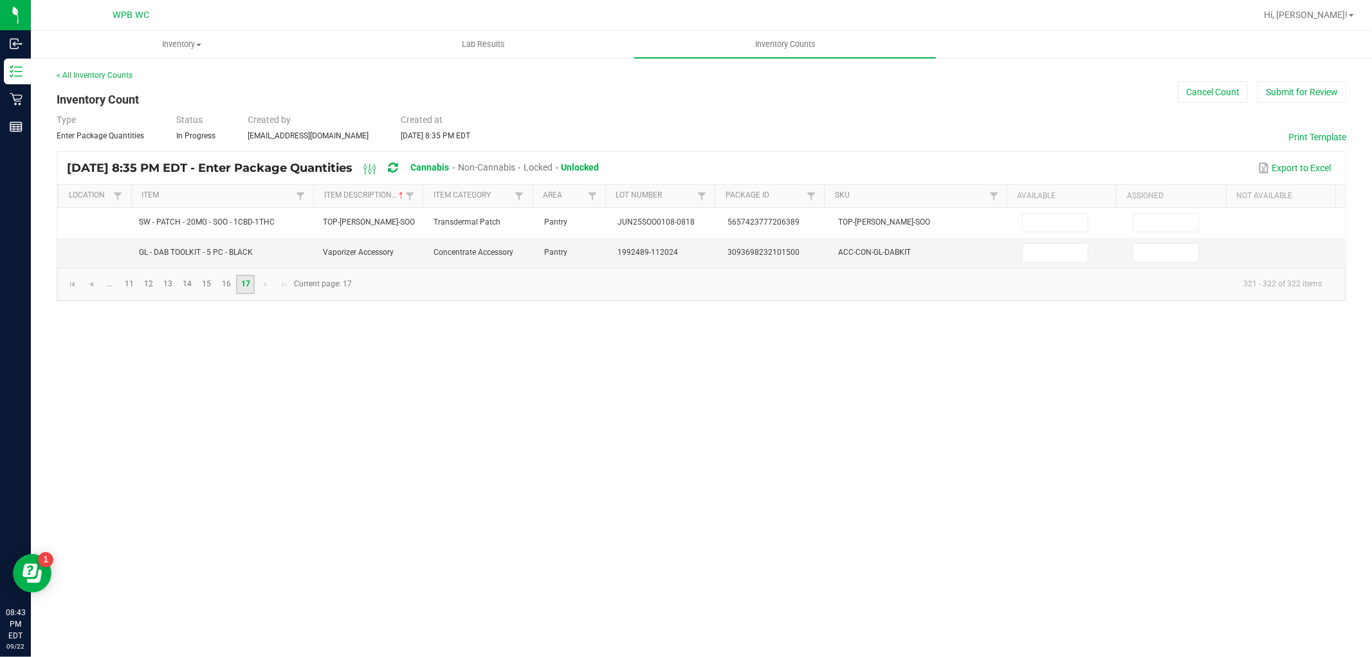
scroll to position [0, 0]
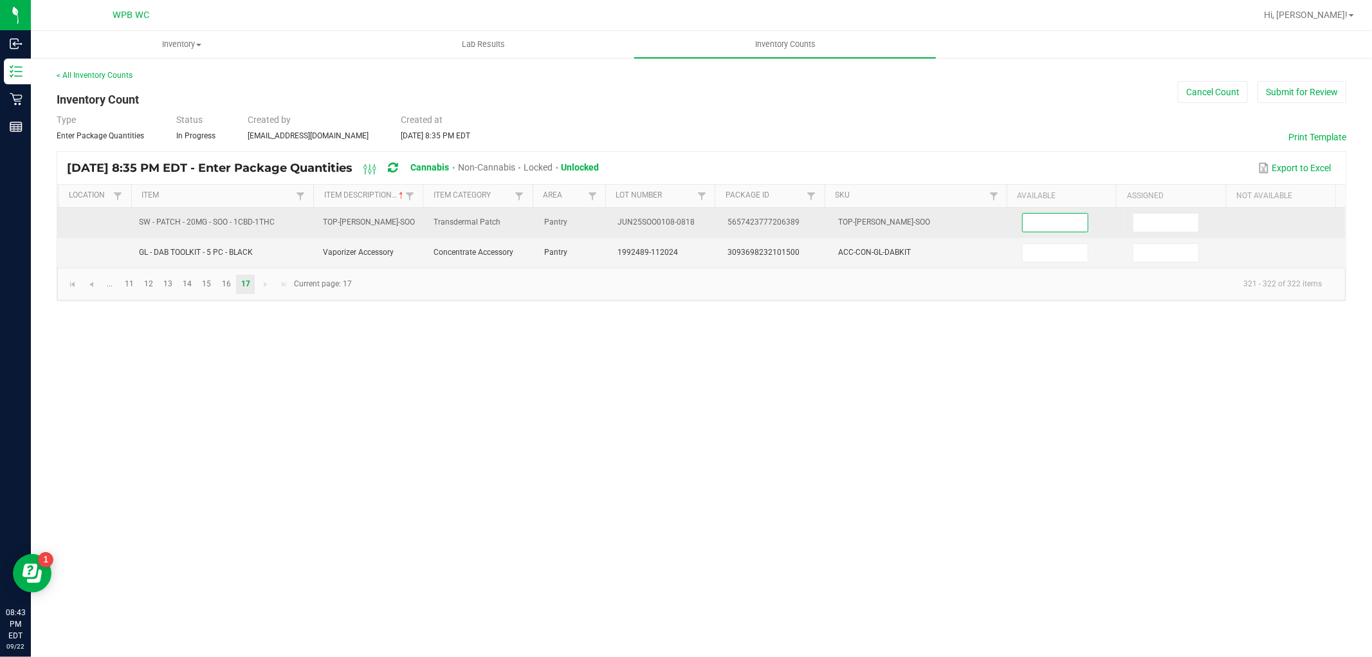
click at [1046, 219] on input at bounding box center [1054, 222] width 65 height 18
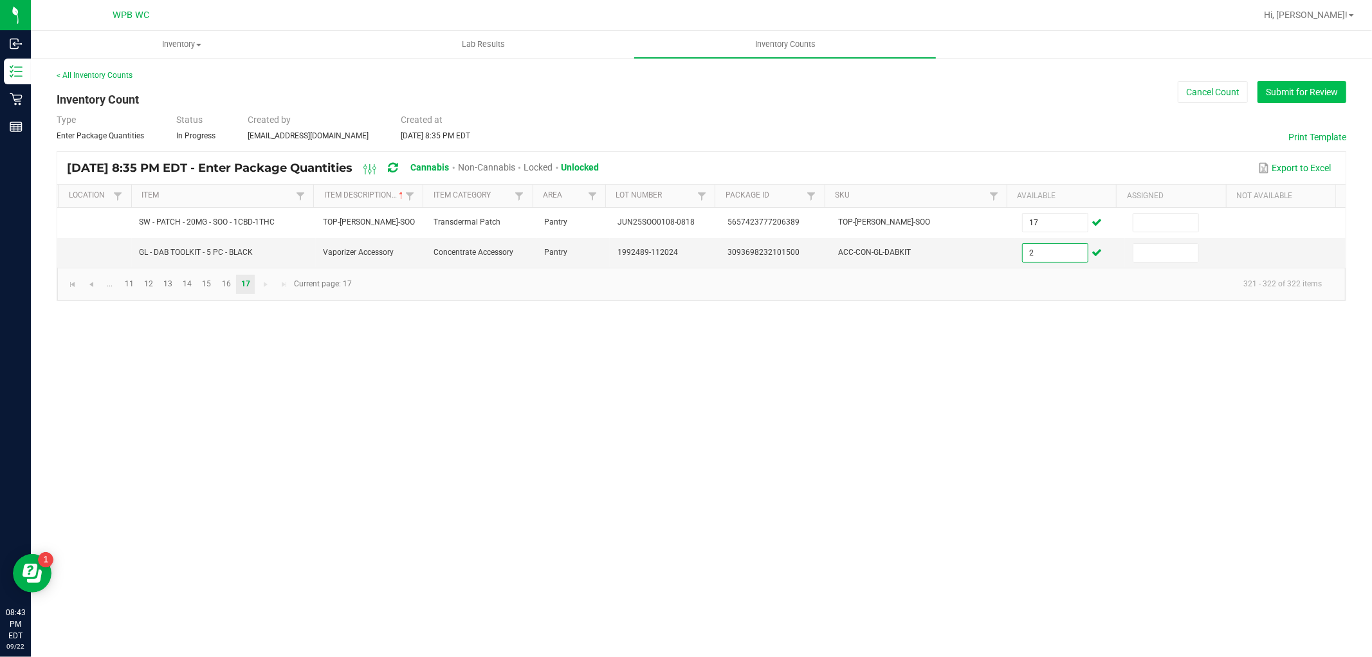
click at [1303, 91] on button "Submit for Review" at bounding box center [1301, 92] width 89 height 22
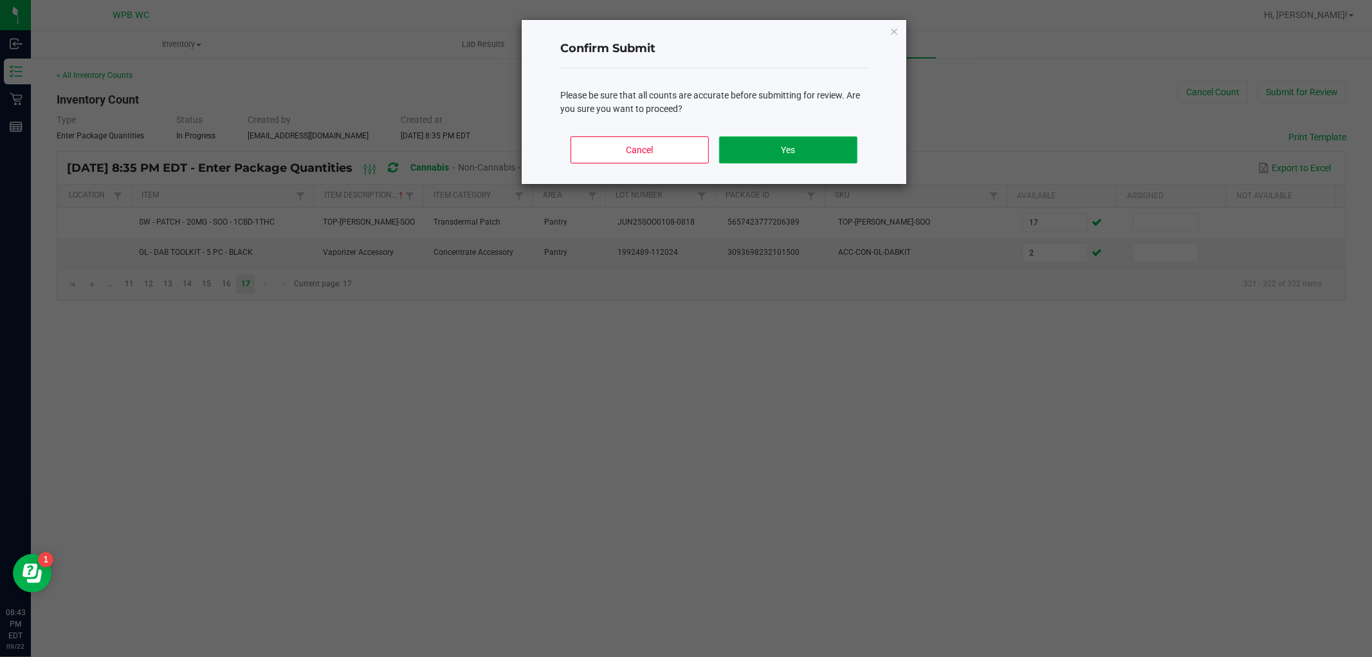
click at [817, 149] on button "Yes" at bounding box center [788, 149] width 138 height 27
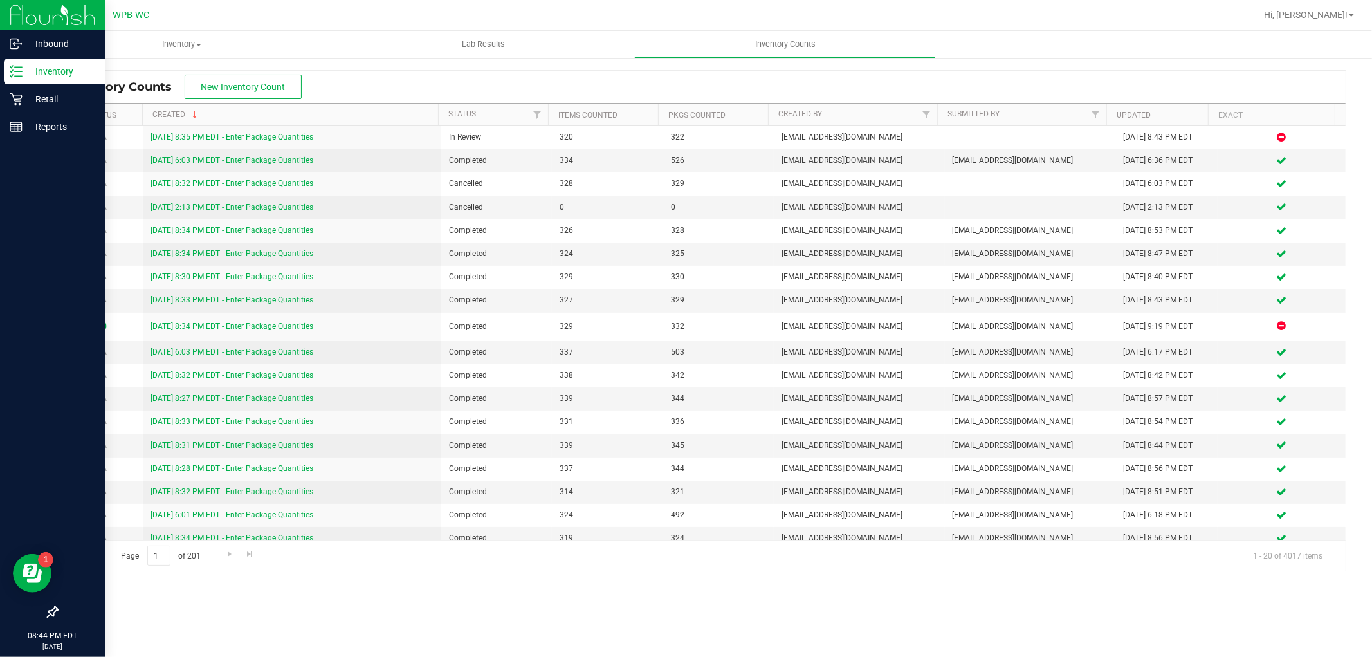
click at [21, 69] on icon at bounding box center [16, 71] width 13 height 13
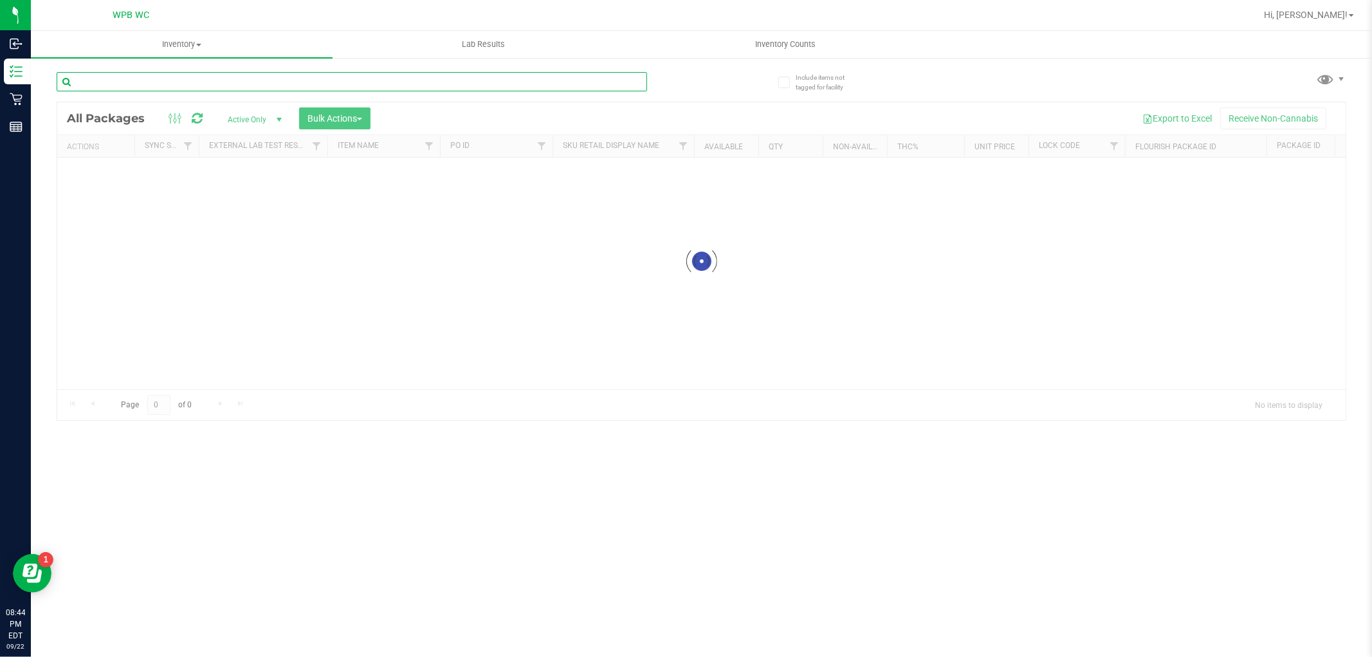
click at [261, 77] on input "text" at bounding box center [352, 81] width 590 height 19
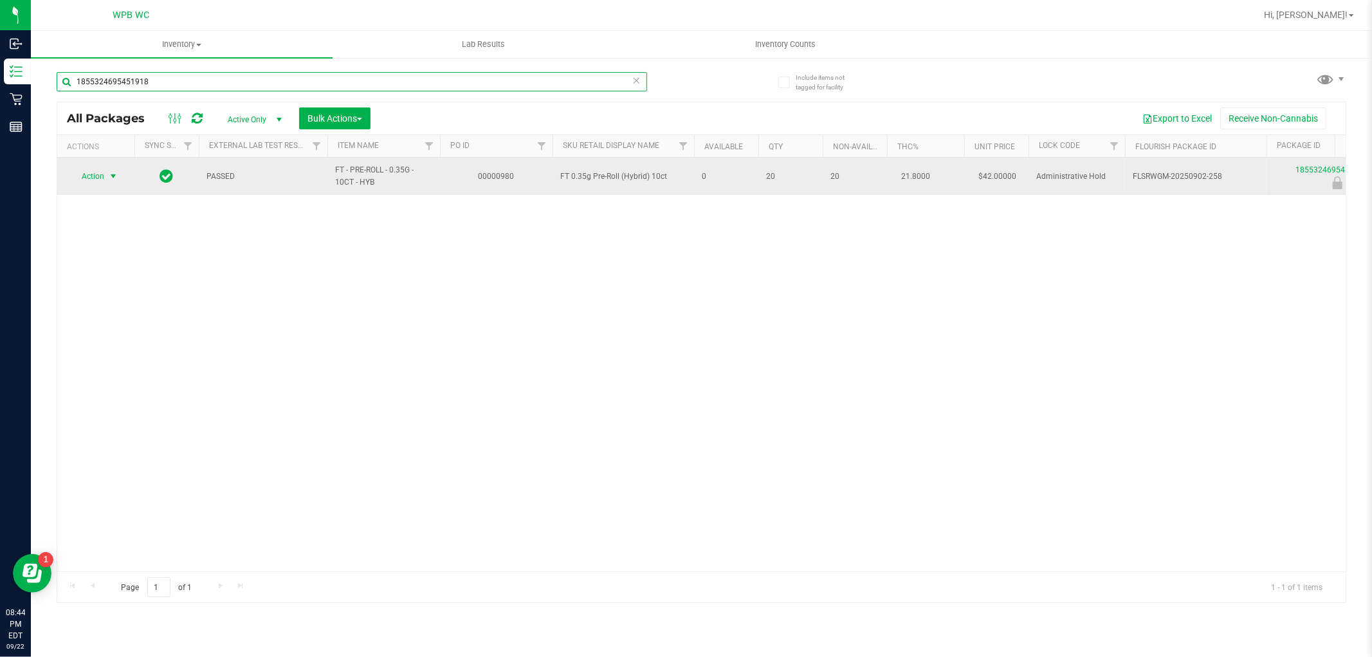
type input "1855324695451918"
drag, startPoint x: 95, startPoint y: 174, endPoint x: 108, endPoint y: 174, distance: 13.5
click at [98, 174] on span "Action" at bounding box center [87, 176] width 35 height 18
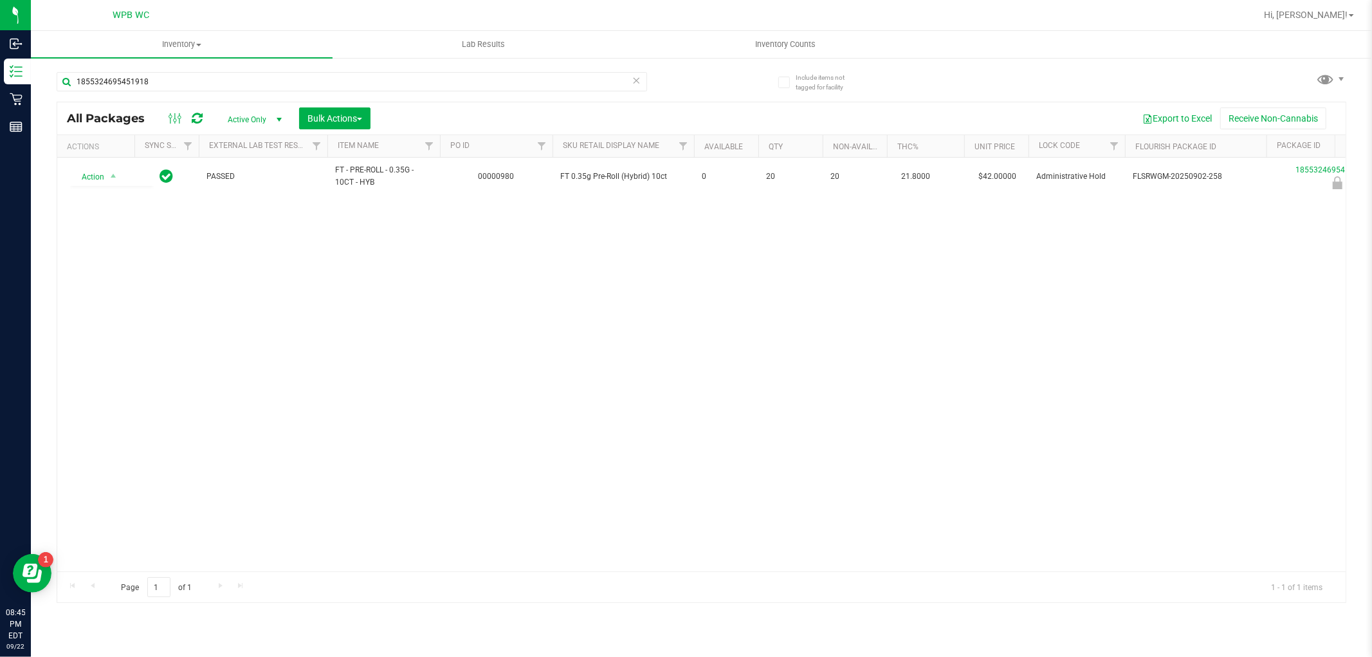
click at [826, 303] on div "Action Action Edit attributes Global inventory Locate package Package audit log…" at bounding box center [701, 364] width 1288 height 413
